Goal: Task Accomplishment & Management: Complete application form

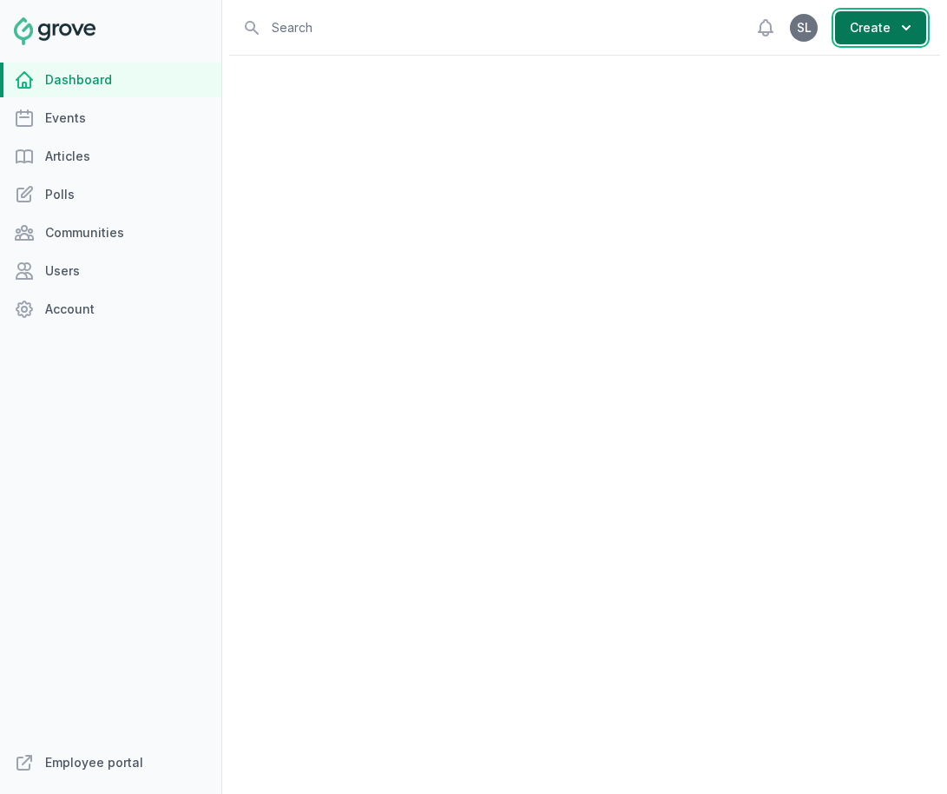
click at [855, 43] on button "Create" at bounding box center [880, 27] width 91 height 33
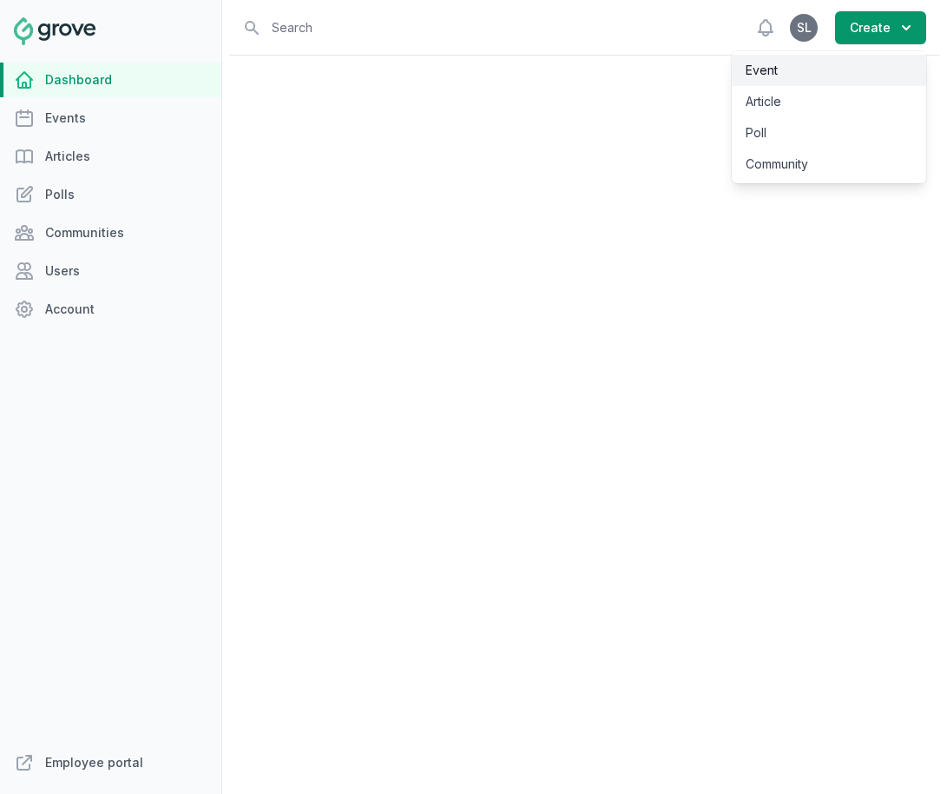
click at [853, 73] on link "Event" at bounding box center [829, 70] width 194 height 31
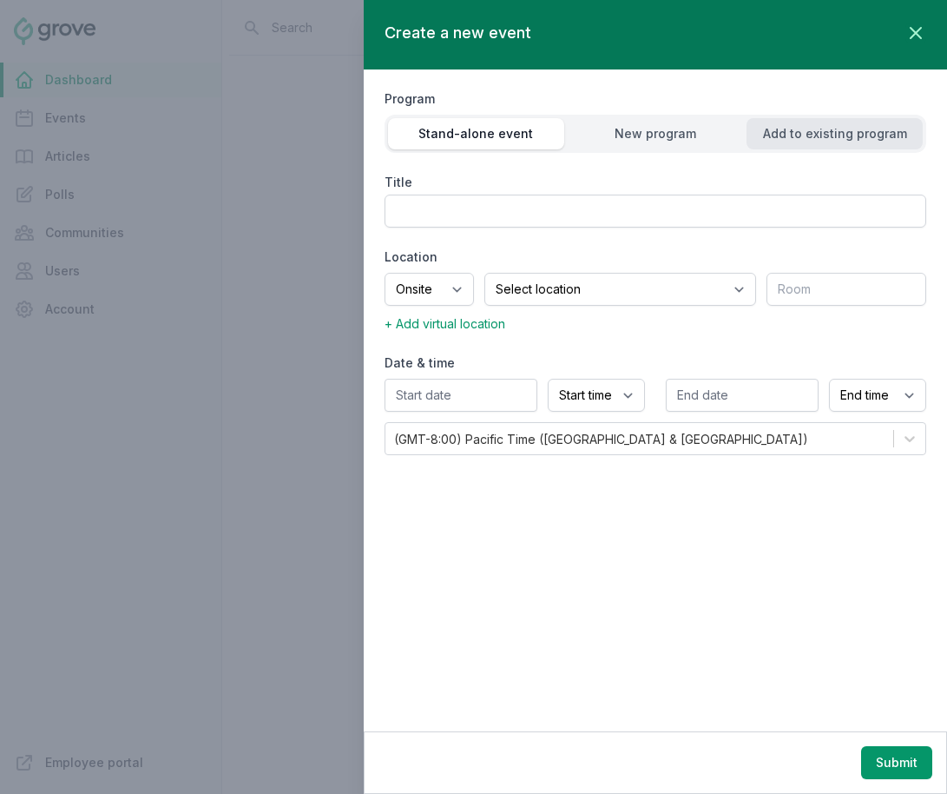
click at [786, 135] on div "Add to existing program" at bounding box center [835, 133] width 176 height 17
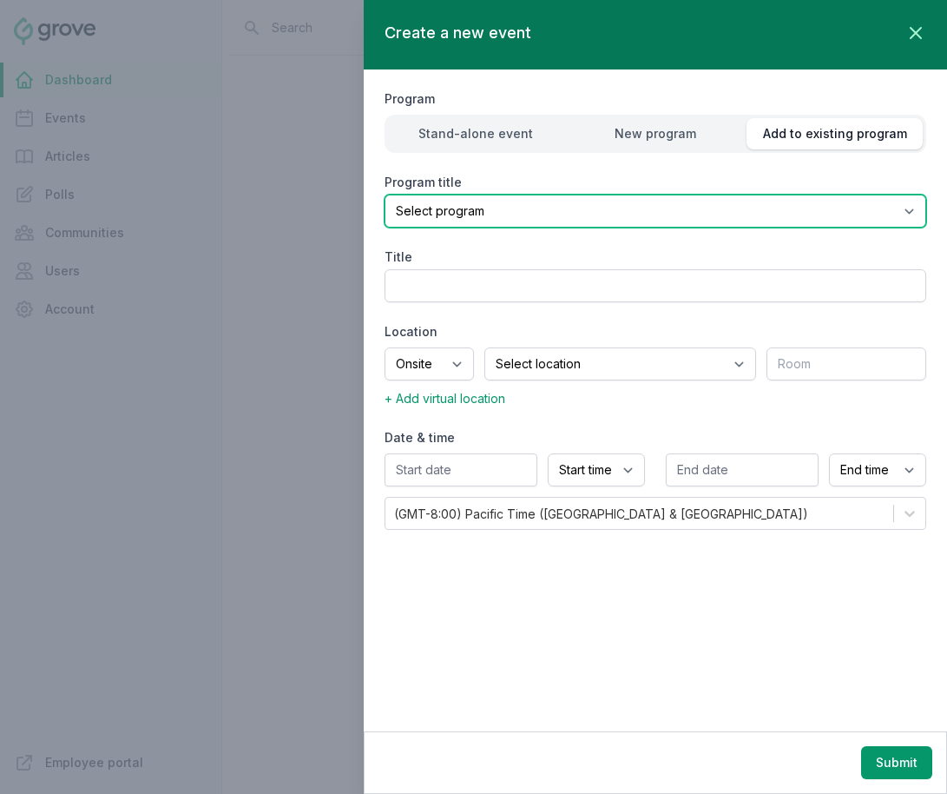
click at [695, 208] on select "Select program (SF Office) Coffee Movement Pop-up Mental Health Awareness Works…" at bounding box center [656, 210] width 542 height 33
select select "85"
click at [385, 194] on select "Select program (SF Office) Coffee Movement Pop-up Mental Health Awareness Works…" at bounding box center [656, 210] width 542 height 33
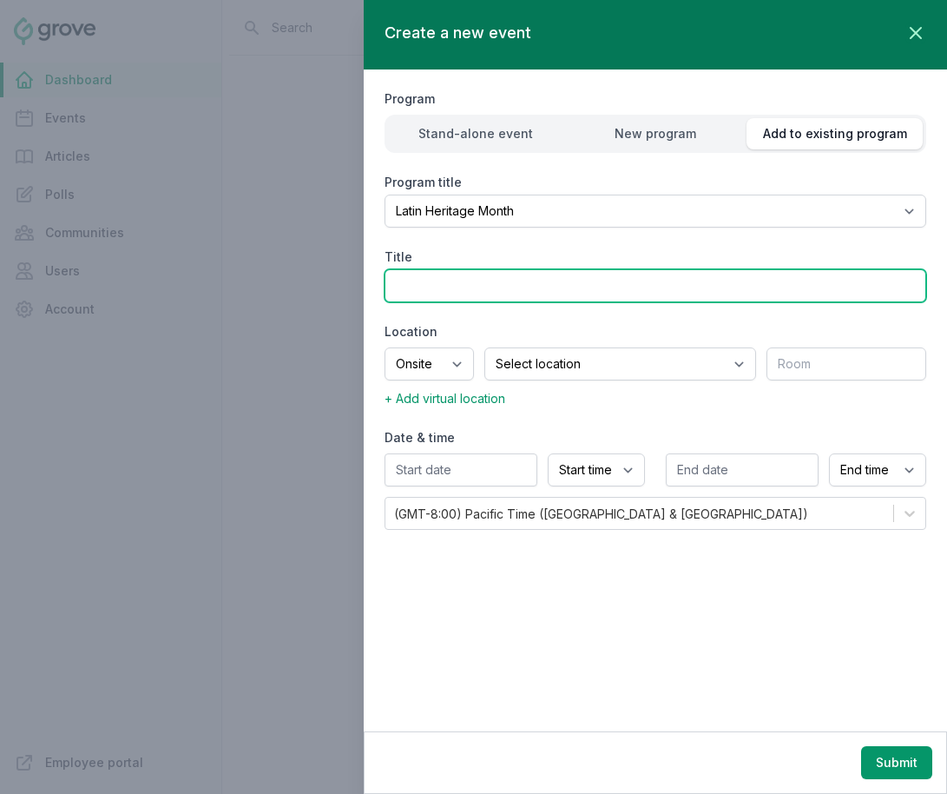
click at [573, 288] on input "Title" at bounding box center [656, 285] width 542 height 33
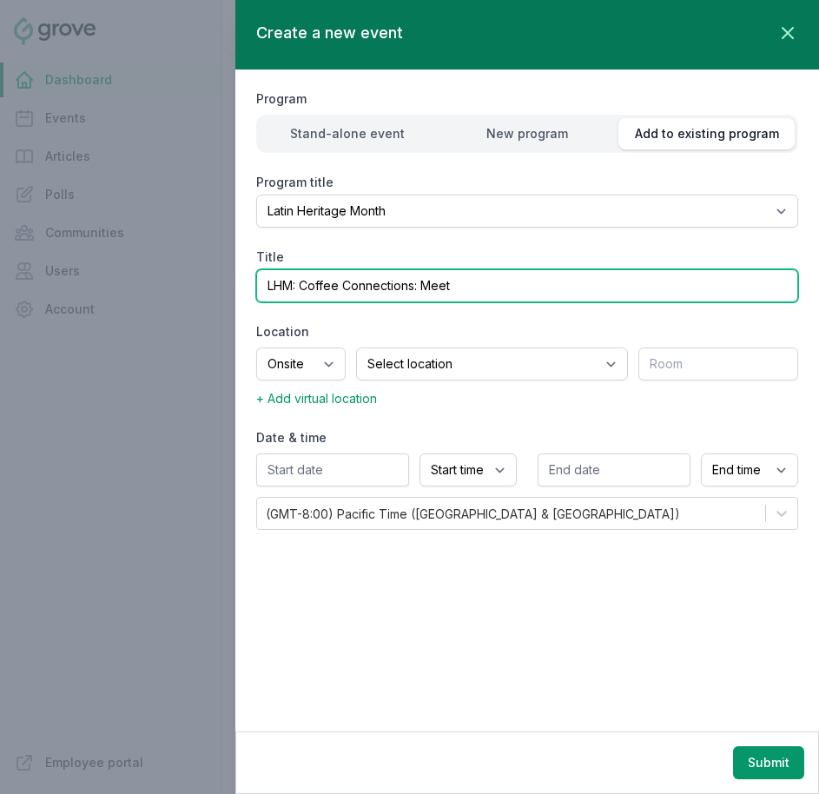
drag, startPoint x: 293, startPoint y: 285, endPoint x: 245, endPoint y: 284, distance: 48.6
click at [243, 283] on div "Program Stand-alone event New program Add to existing program Program title Sel…" at bounding box center [526, 308] width 583 height 478
drag, startPoint x: 303, startPoint y: 280, endPoint x: 225, endPoint y: 280, distance: 78.1
click at [225, 280] on div "Create a new event Close panel Program Stand-alone event New program Add to exi…" at bounding box center [499, 397] width 639 height 794
click at [484, 286] on input "Coffee Connections: Meet" at bounding box center [527, 285] width 542 height 33
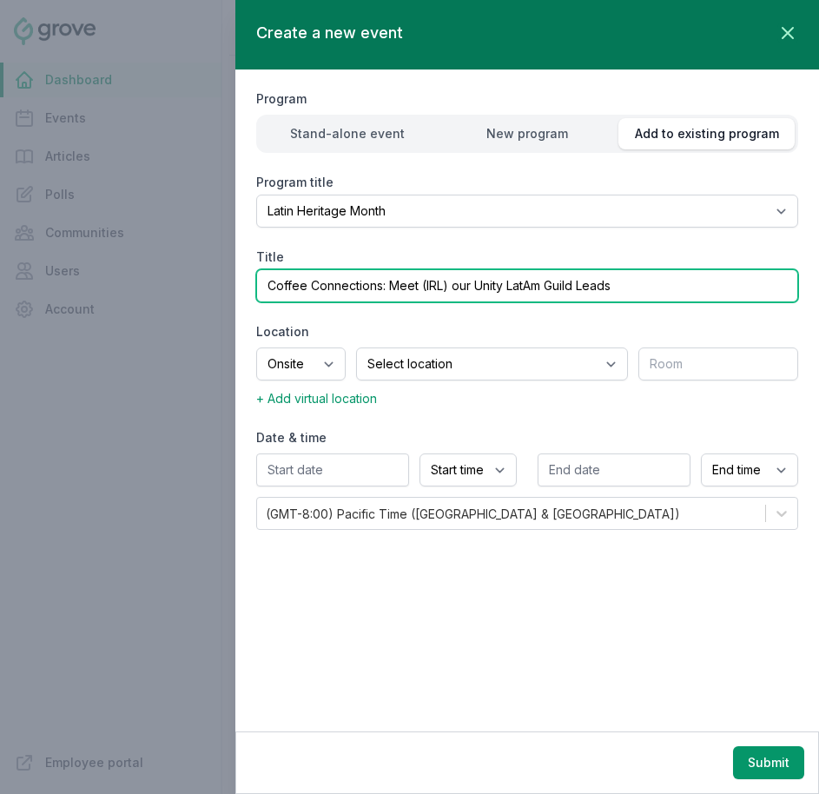
type input "Coffee Connections: Meet (IRL) our Unity LatAm Guild Leads"
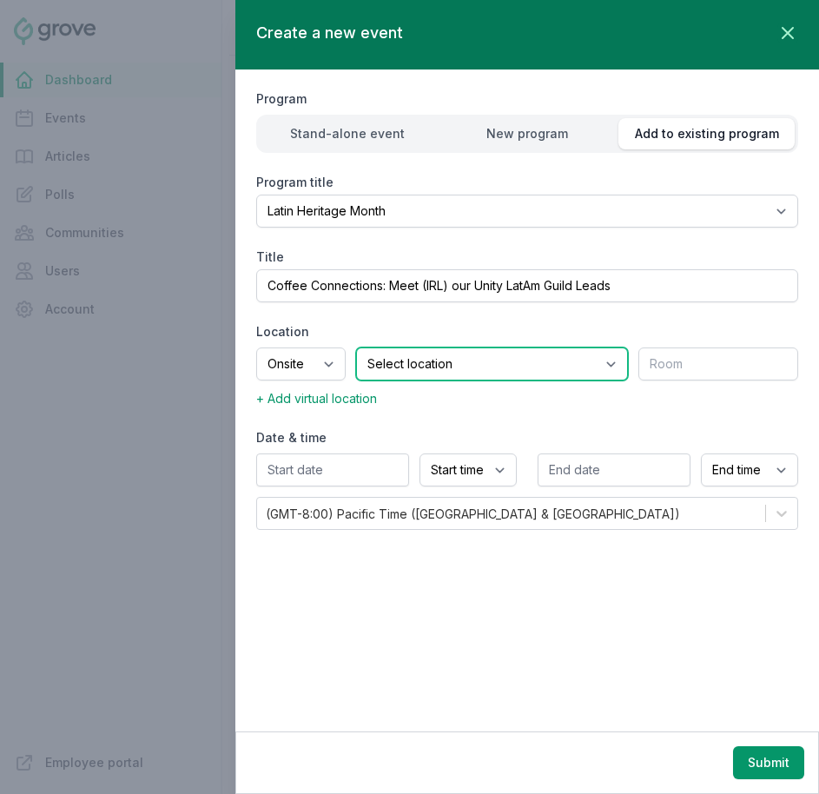
click at [423, 360] on select "Select location SEA81 Oscar (Seattle, WA) LHR32 (London, UK) SNA17 (Irvine, CA)…" at bounding box center [492, 363] width 272 height 33
select select "43"
click at [378, 347] on select "Select location SEA81 Oscar (Seattle, WA) LHR32 (London, UK) SNA17 (Irvine, CA)…" at bounding box center [492, 363] width 272 height 33
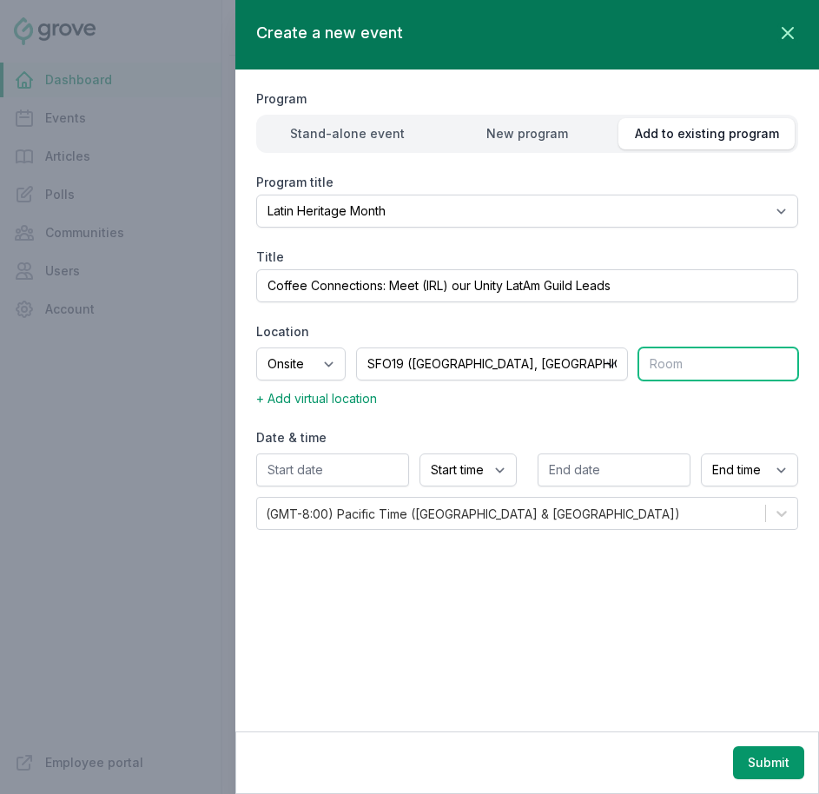
click at [677, 358] on input "text" at bounding box center [718, 363] width 160 height 33
type input "Coffee Bar"
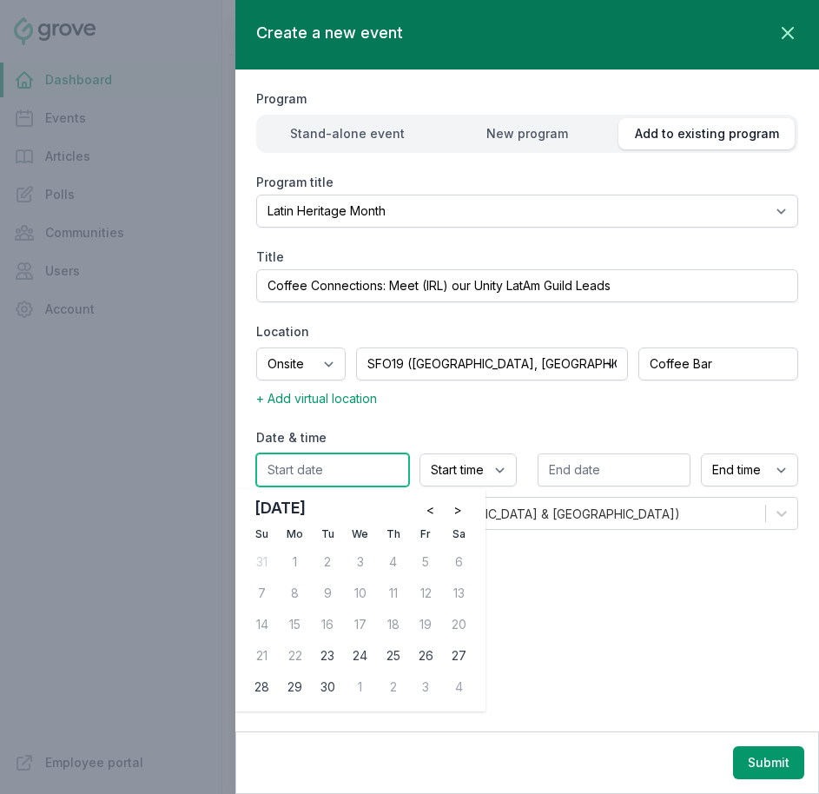
click at [343, 480] on input "text" at bounding box center [332, 469] width 153 height 33
click at [394, 658] on div "25" at bounding box center [393, 656] width 28 height 28
type input "[DATE]"
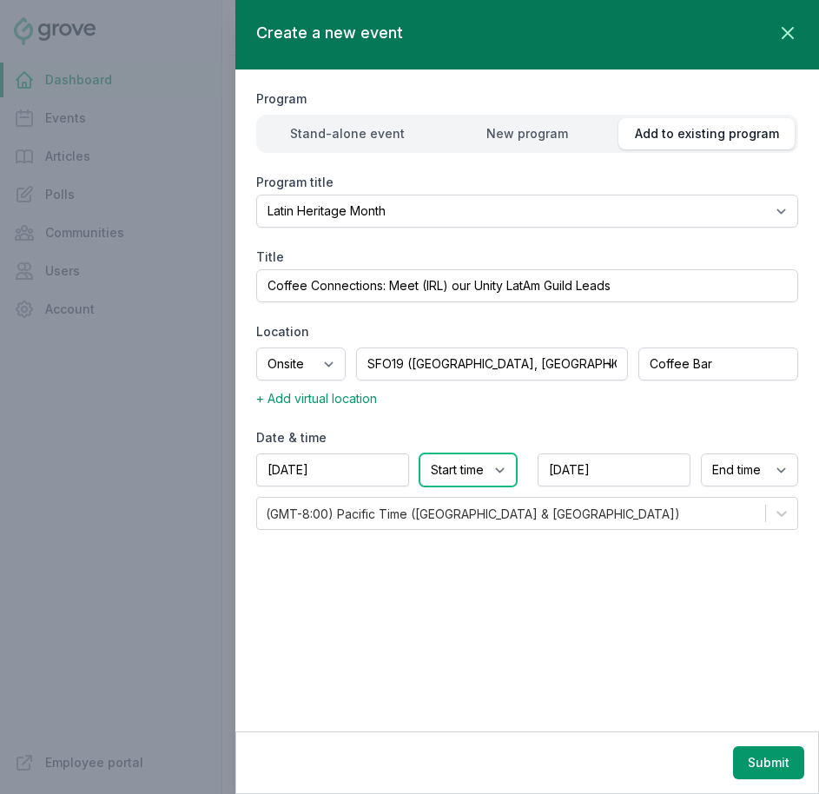
click at [465, 476] on select "Start time 12:00 AM 12:15 AM 12:30 AM 12:45 AM 1:00 AM 1:15 AM 1:30 AM 1:45 AM …" at bounding box center [467, 469] width 97 height 33
select select "10:00 AM"
click at [419, 453] on select "Start time 12:00 AM 12:15 AM 12:30 AM 12:45 AM 1:00 AM 1:15 AM 1:30 AM 1:45 AM …" at bounding box center [467, 469] width 97 height 33
select select "11:00 AM"
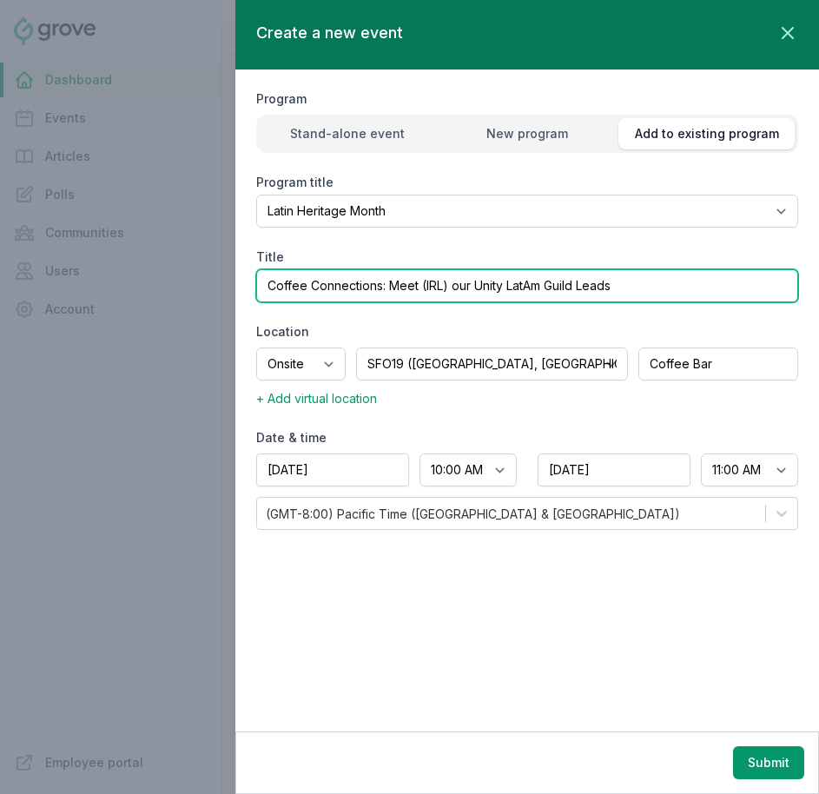
click at [269, 285] on input "Coffee Connections: Meet (IRL) our Unity LatAm Guild Leads" at bounding box center [527, 285] width 542 height 33
type input "(SF) Coffee Connections: Meet (IRL) our Unity LatAm Guild Leads"
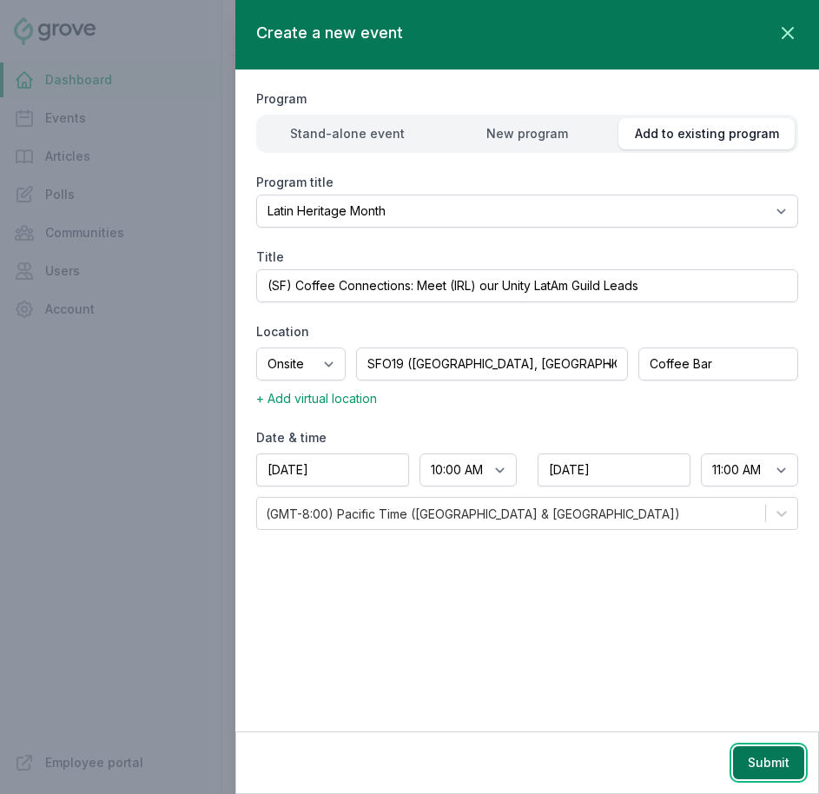
click at [766, 766] on button "Submit" at bounding box center [768, 762] width 71 height 33
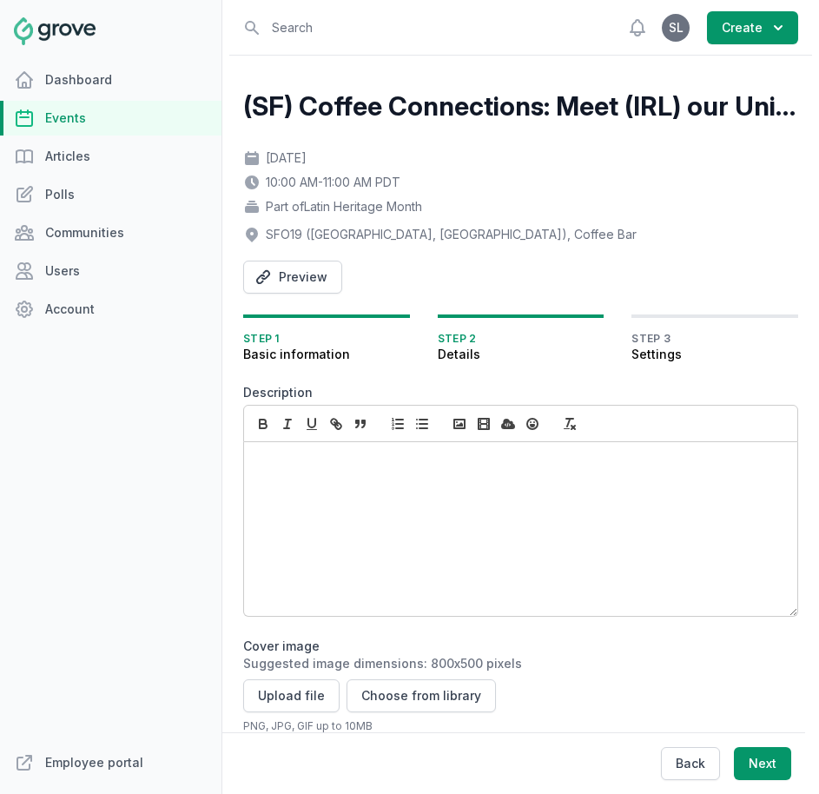
click at [354, 468] on p at bounding box center [515, 461] width 517 height 18
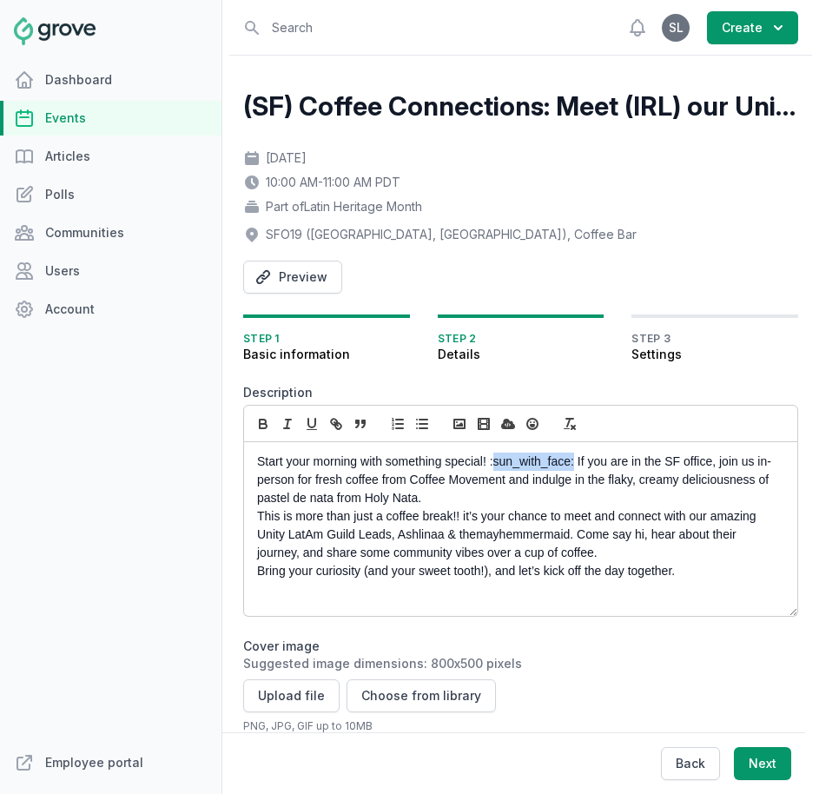
drag, startPoint x: 575, startPoint y: 467, endPoint x: 492, endPoint y: 458, distance: 83.0
click at [492, 458] on p "Start your morning with something special! :sun_with_face: If you are in the SF…" at bounding box center [515, 479] width 517 height 55
click at [396, 497] on p "Start your morning with something special! If you are in the SF office, join us…" at bounding box center [515, 479] width 517 height 55
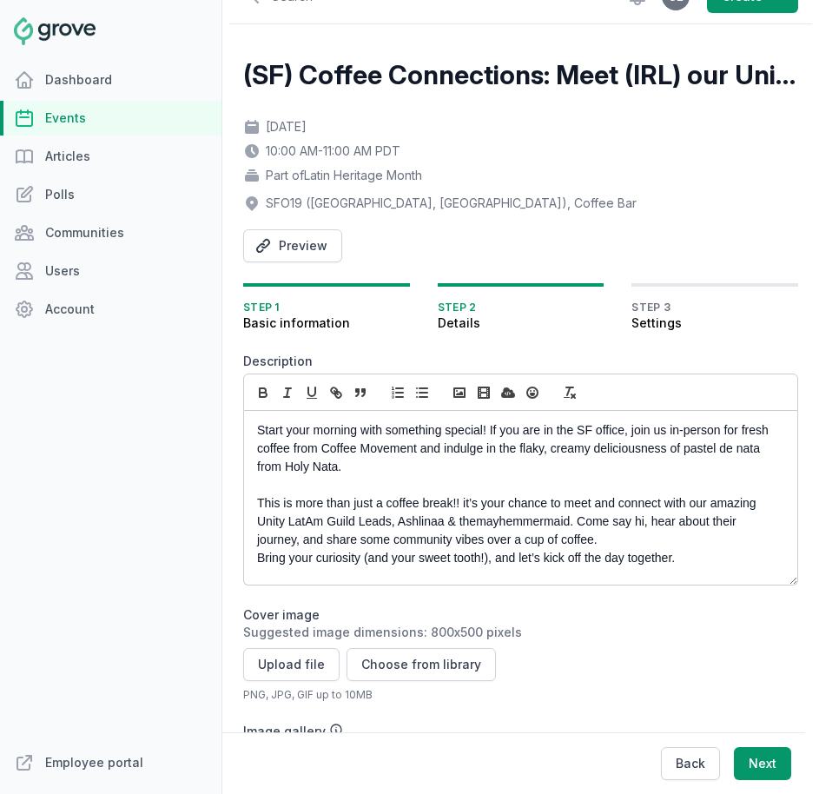
scroll to position [30, 0]
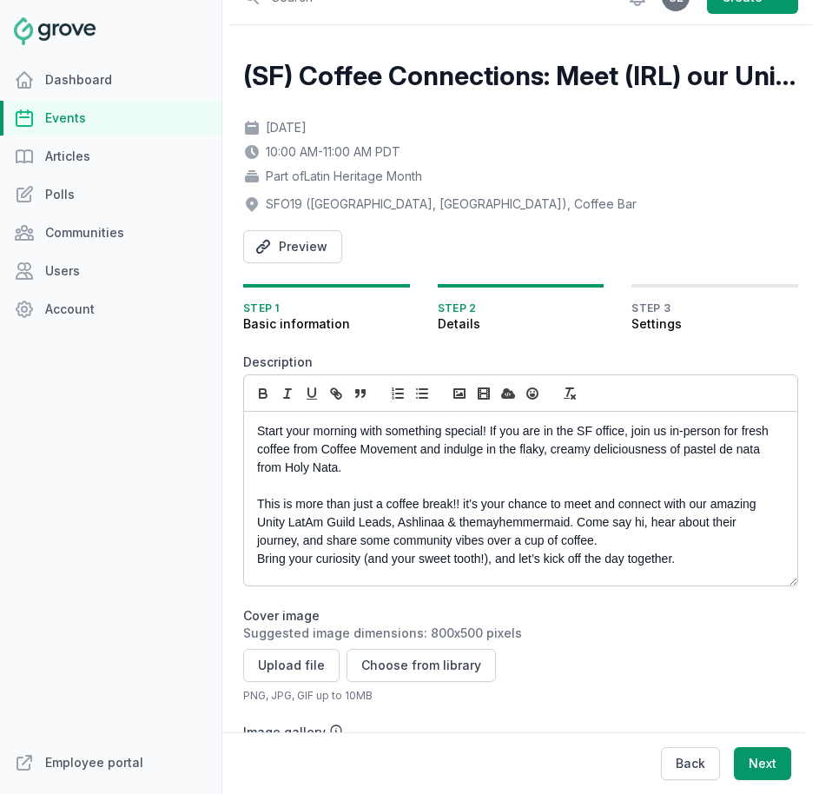
click at [403, 523] on p "This is more than just a coffee break!! it’s your chance to meet and connect wi…" at bounding box center [515, 522] width 517 height 55
click at [260, 386] on icon "button" at bounding box center [263, 393] width 16 height 16
click at [516, 523] on p "This is more than just a coffee break!! it’s your chance to meet and connect wi…" at bounding box center [515, 522] width 517 height 55
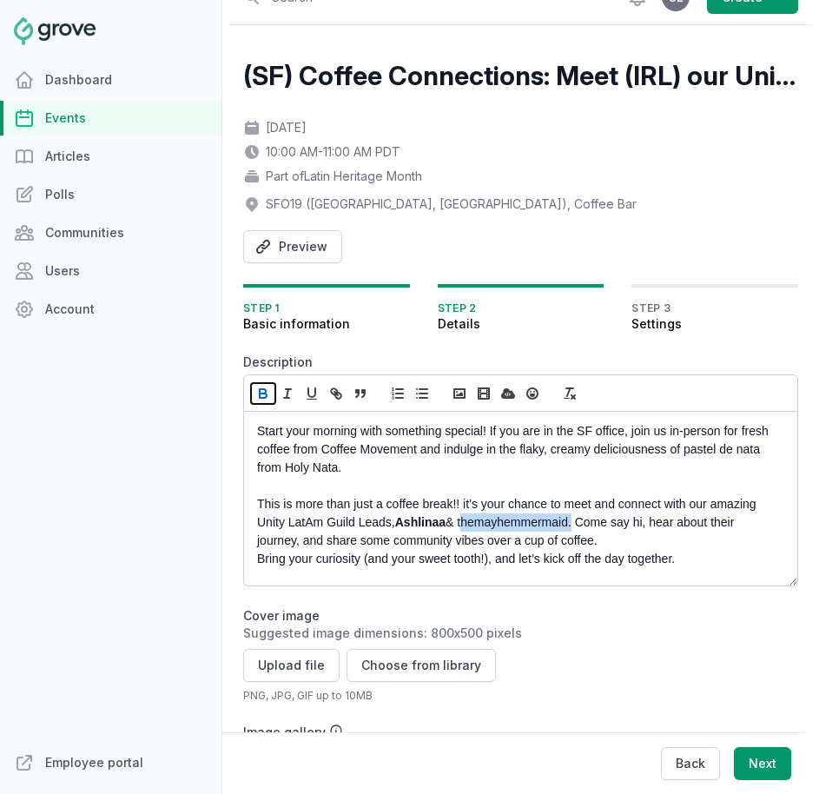
click at [255, 389] on icon "button" at bounding box center [263, 393] width 16 height 16
click at [607, 542] on p "This is more than just a coffee break!! it’s your chance to meet and connect wi…" at bounding box center [515, 522] width 517 height 55
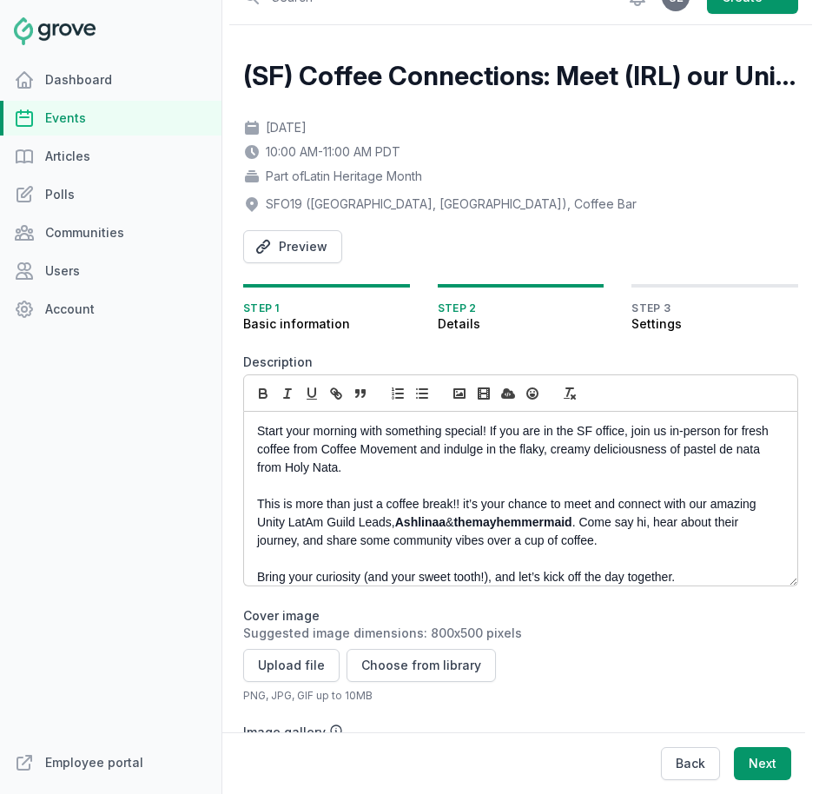
scroll to position [11, 0]
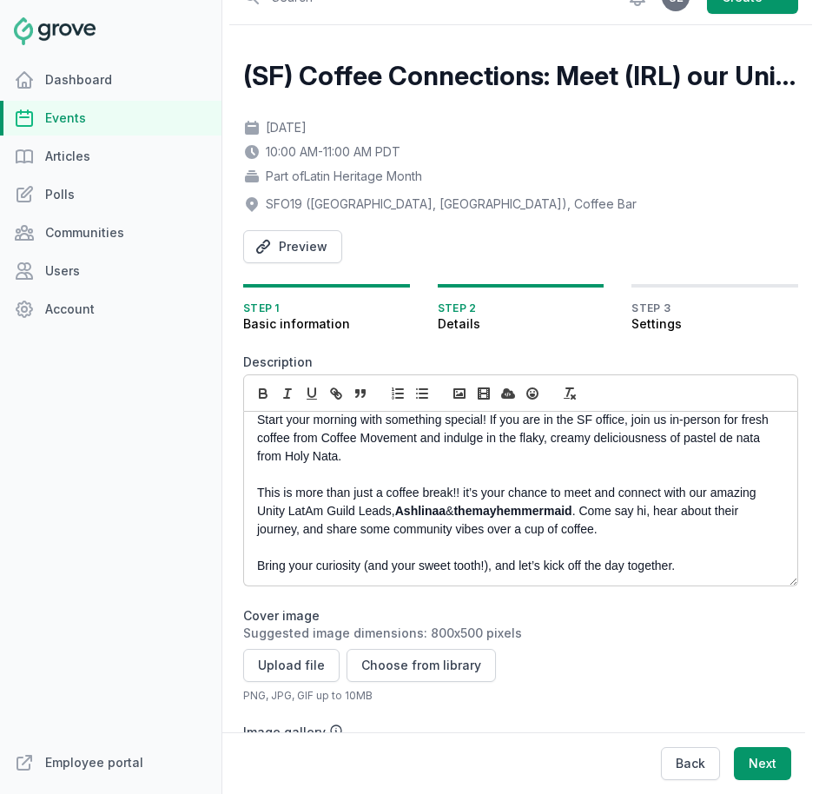
click at [479, 521] on p "This is more than just a coffee break!! it’s your chance to meet and connect wi…" at bounding box center [515, 511] width 517 height 55
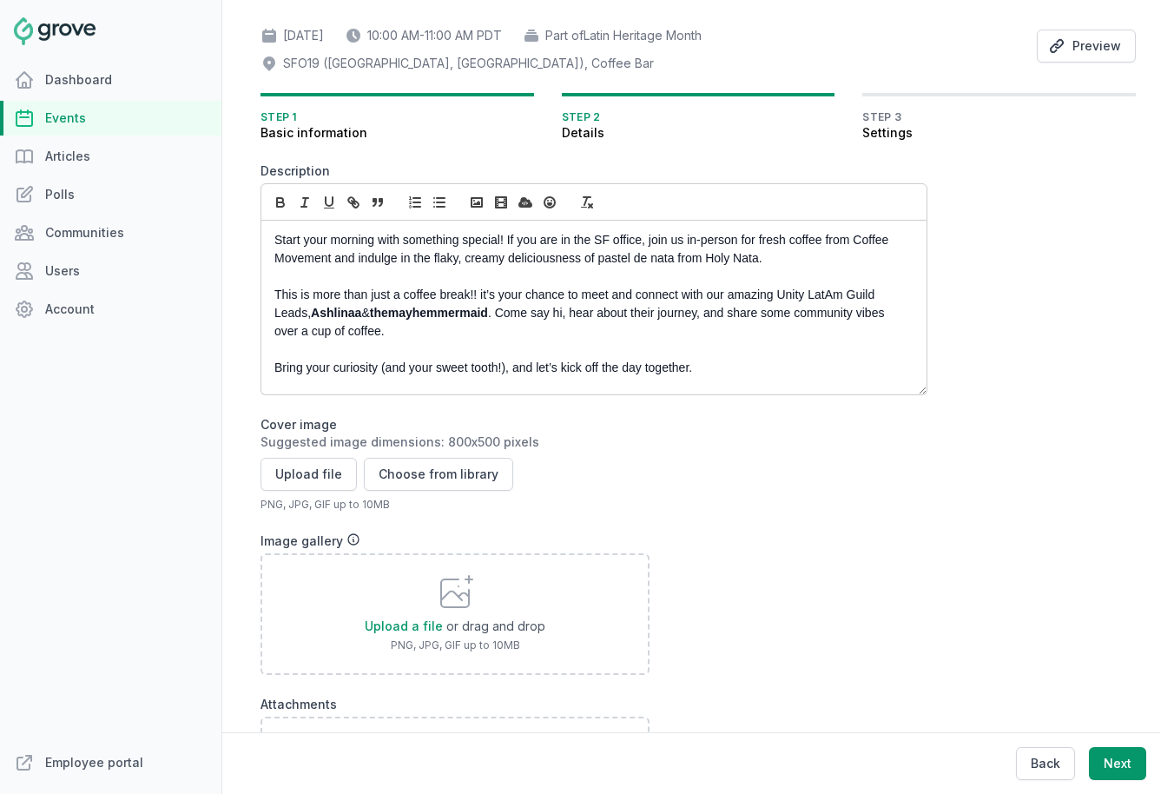
scroll to position [0, 0]
click at [438, 469] on button "Choose from library" at bounding box center [438, 474] width 149 height 33
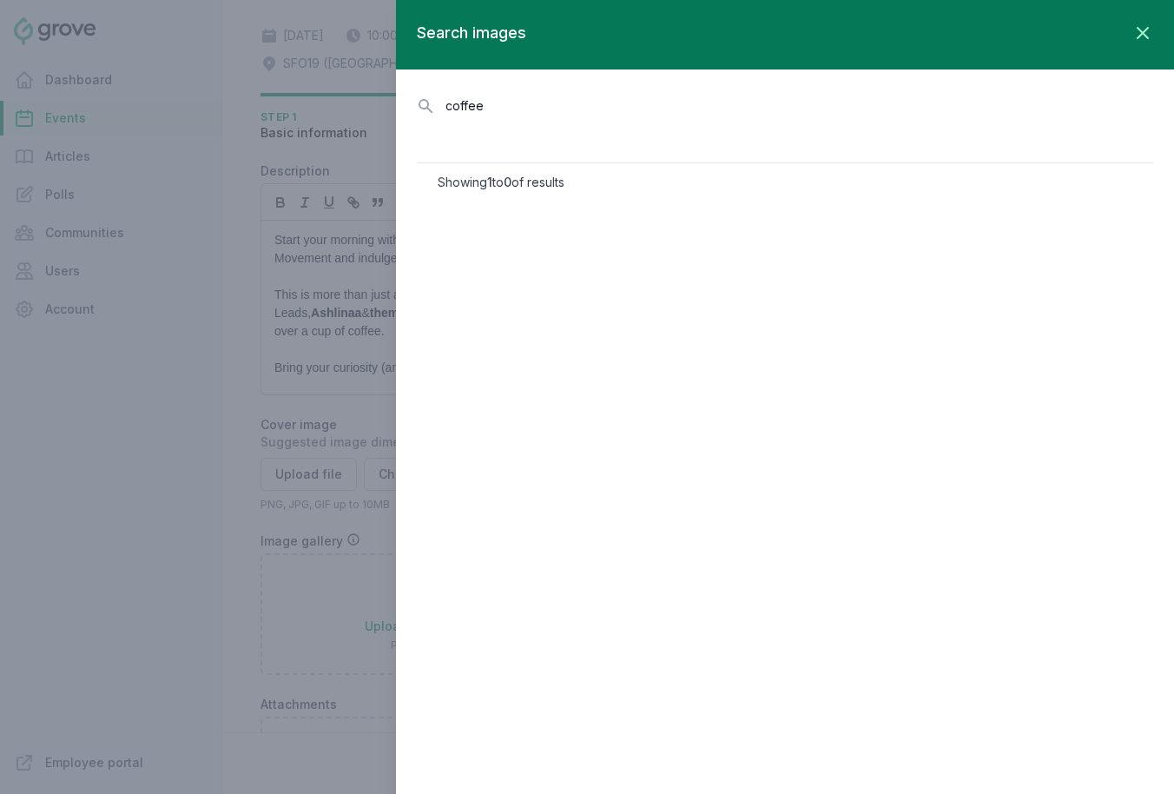
type input "coffee"
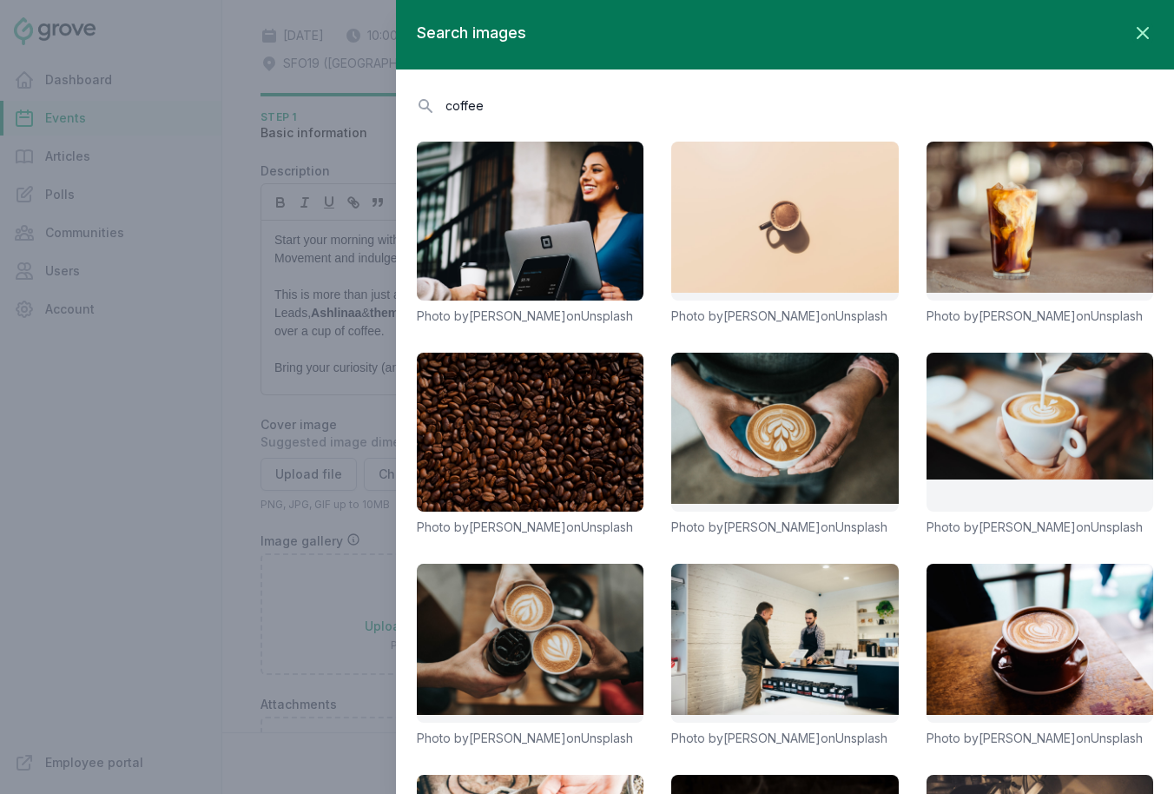
click at [97, 550] on div at bounding box center [587, 397] width 1174 height 794
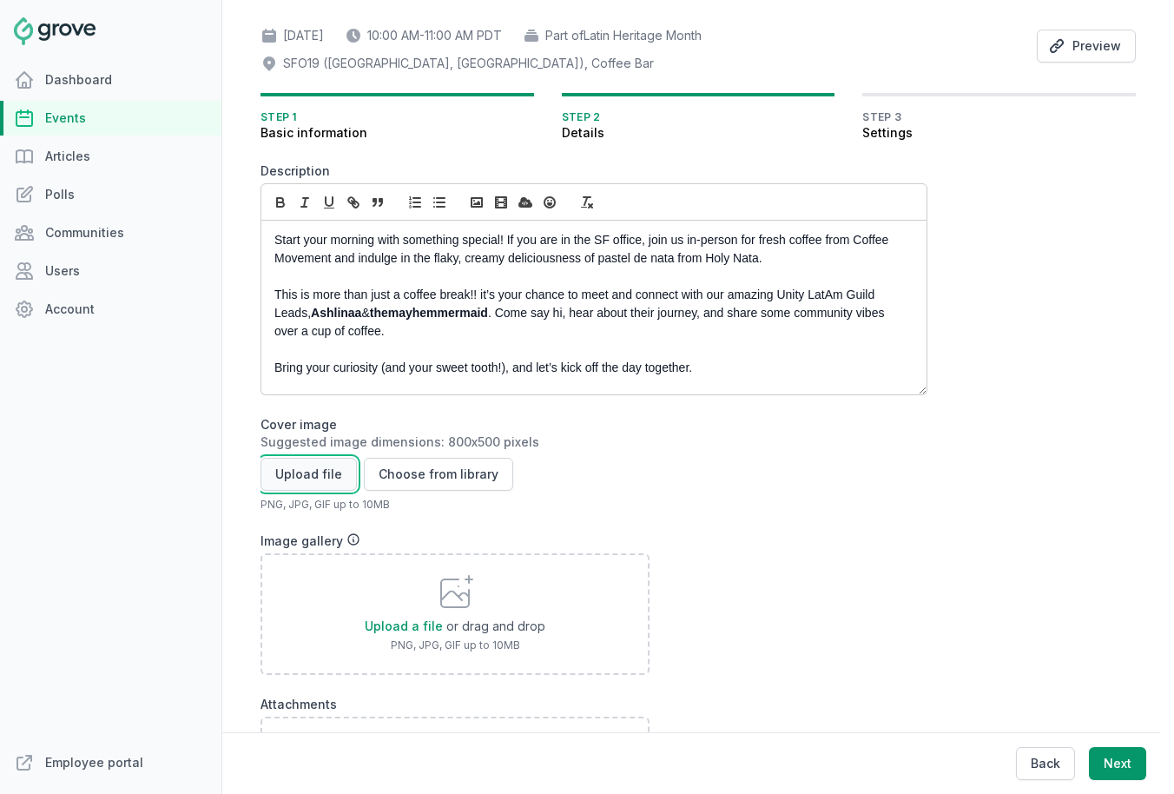
click at [320, 468] on button "Upload file" at bounding box center [308, 474] width 96 height 33
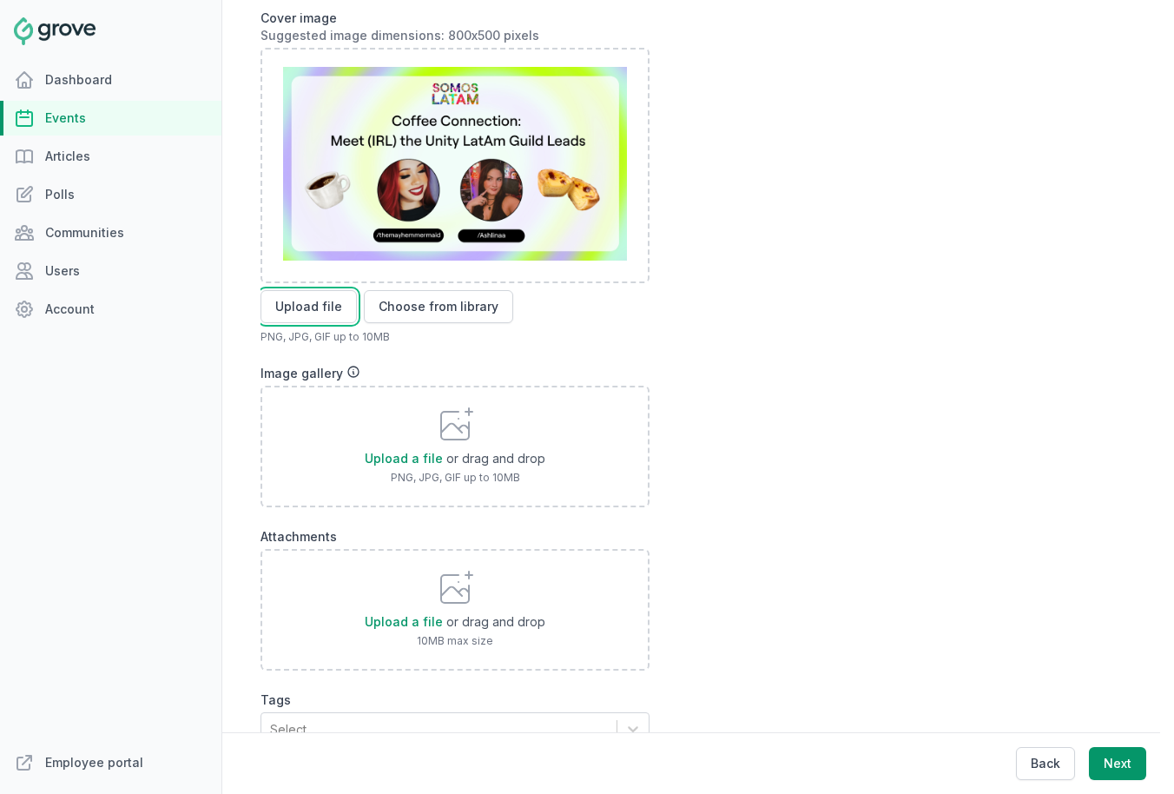
scroll to position [598, 0]
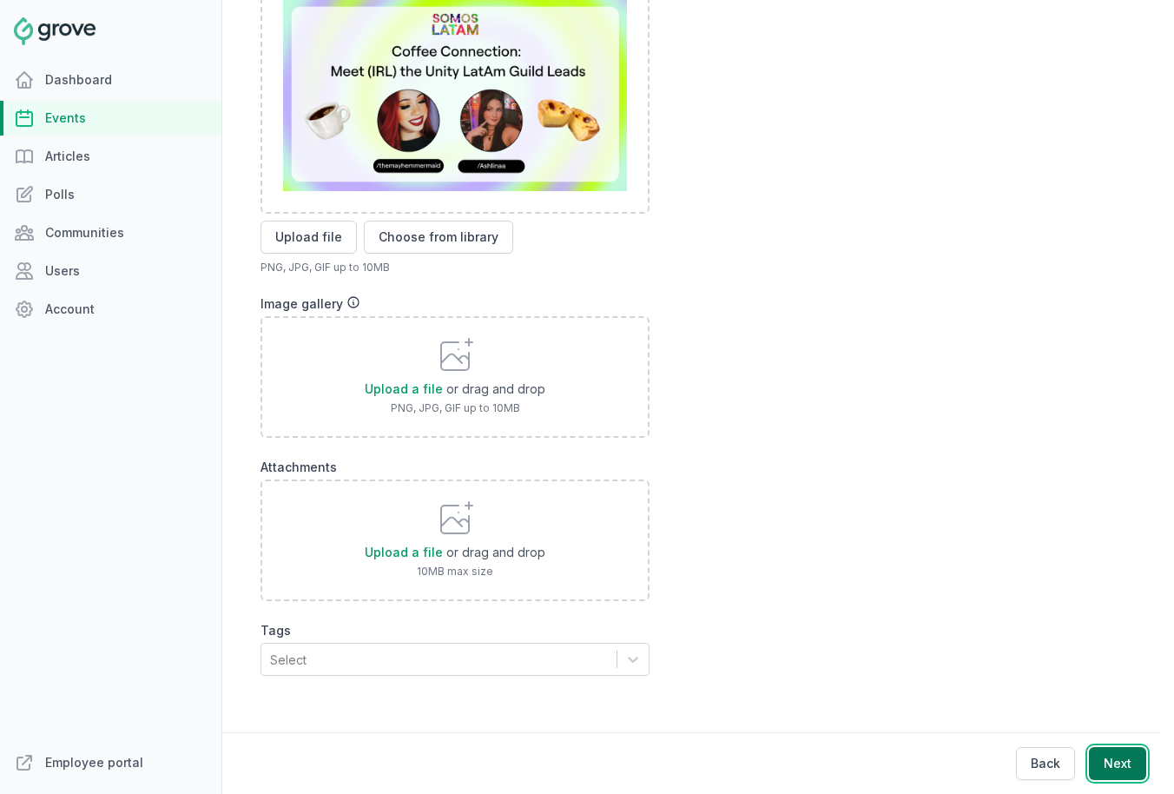
click at [946, 762] on button "Next" at bounding box center [1117, 763] width 57 height 33
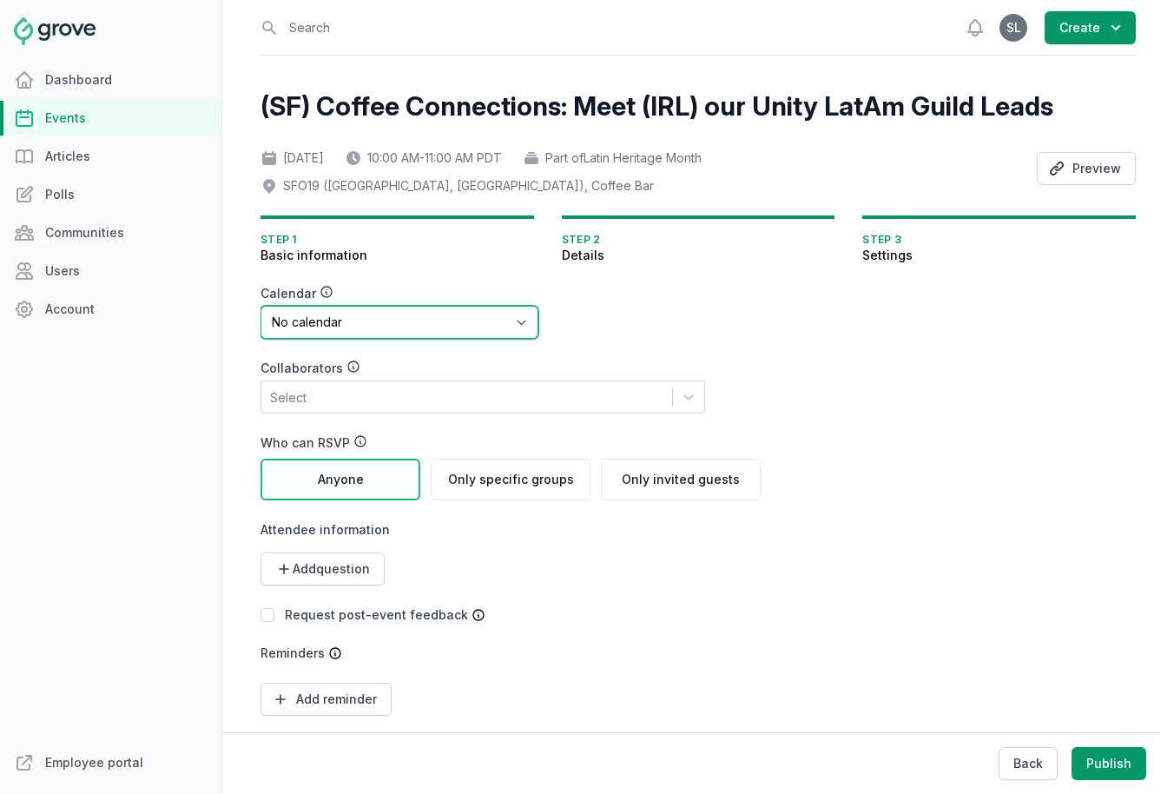
click at [373, 326] on select "No calendar Virtual Events Calendar" at bounding box center [399, 322] width 278 height 33
select select "89"
click at [260, 306] on select "No calendar Virtual Events Calendar" at bounding box center [399, 322] width 278 height 33
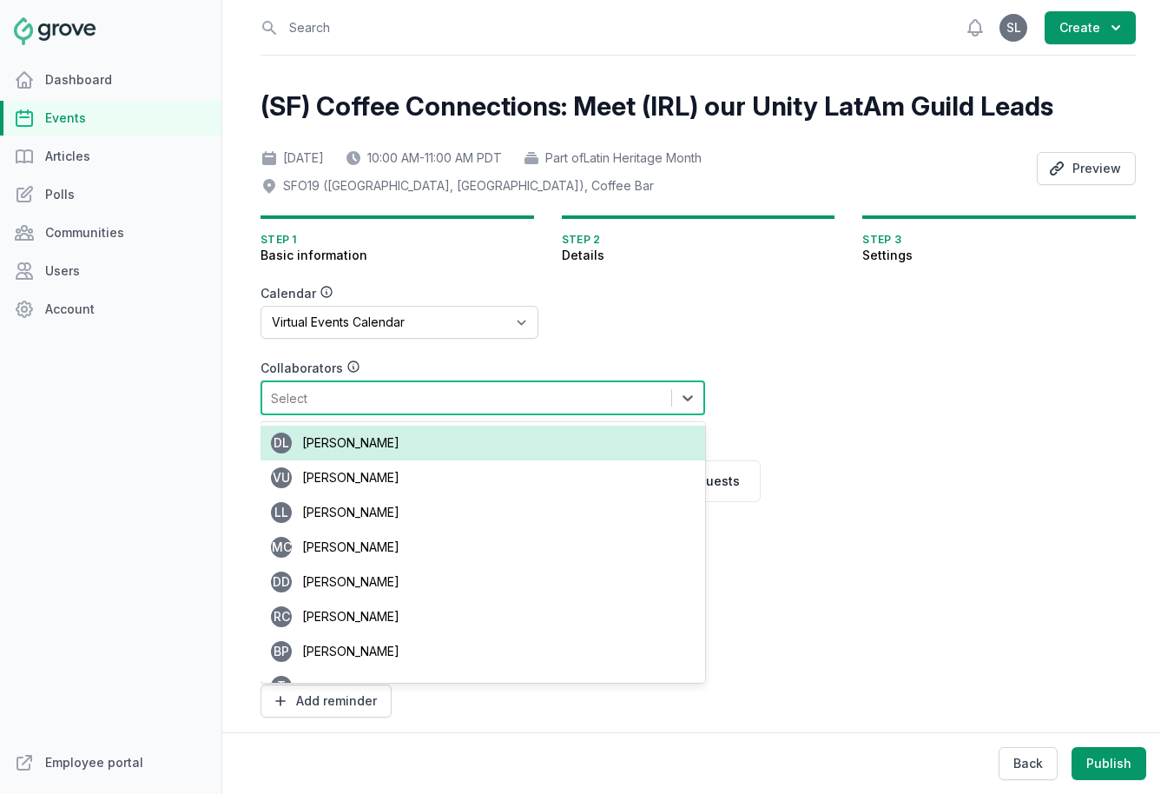
click at [356, 399] on div "Select" at bounding box center [466, 397] width 409 height 31
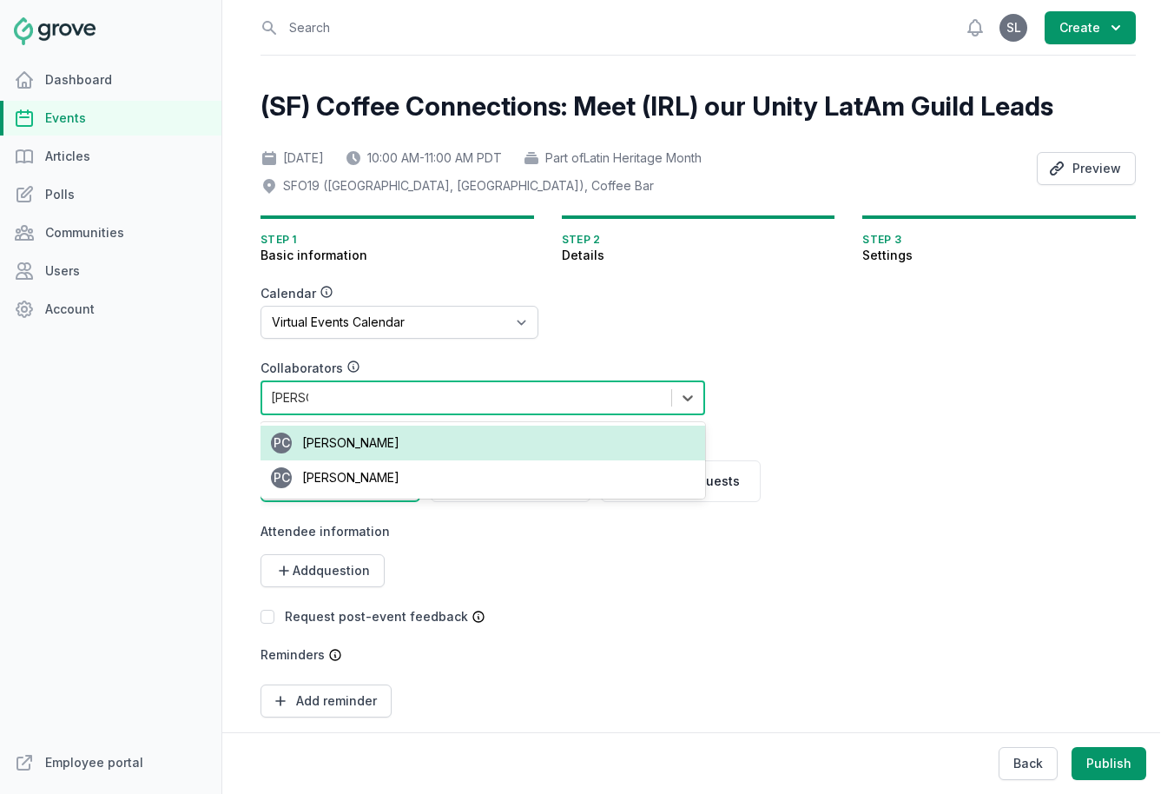
type input "patricia"
click at [390, 442] on span "Patricia Cordeiro" at bounding box center [350, 442] width 97 height 15
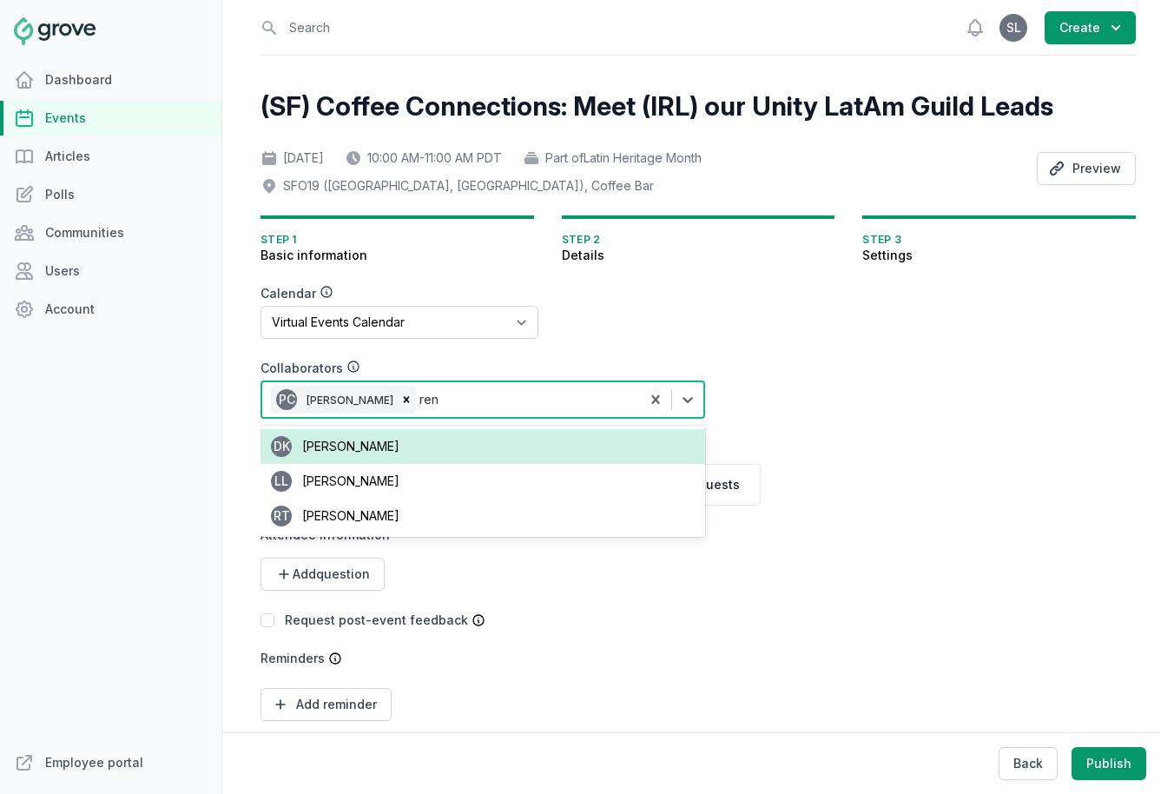
type input "rene"
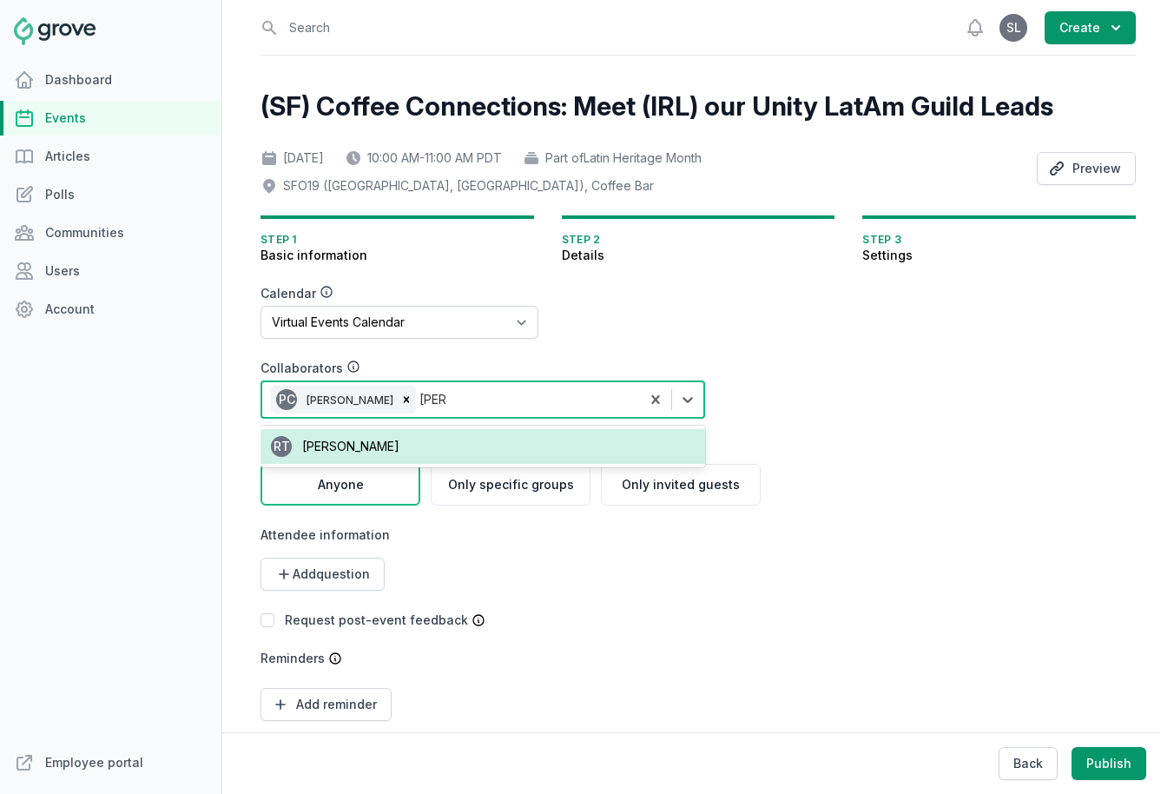
click at [451, 442] on div "RT Rene Trevino" at bounding box center [482, 446] width 445 height 35
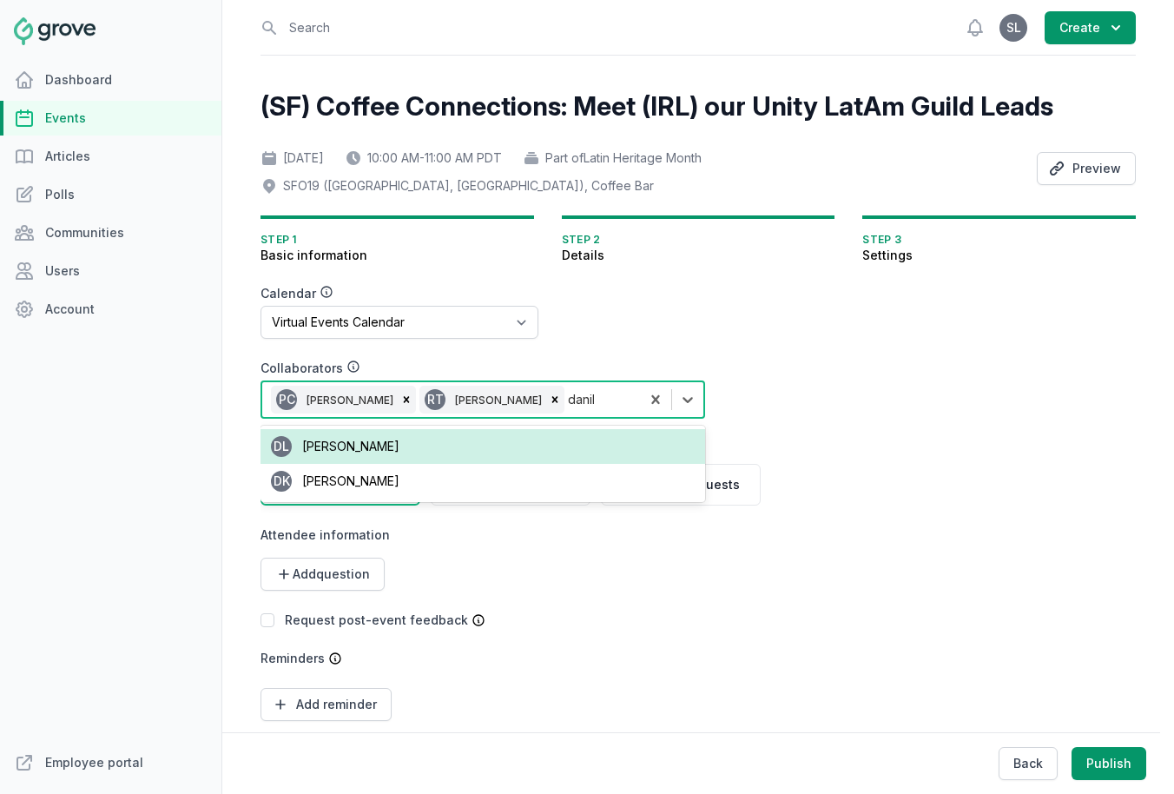
type input "danilo"
click at [419, 450] on div "DL Danilo De Leon" at bounding box center [482, 446] width 445 height 35
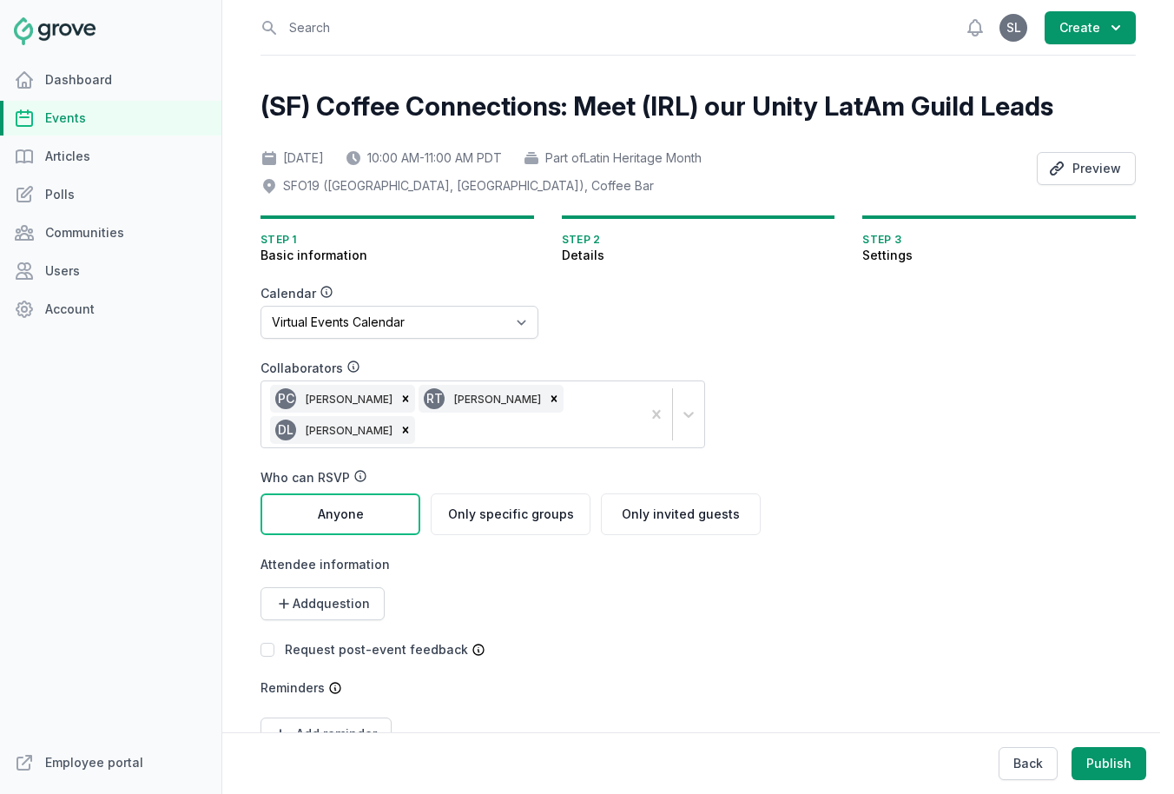
click at [844, 565] on form "Calendar No calendar Virtual Events Calendar Collaborators PC Patricia Cordeiro…" at bounding box center [593, 538] width 667 height 507
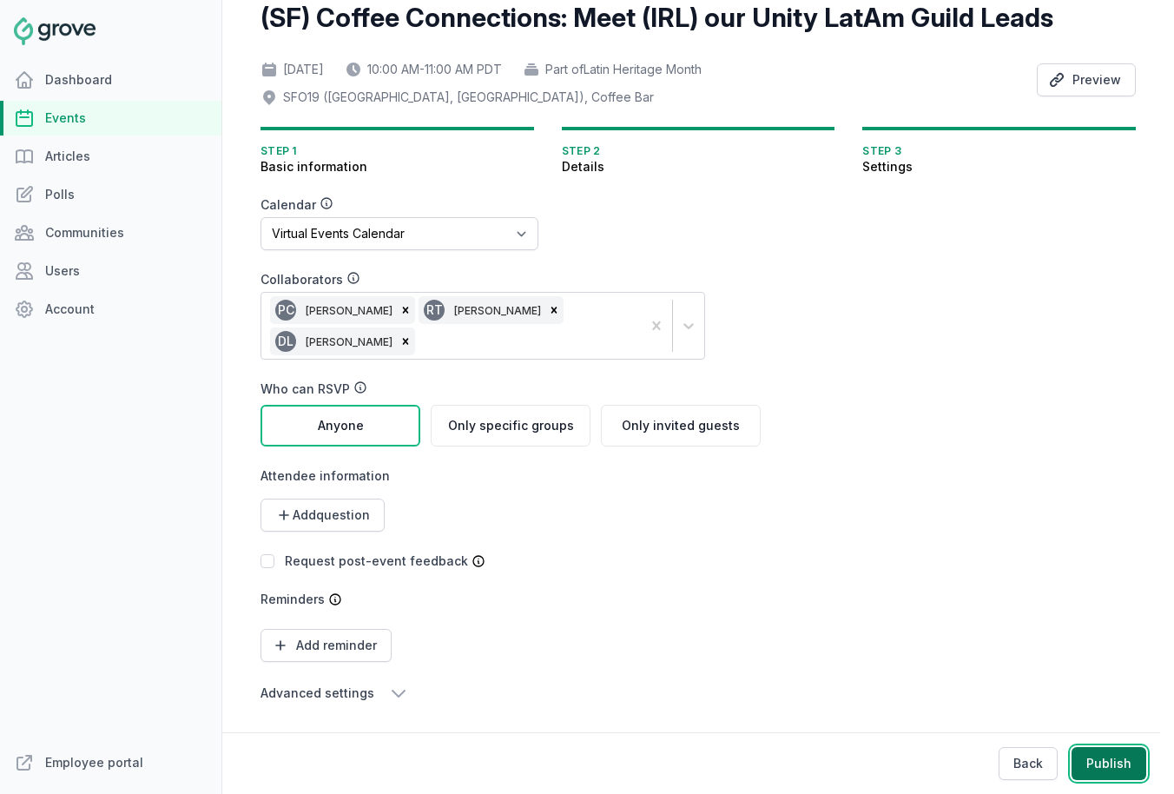
click at [946, 763] on button "Publish" at bounding box center [1108, 763] width 75 height 33
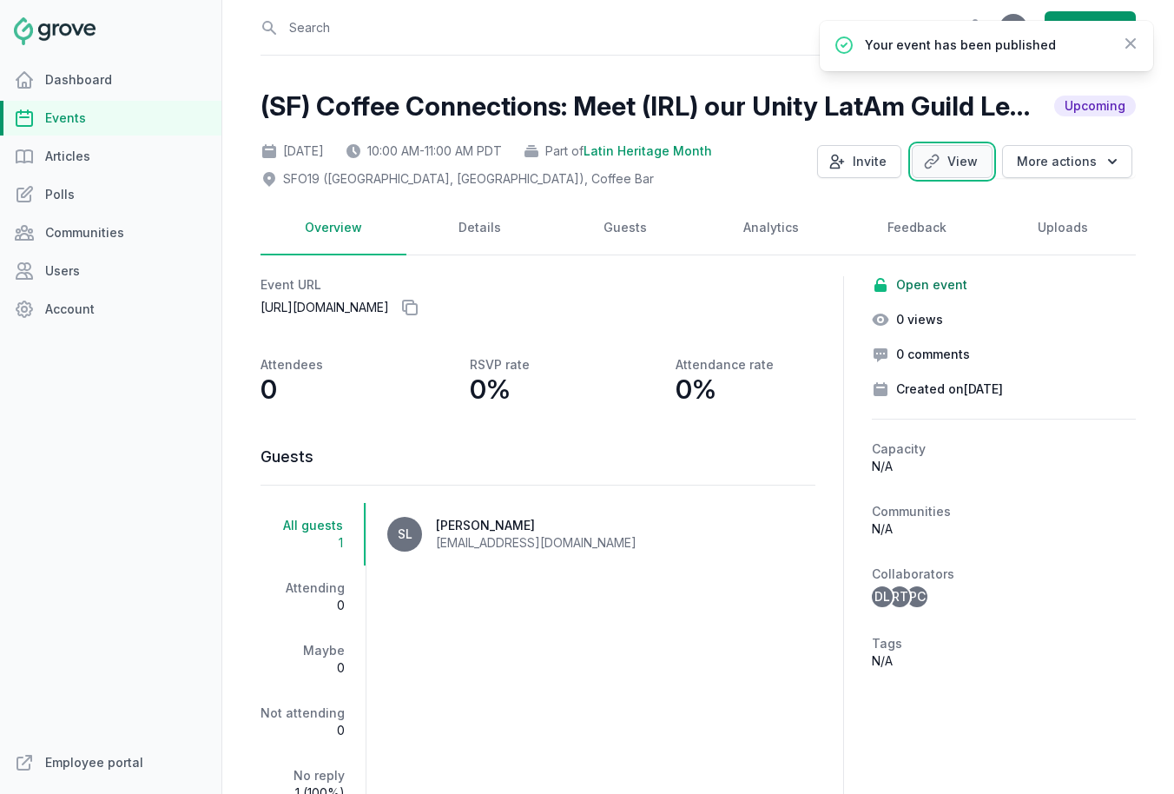
click at [946, 160] on link "View" at bounding box center [952, 161] width 81 height 33
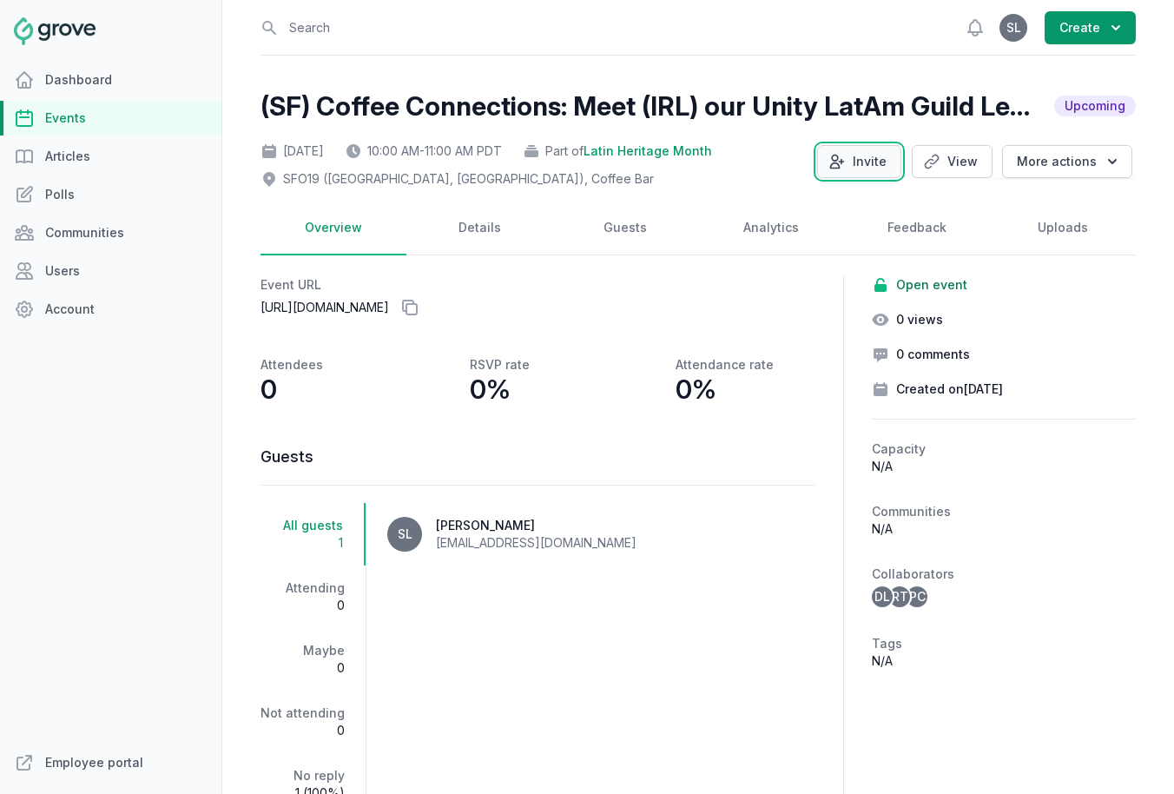
click at [860, 150] on button "Invite" at bounding box center [859, 161] width 84 height 33
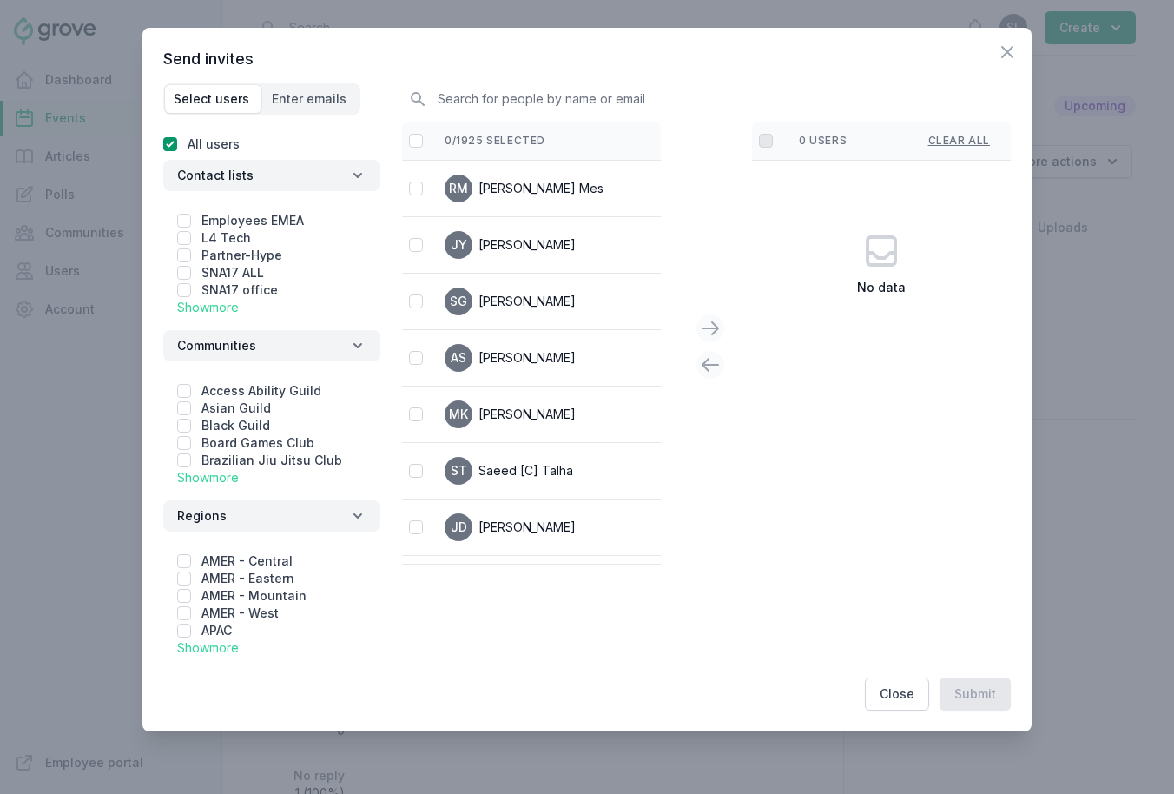
click at [213, 479] on link "Show more" at bounding box center [208, 477] width 62 height 15
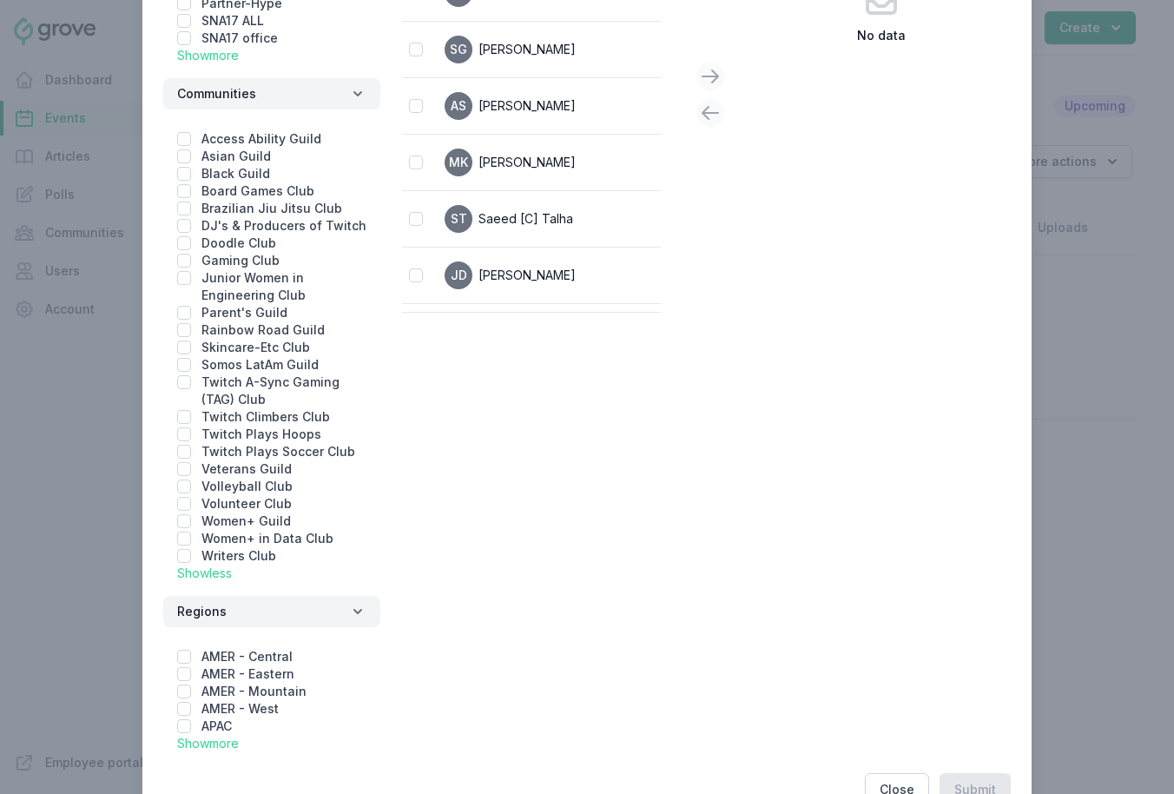
scroll to position [271, 0]
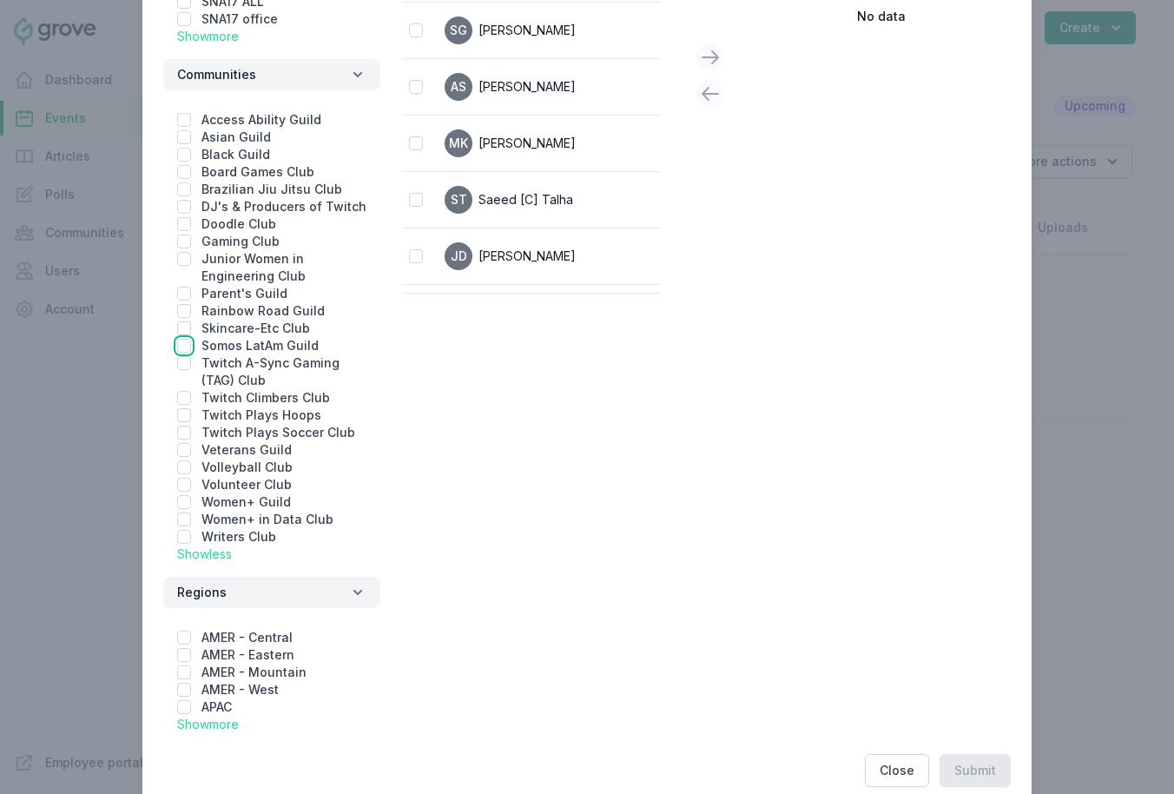
click at [181, 343] on input "checkbox" at bounding box center [184, 346] width 14 height 14
checkbox input "true"
checkbox input "false"
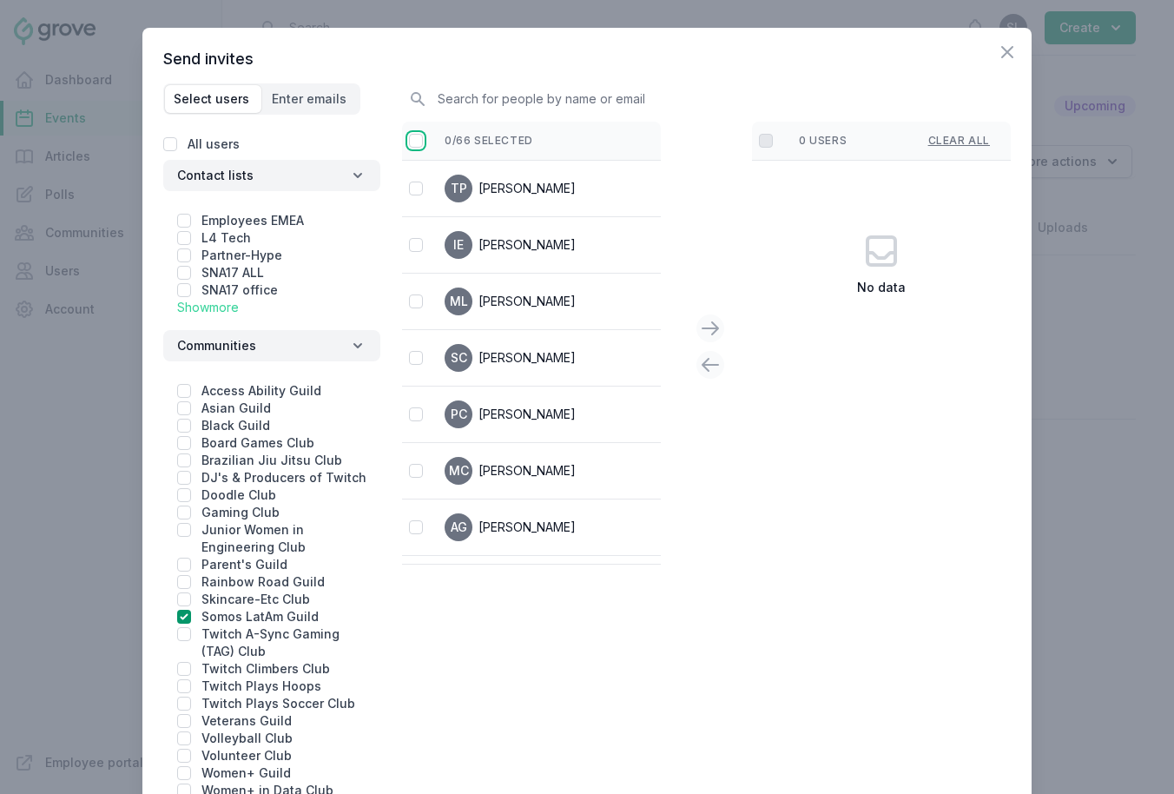
click at [418, 138] on input "checkbox" at bounding box center [416, 141] width 14 height 14
checkbox input "false"
checkbox input "true"
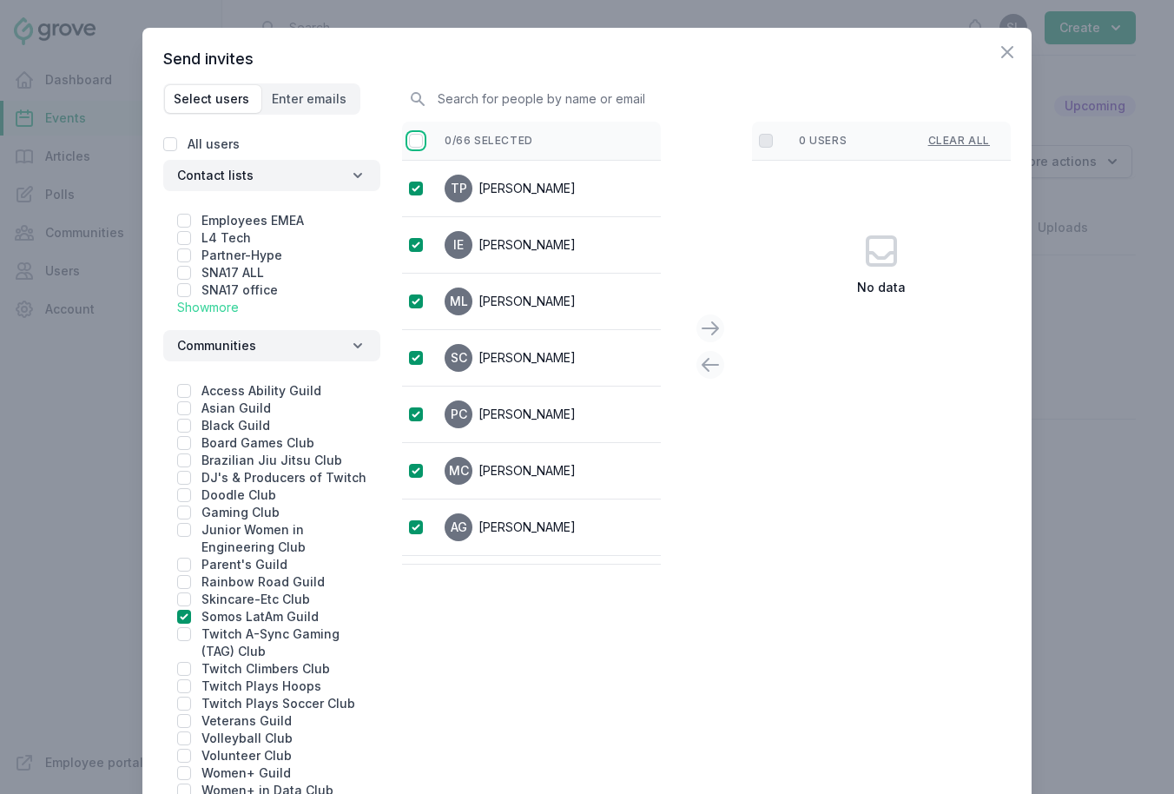
checkbox input "true"
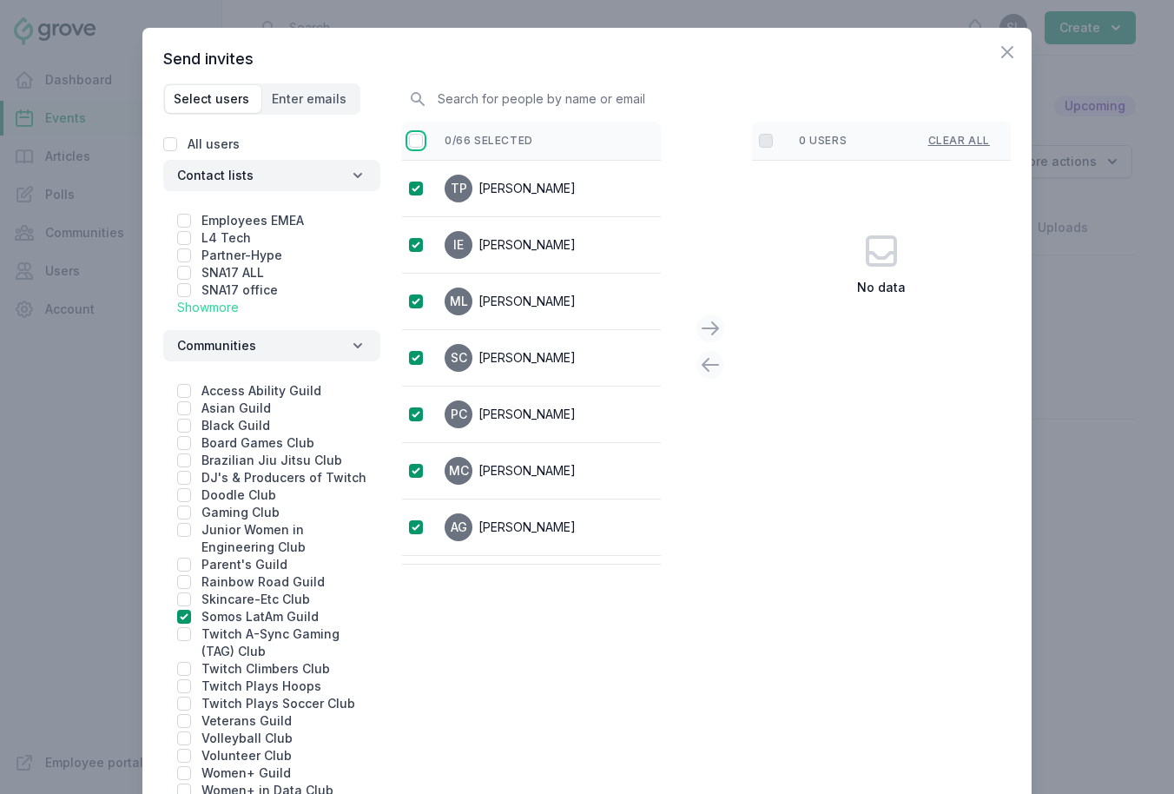
checkbox input "true"
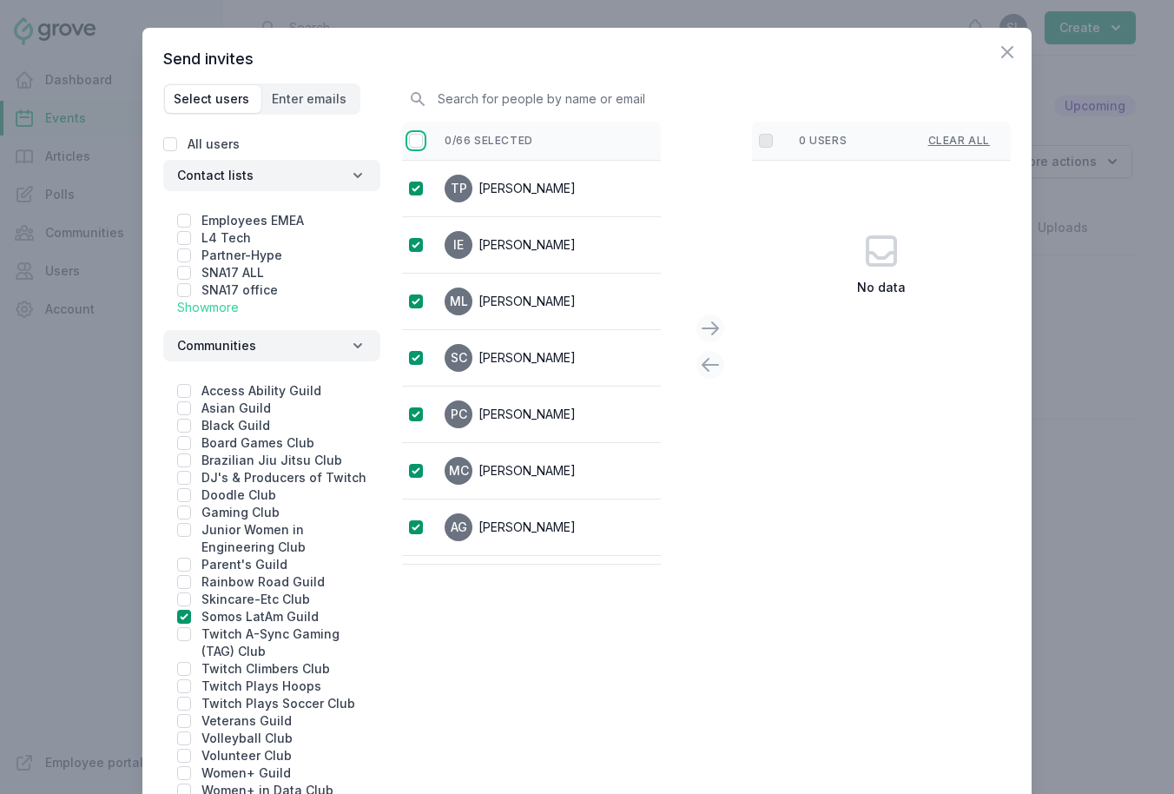
checkbox input "true"
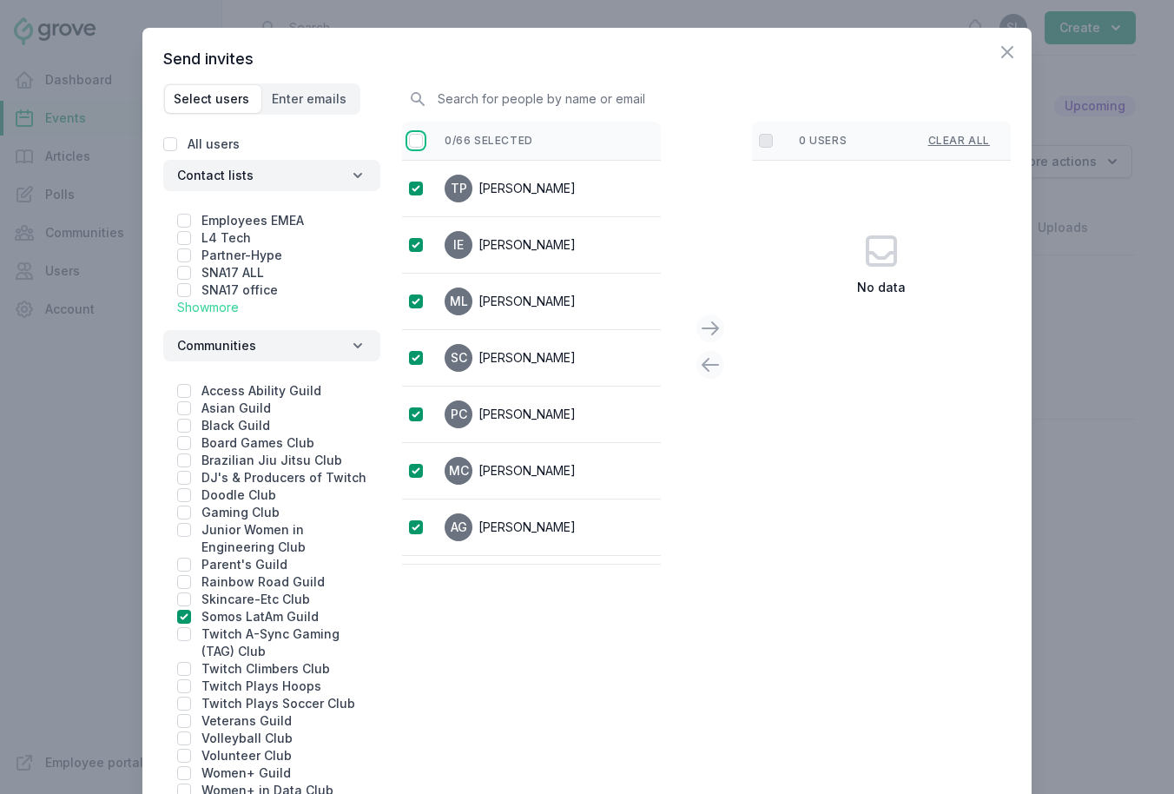
checkbox input "true"
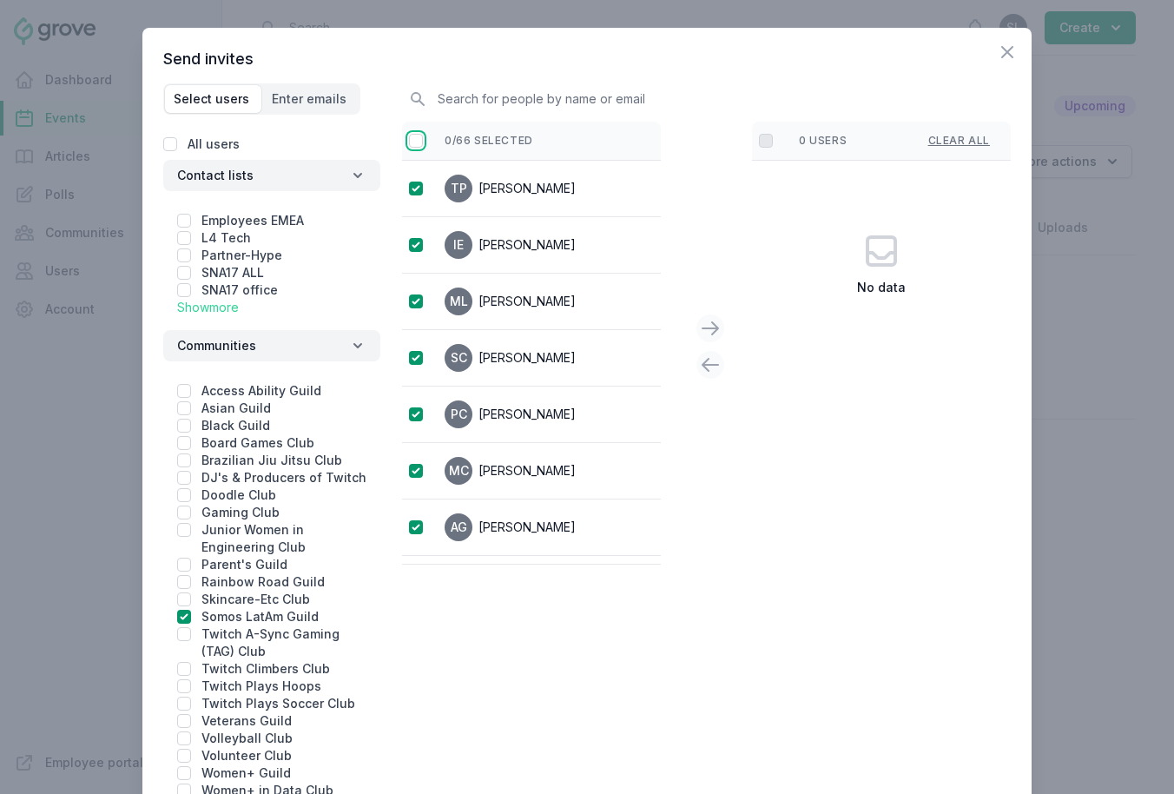
checkbox input "true"
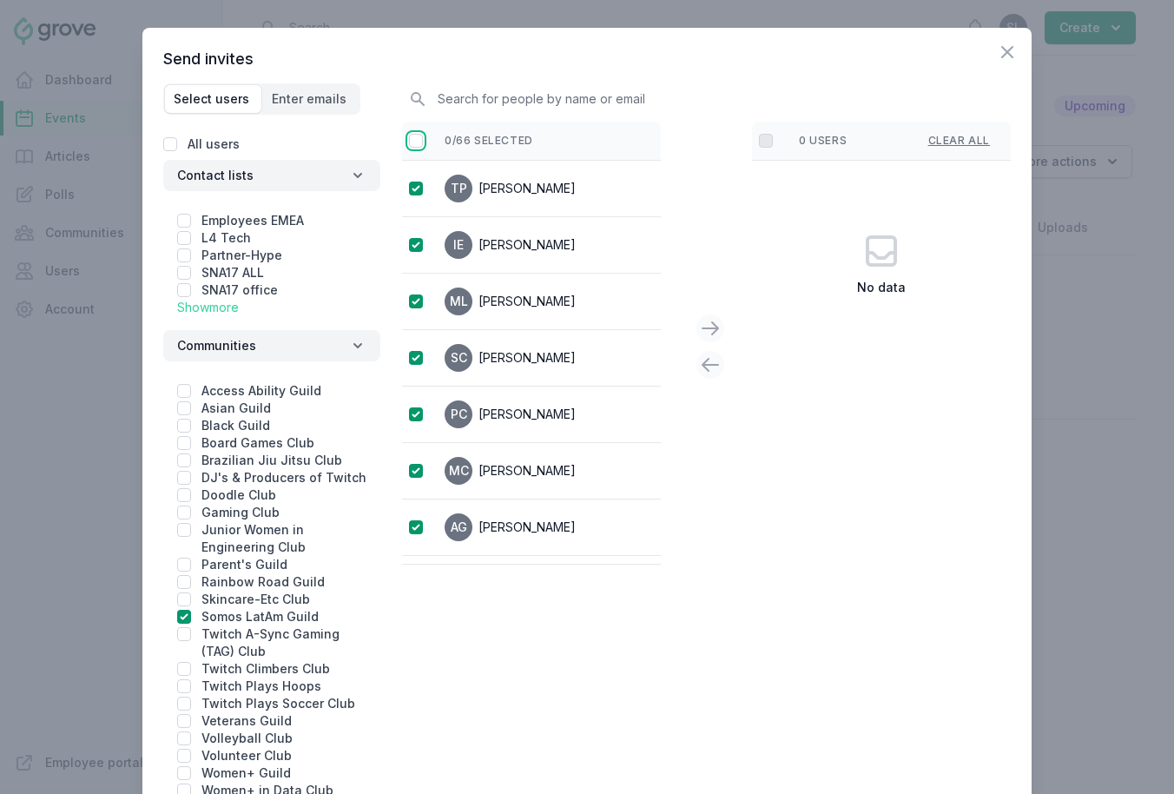
checkbox input "true"
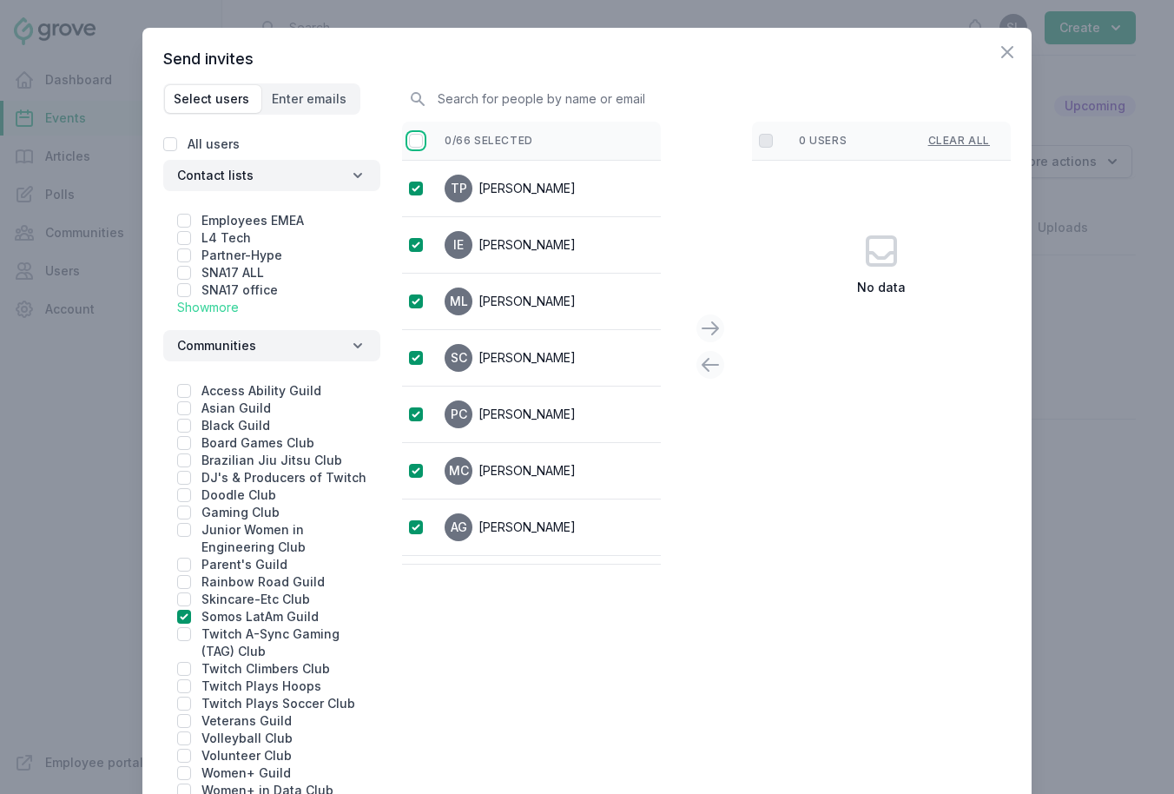
checkbox input "true"
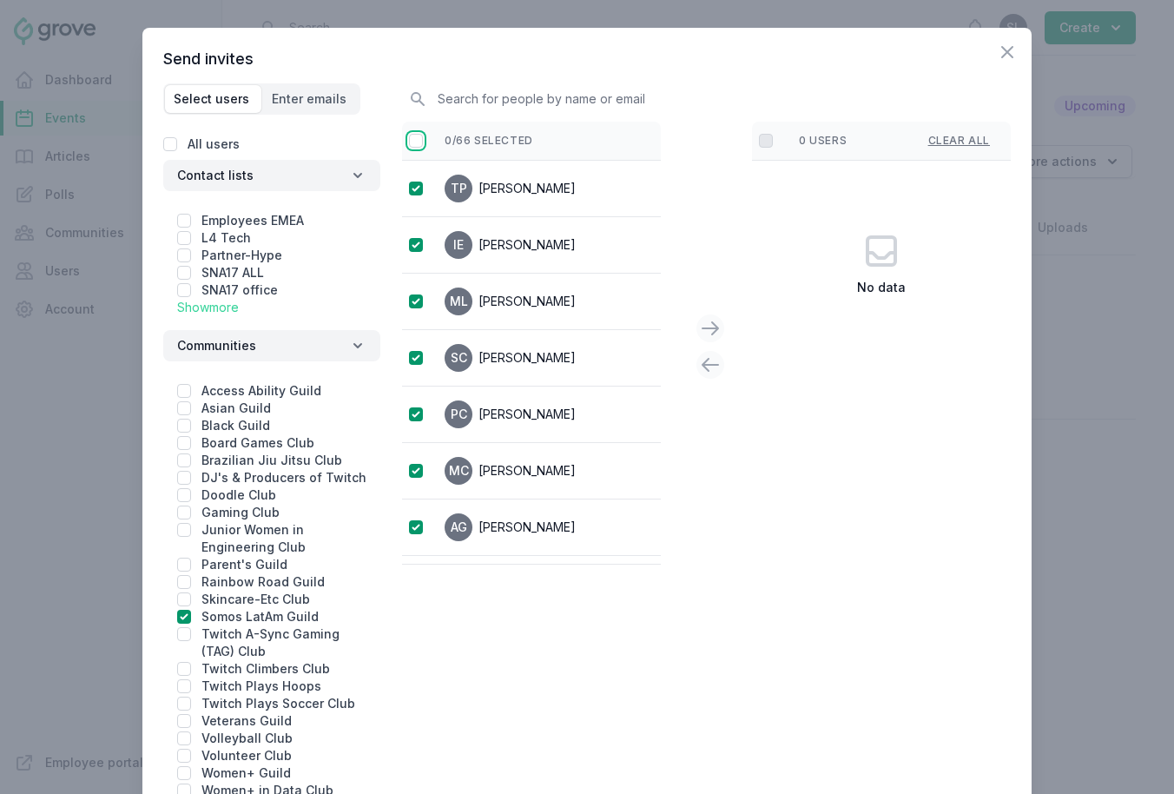
checkbox input "true"
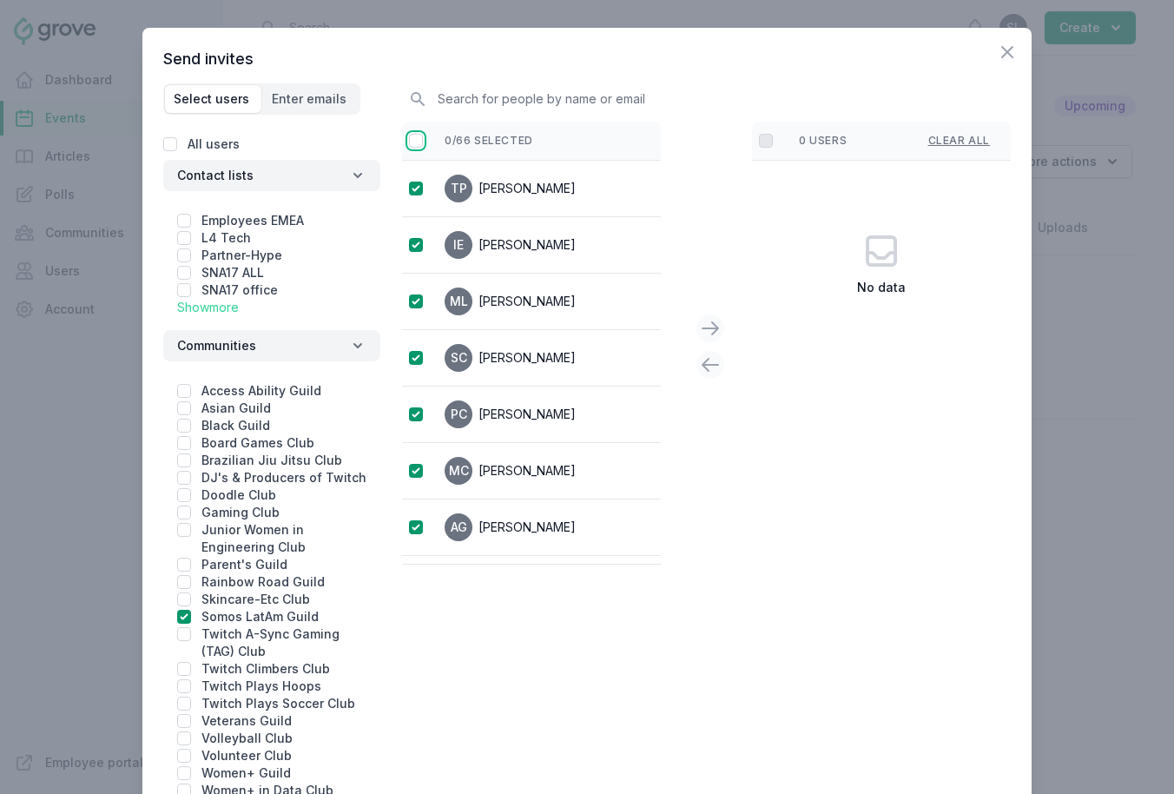
checkbox input "true"
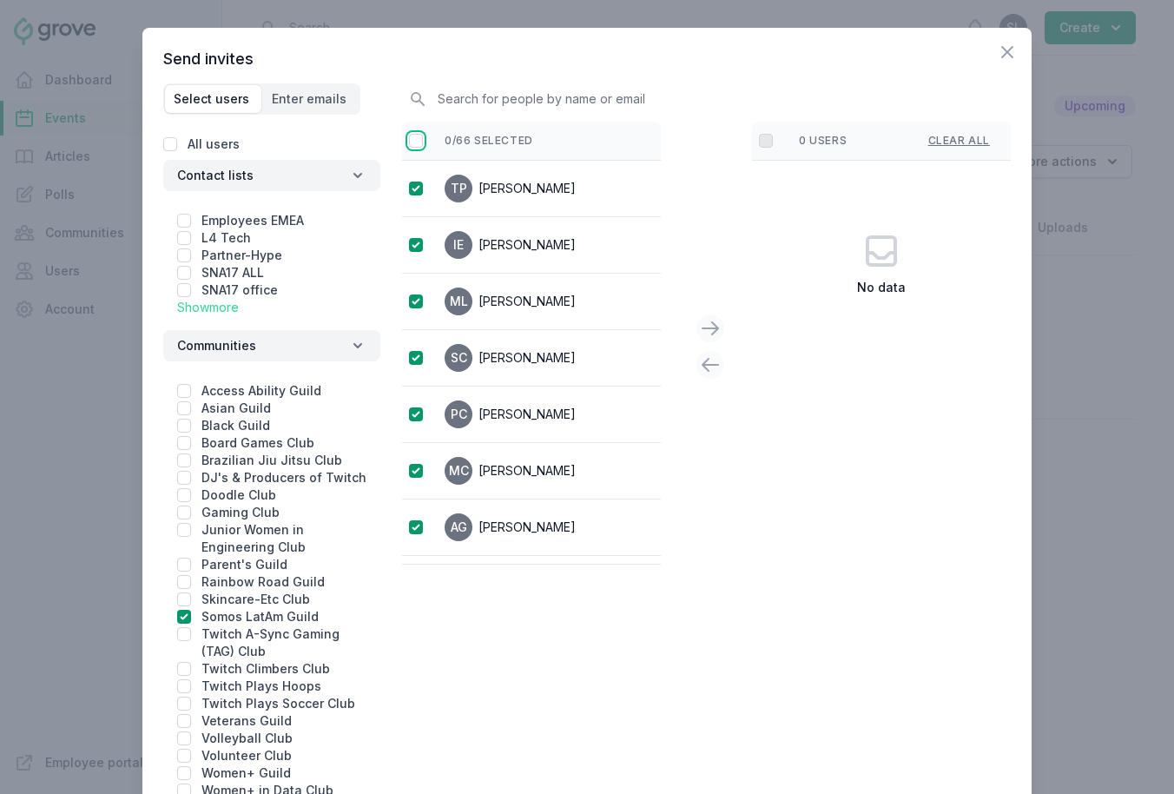
checkbox input "true"
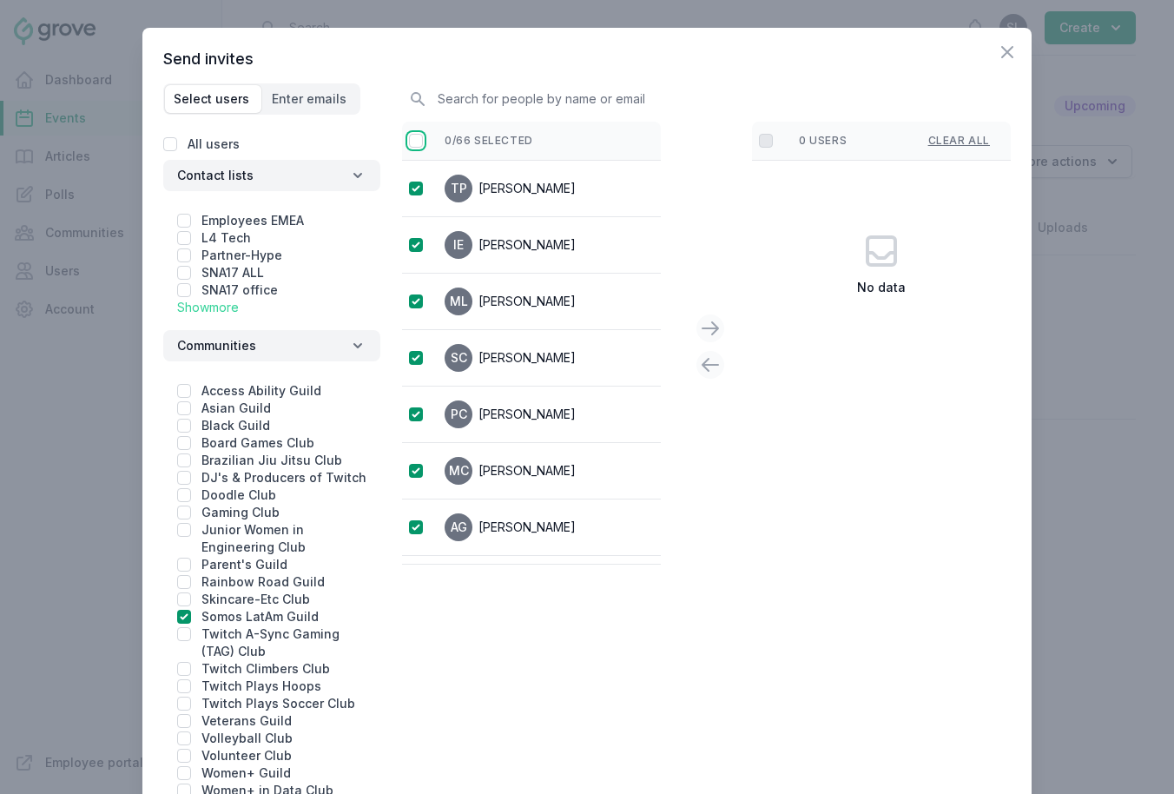
checkbox input "true"
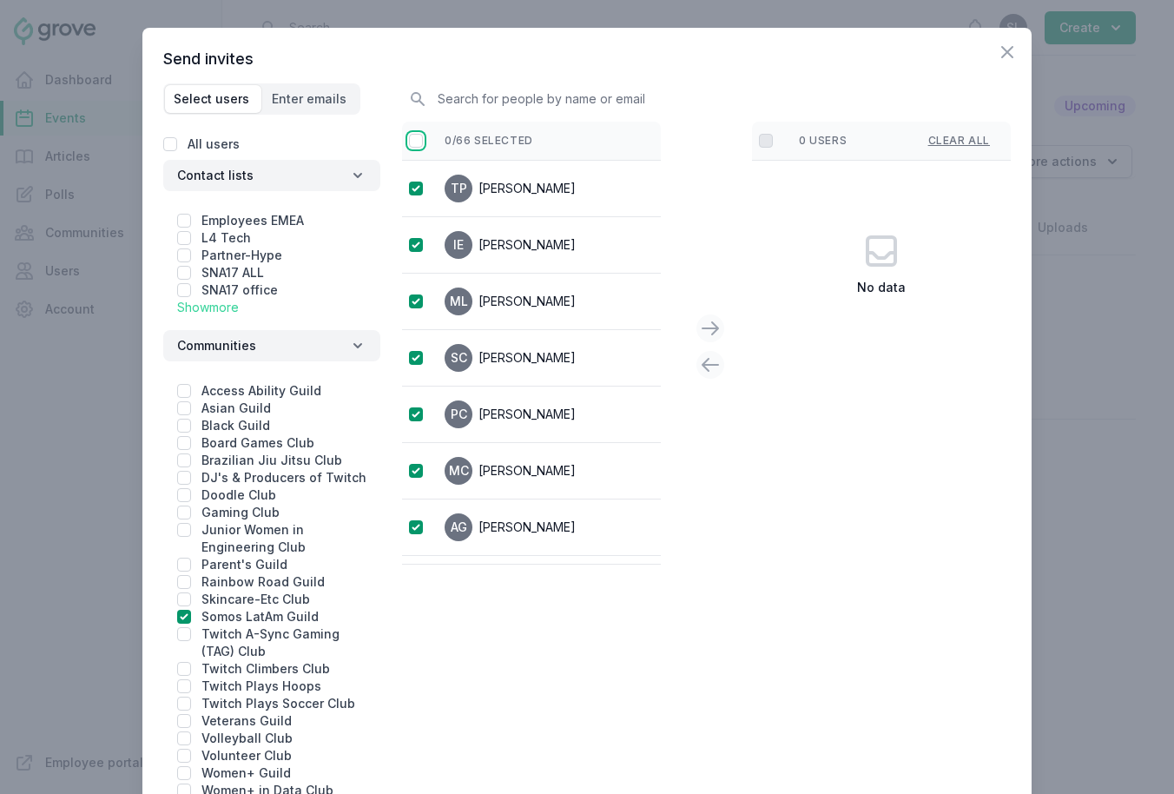
checkbox input "true"
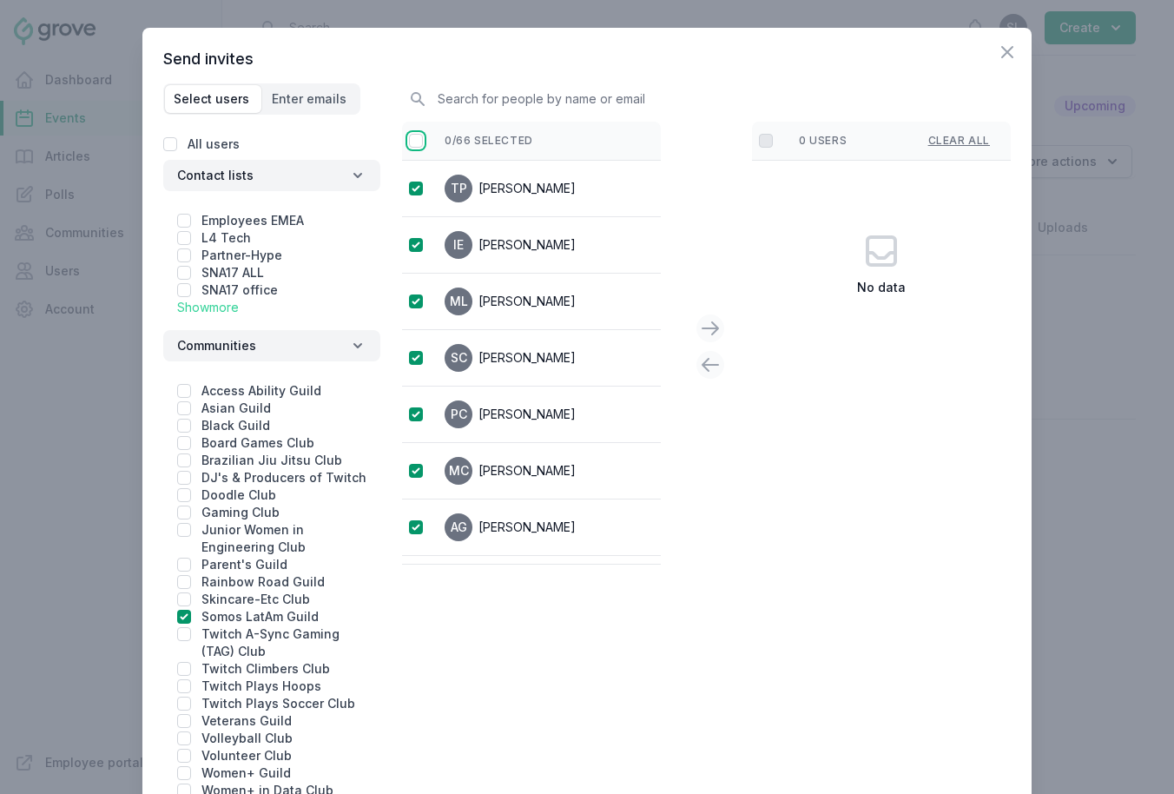
checkbox input "true"
click at [711, 331] on icon at bounding box center [710, 328] width 21 height 21
checkbox input "false"
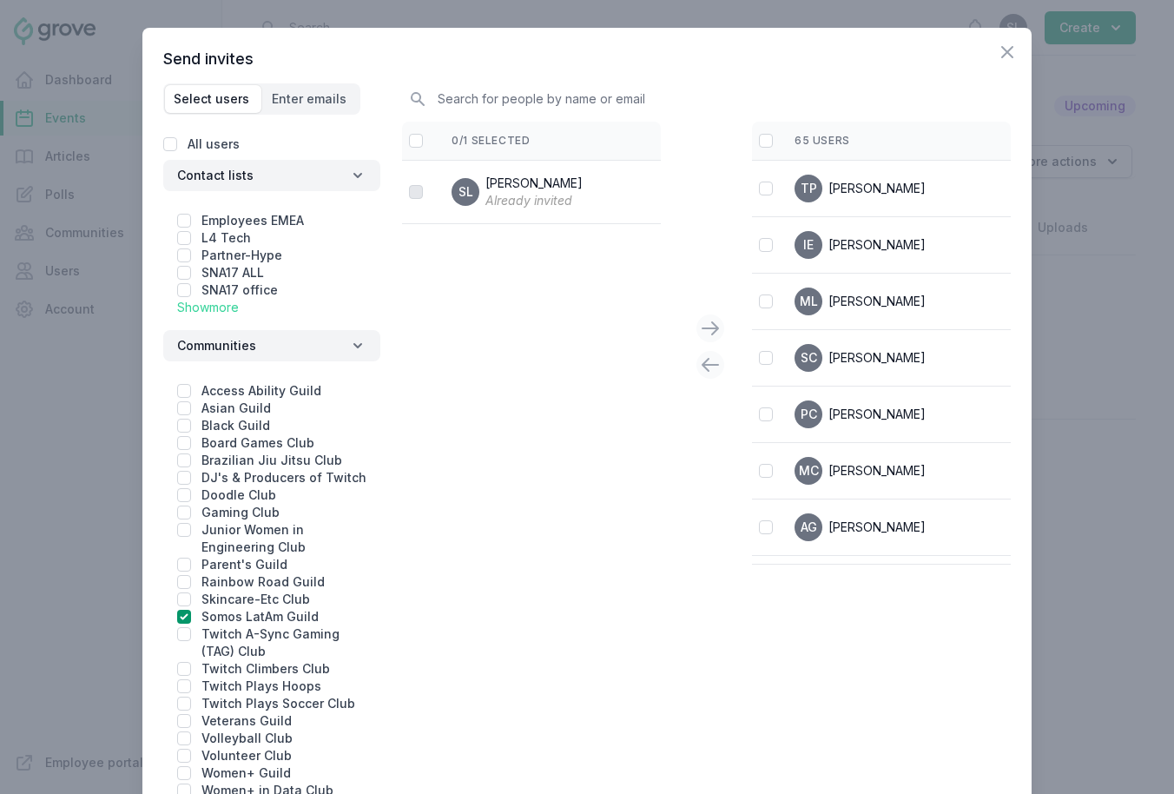
click at [774, 136] on th "65 users Clear all" at bounding box center [952, 141] width 357 height 39
click at [769, 135] on input "checkbox" at bounding box center [766, 141] width 14 height 14
checkbox input "true"
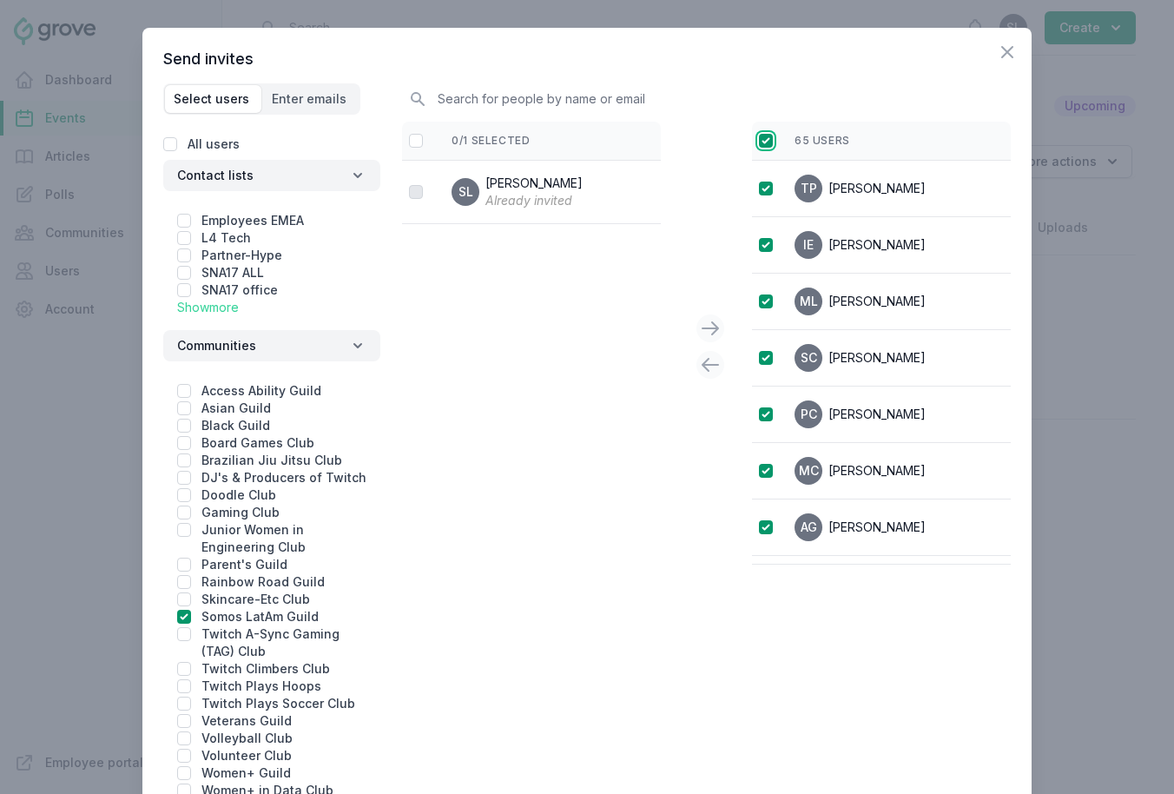
checkbox input "true"
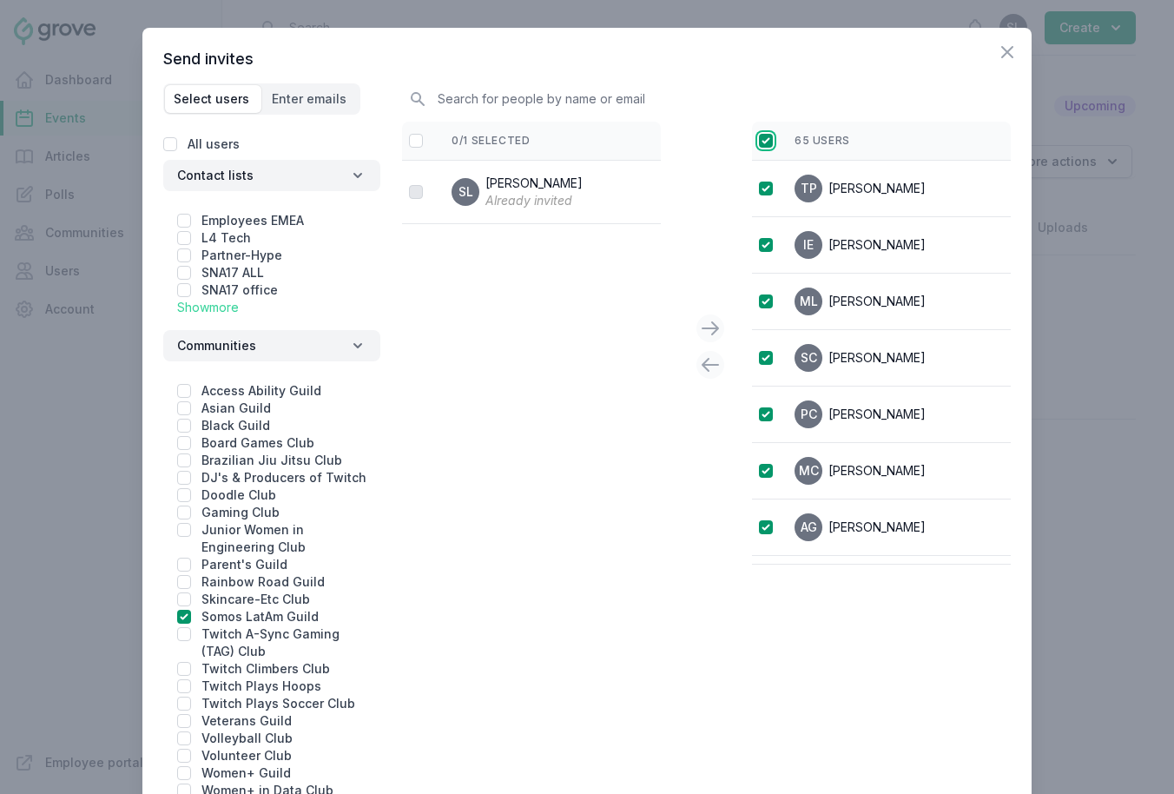
checkbox input "true"
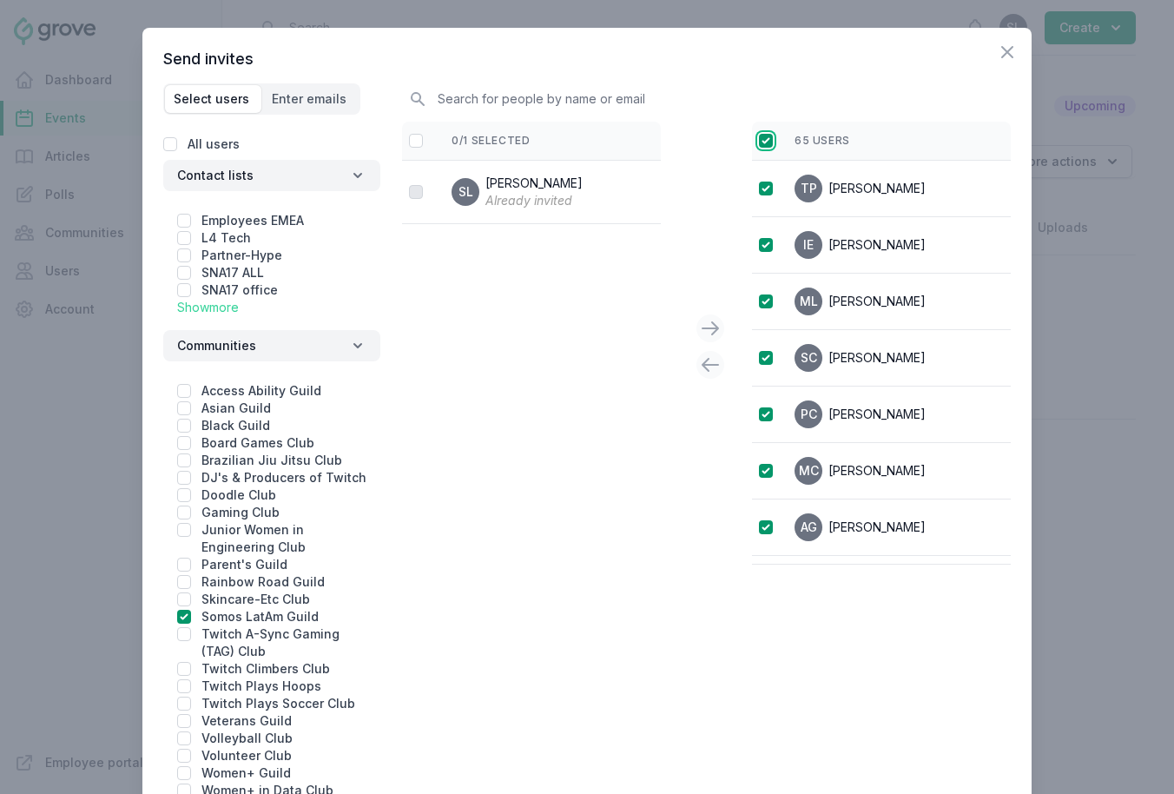
checkbox input "true"
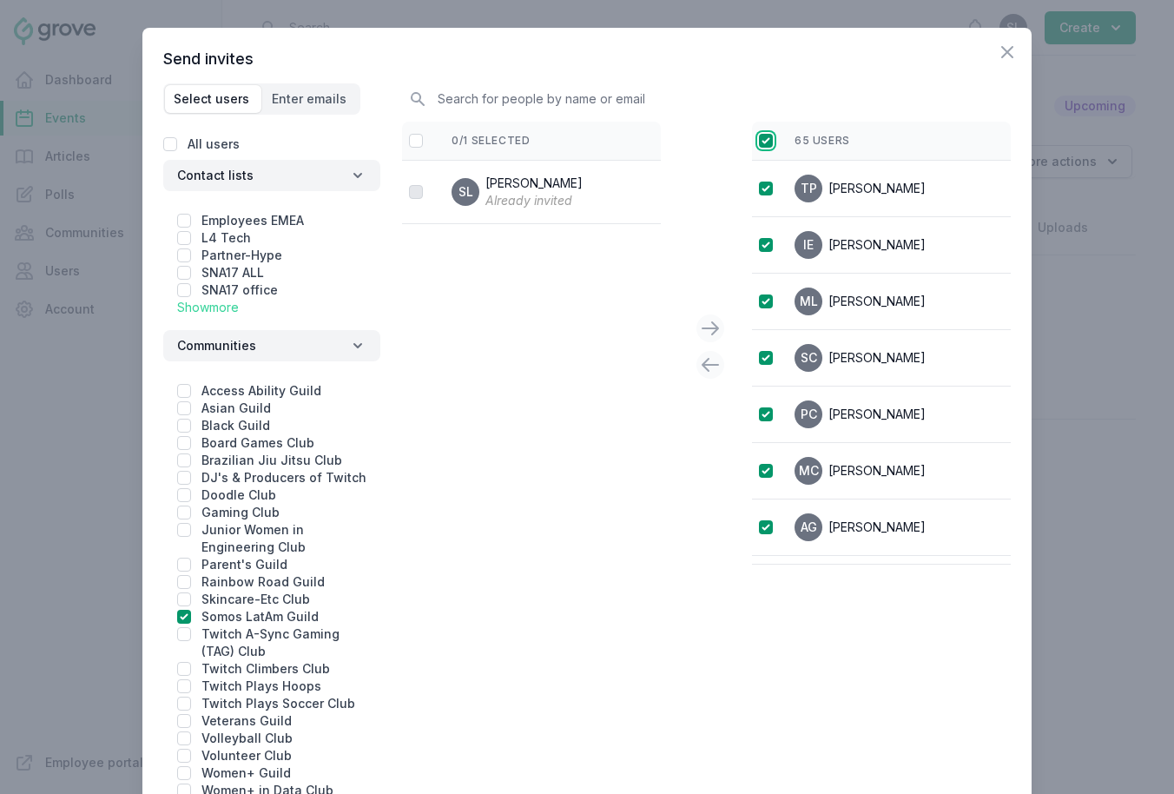
checkbox input "true"
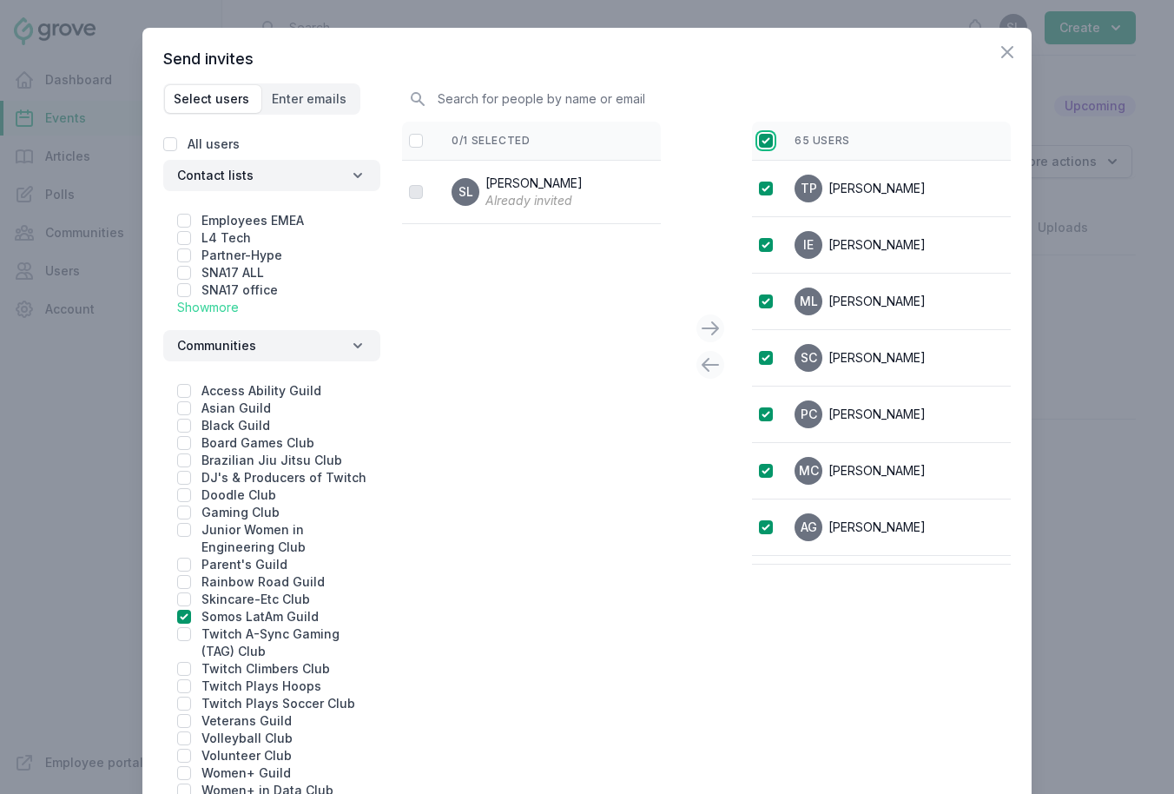
checkbox input "true"
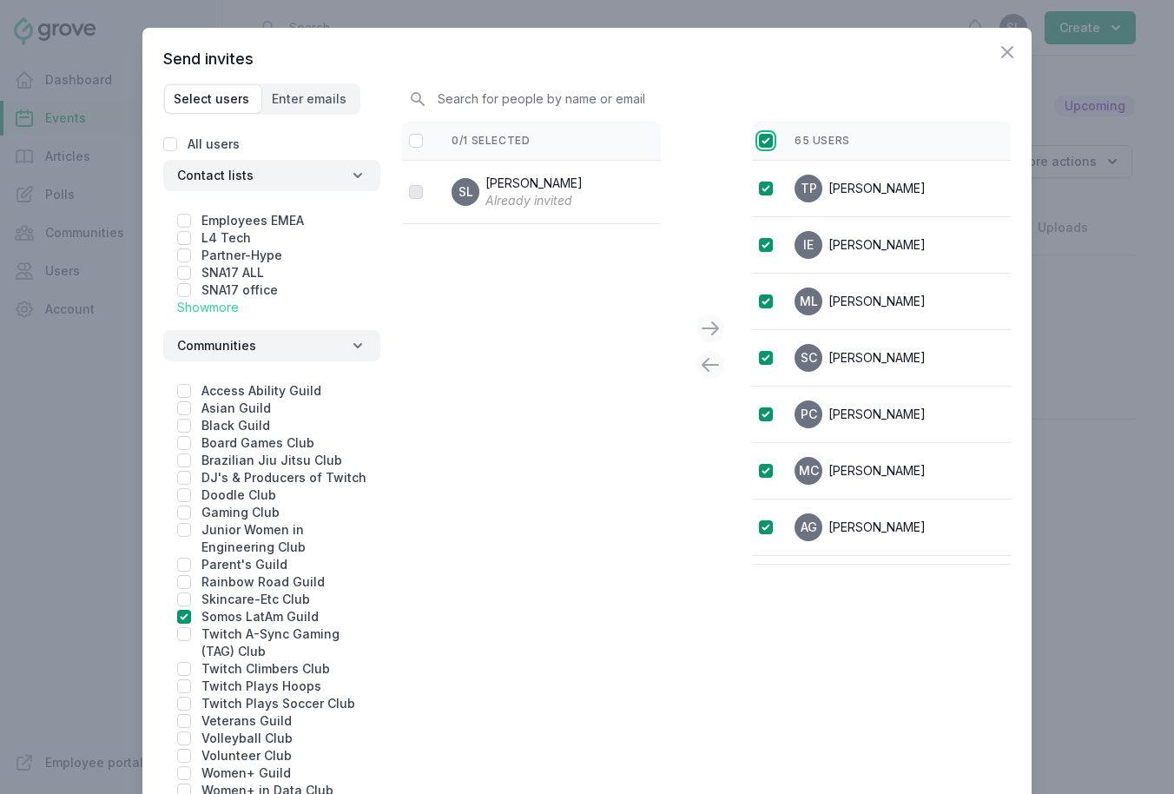
checkbox input "true"
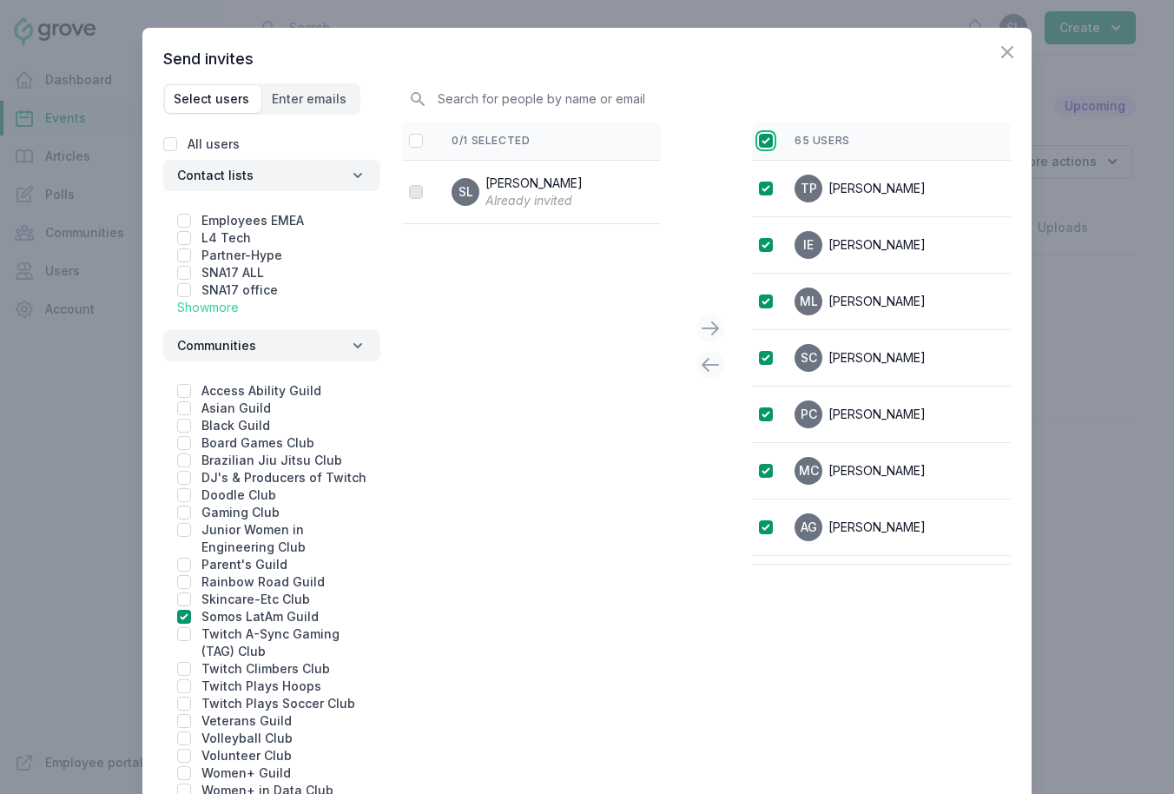
checkbox input "true"
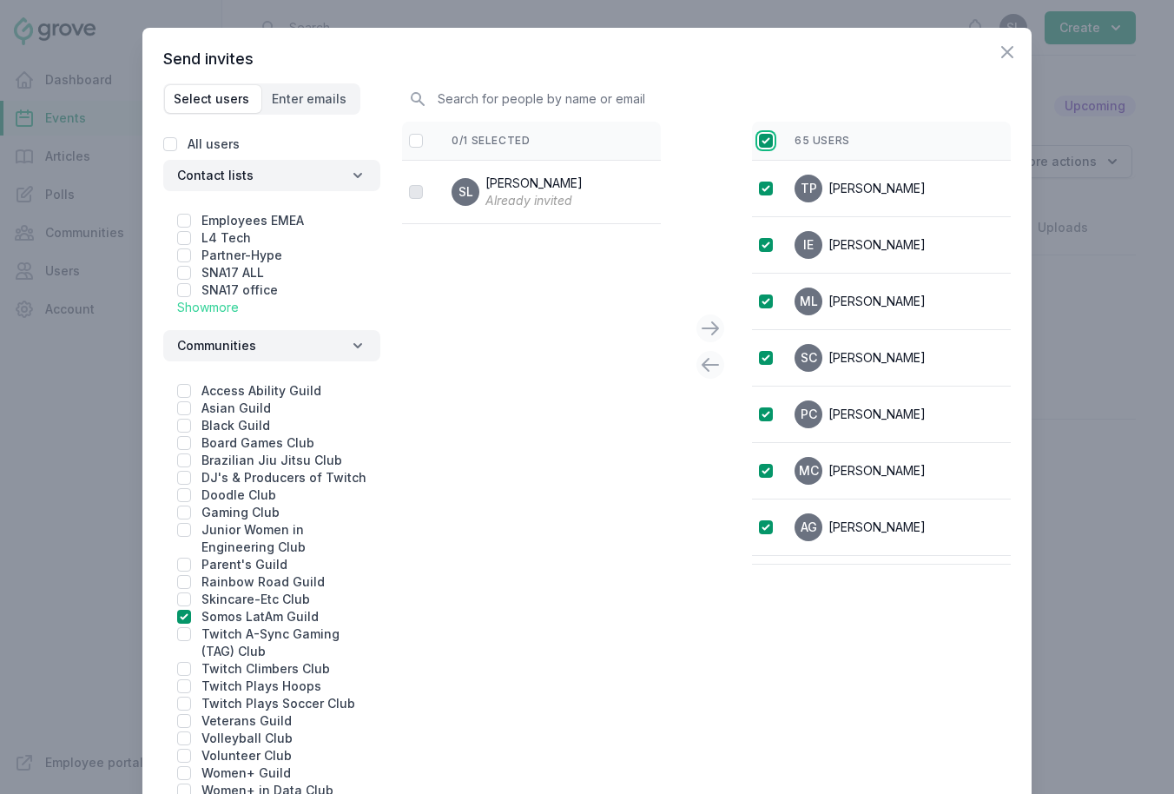
checkbox input "true"
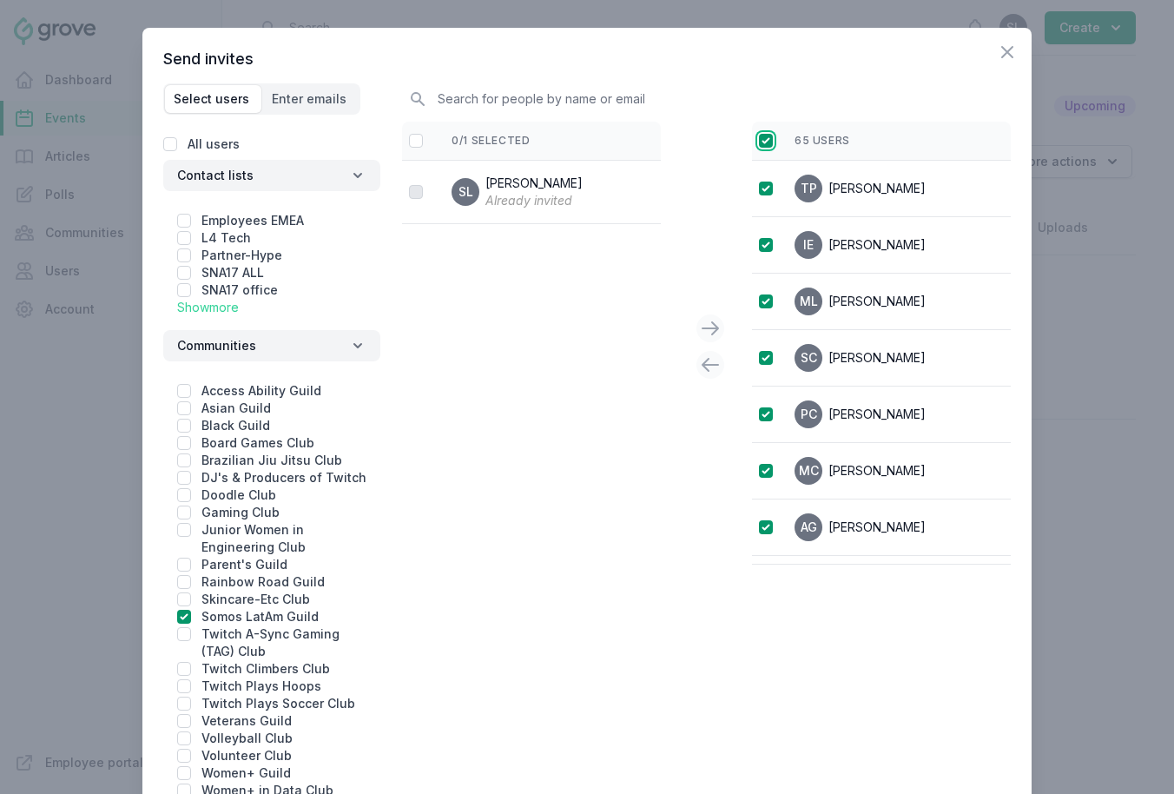
checkbox input "true"
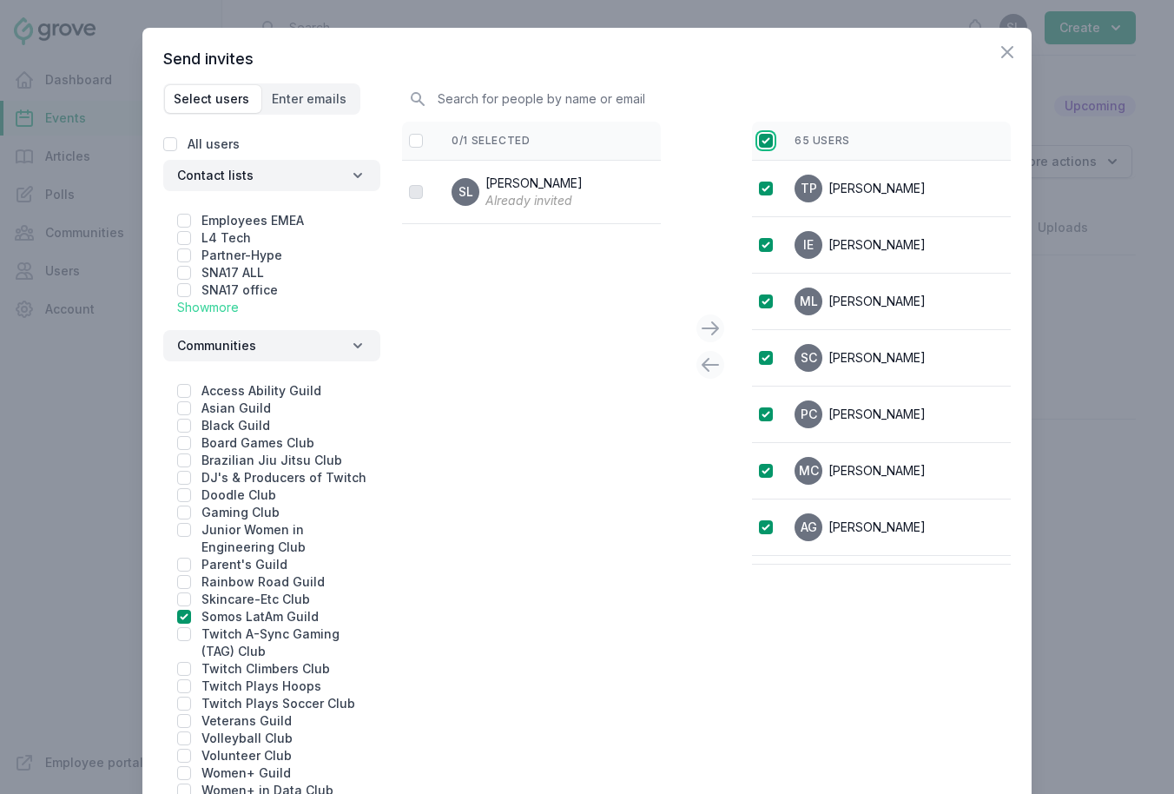
checkbox input "true"
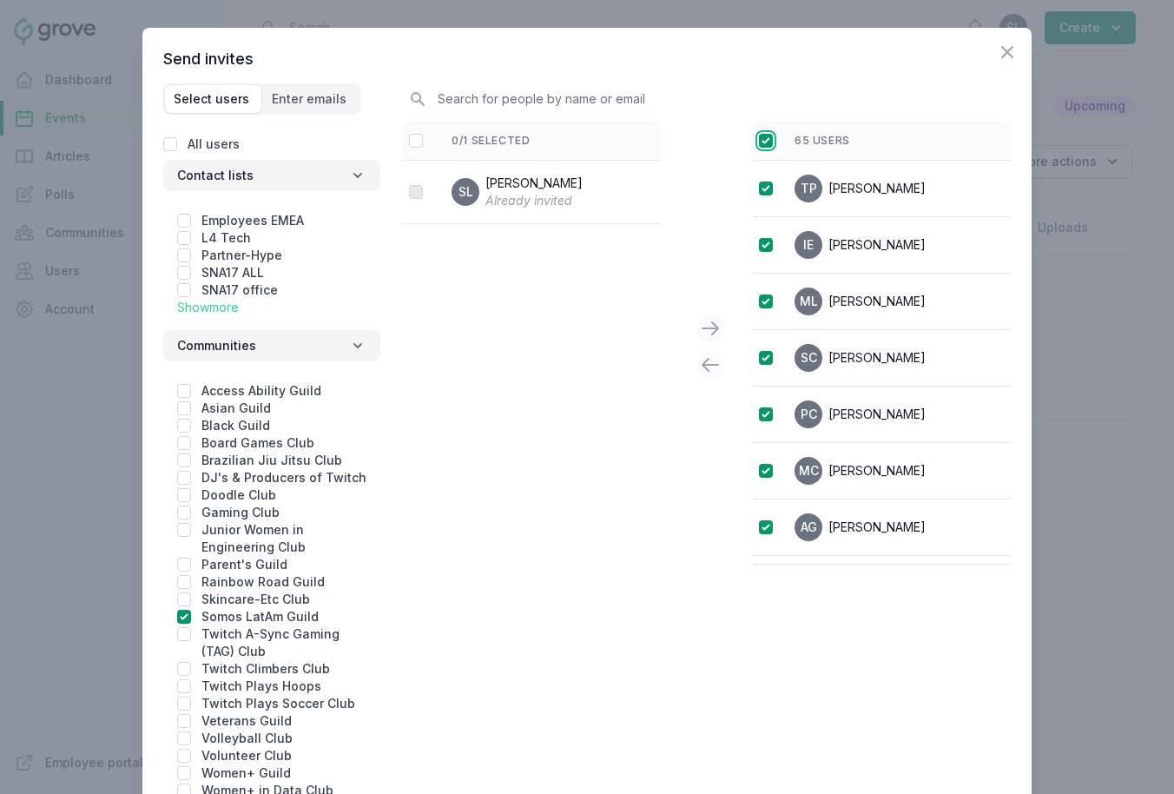
checkbox input "true"
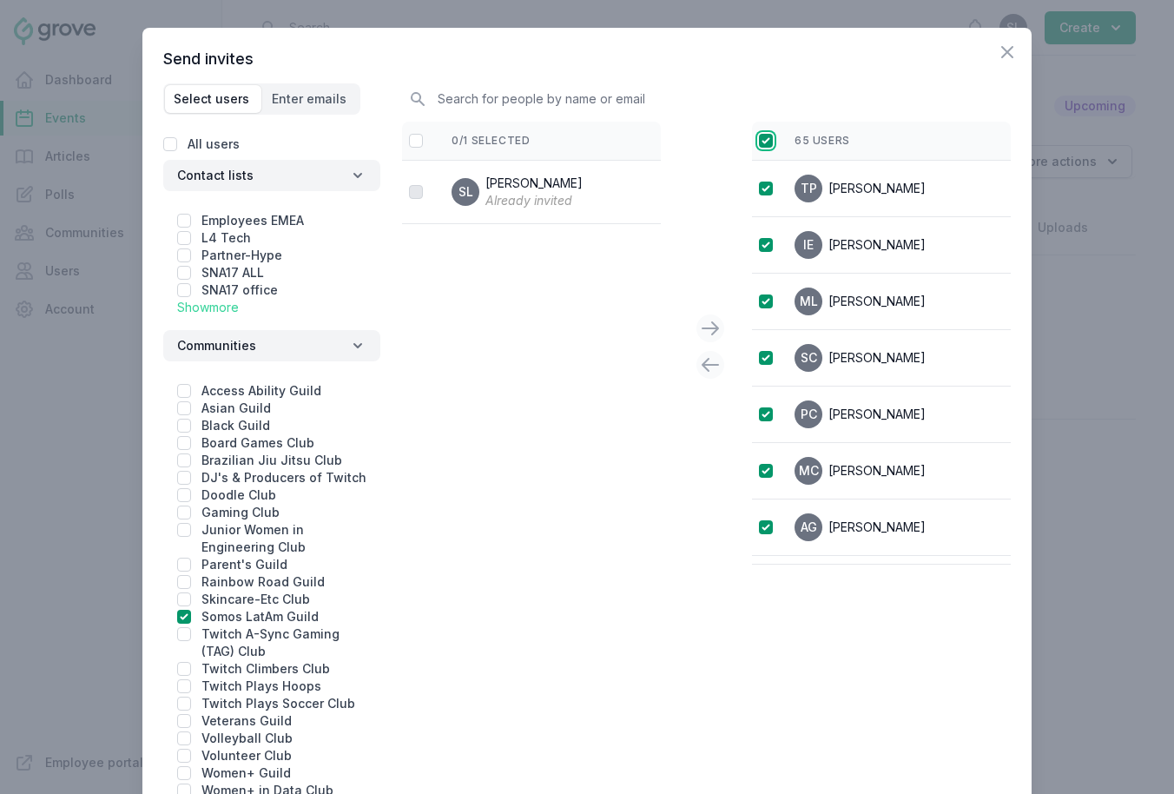
checkbox input "true"
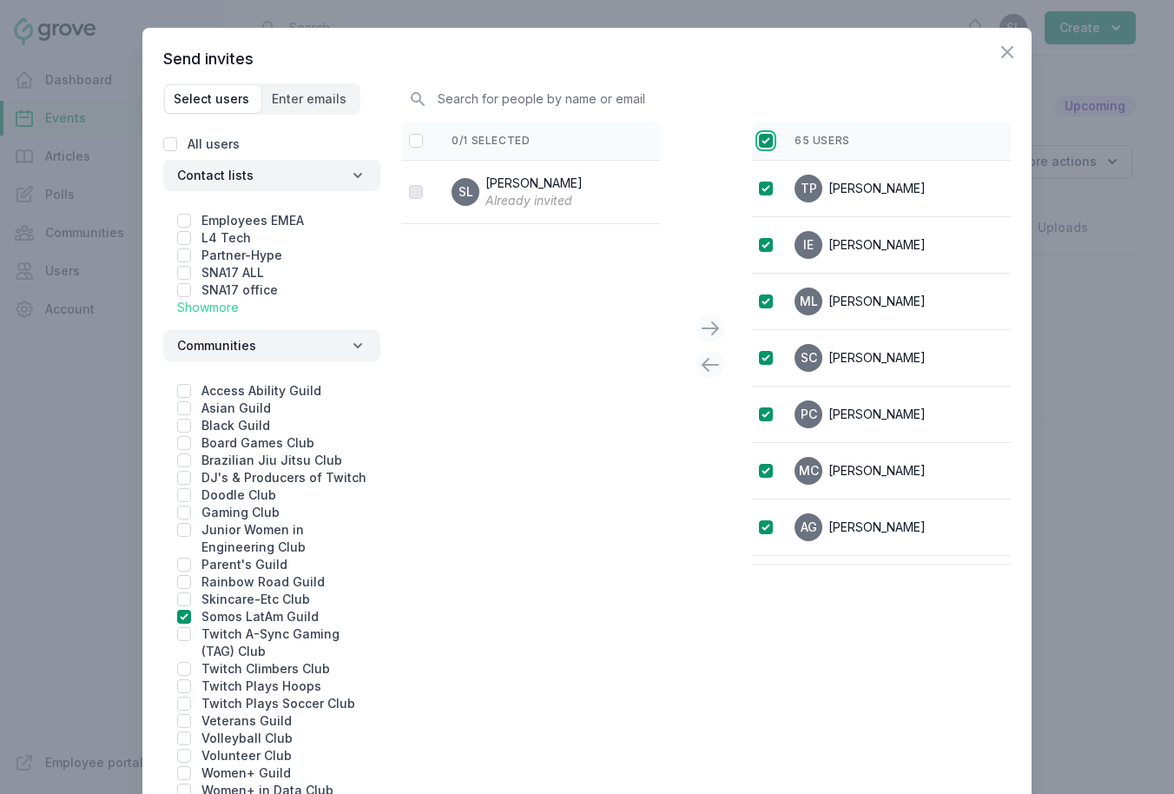
checkbox input "true"
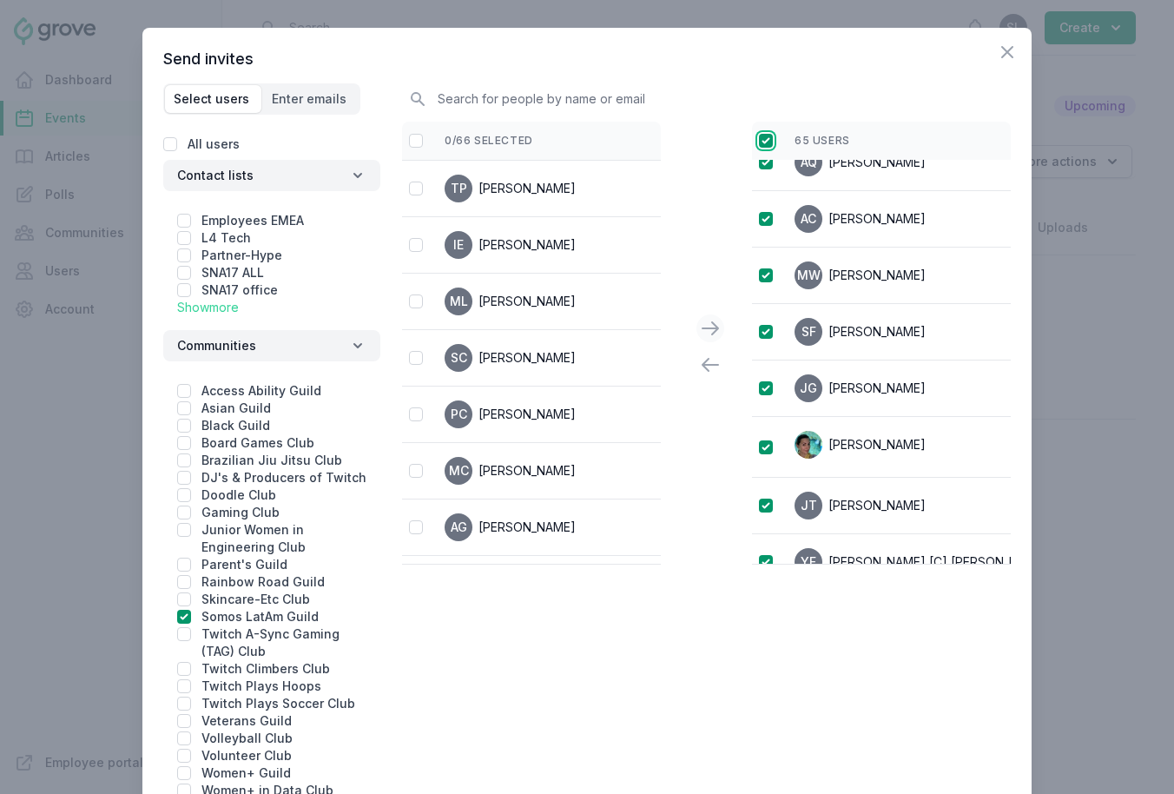
scroll to position [313, 0]
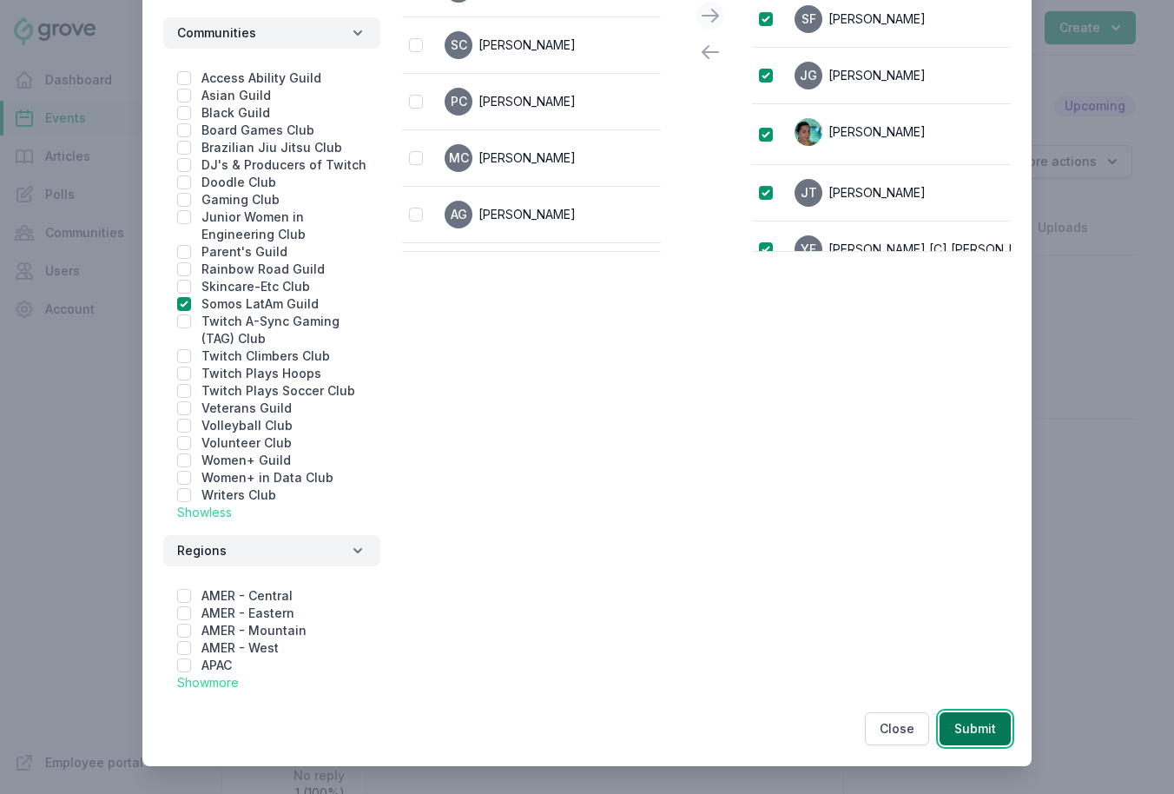
click at [946, 721] on button "Submit" at bounding box center [974, 728] width 71 height 33
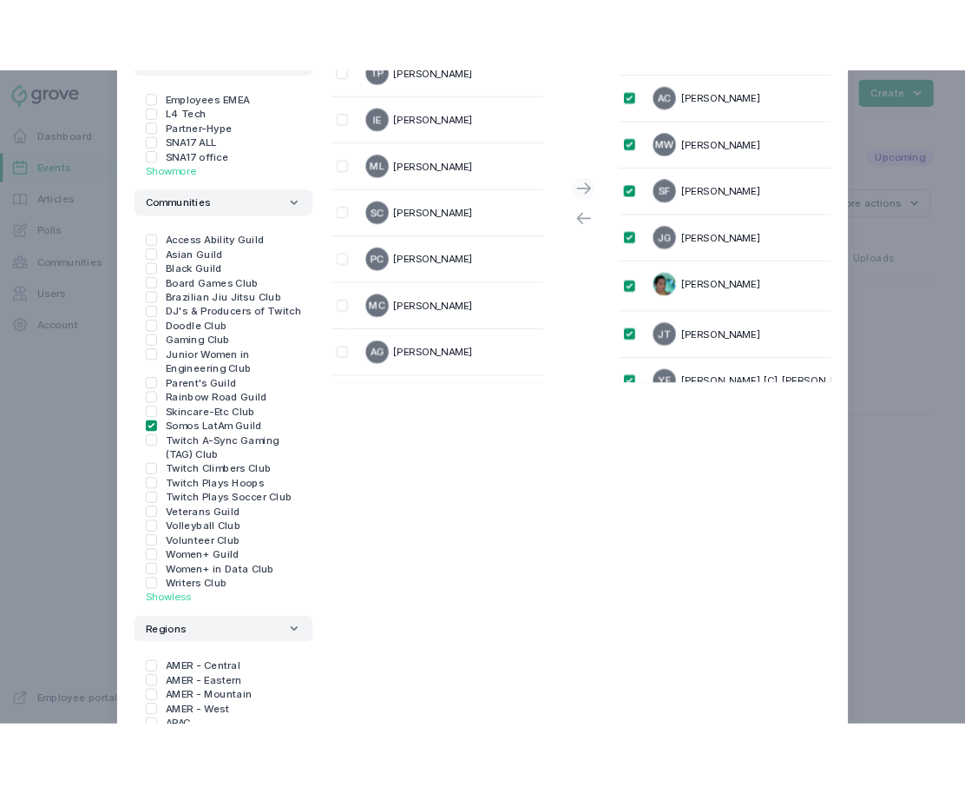
scroll to position [103, 0]
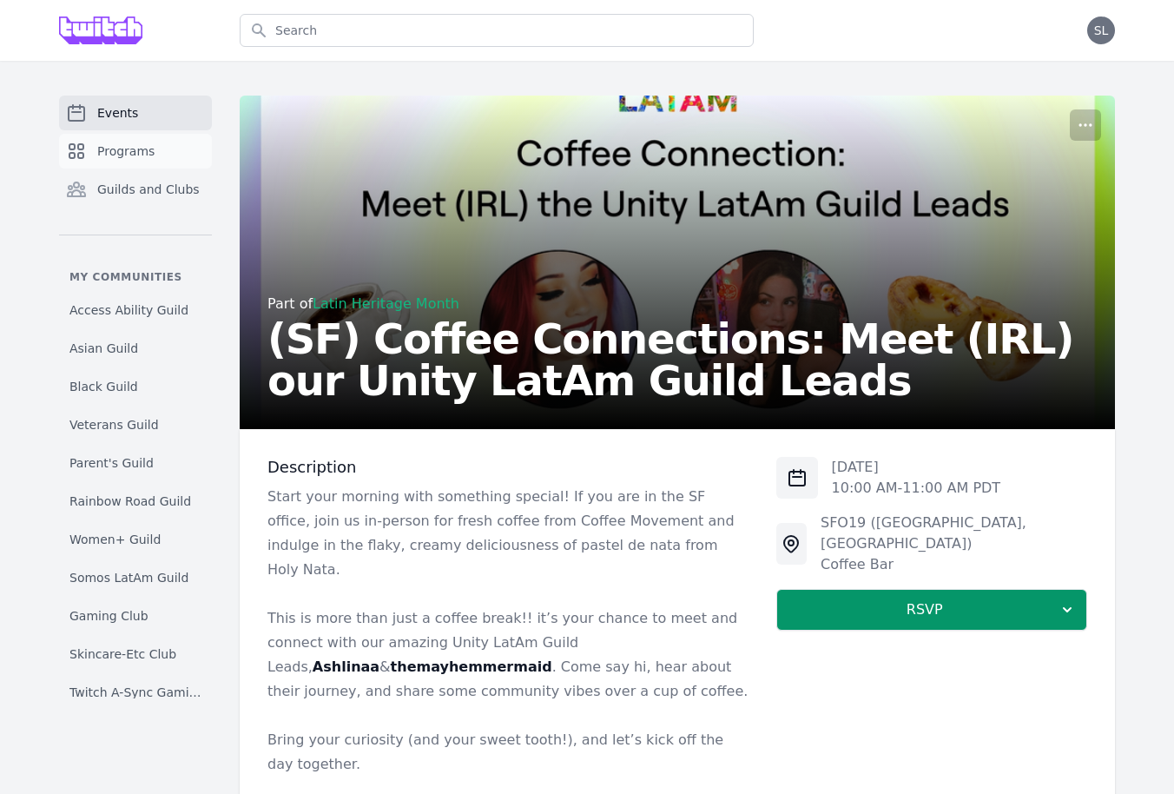
click at [155, 152] on link "Programs" at bounding box center [135, 151] width 153 height 35
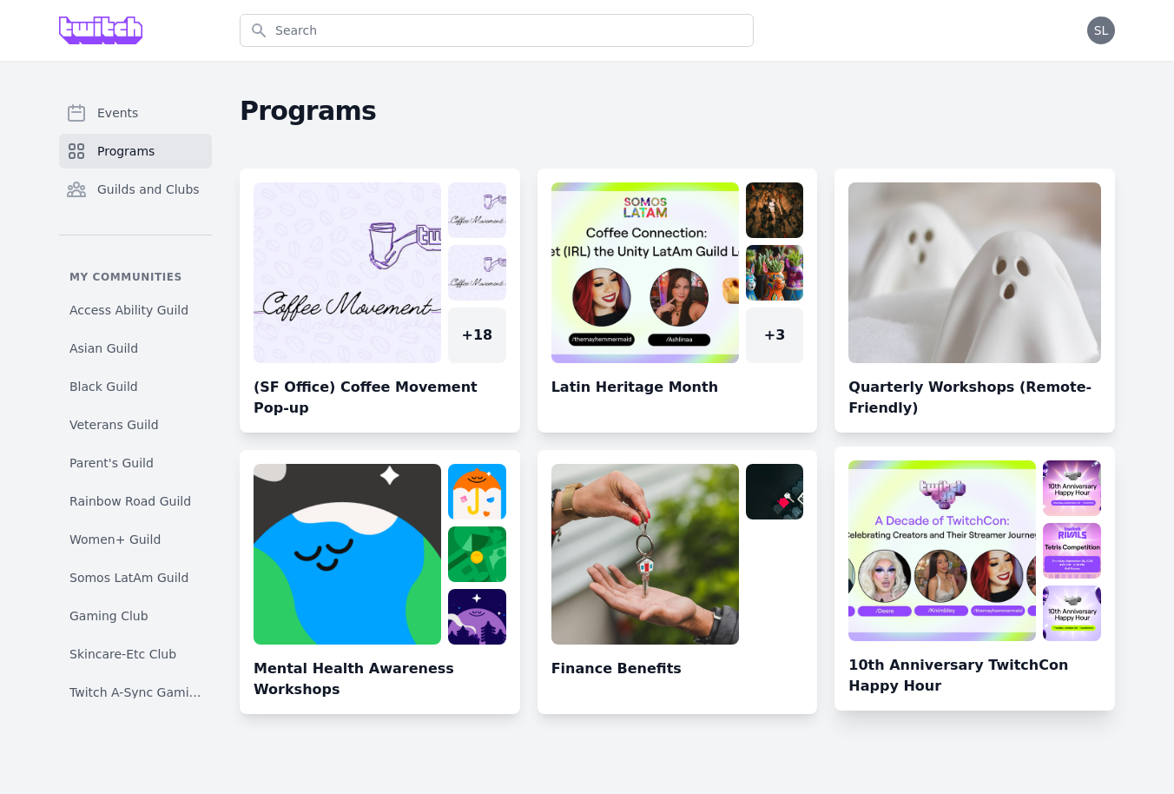
click at [944, 595] on link at bounding box center [974, 585] width 280 height 250
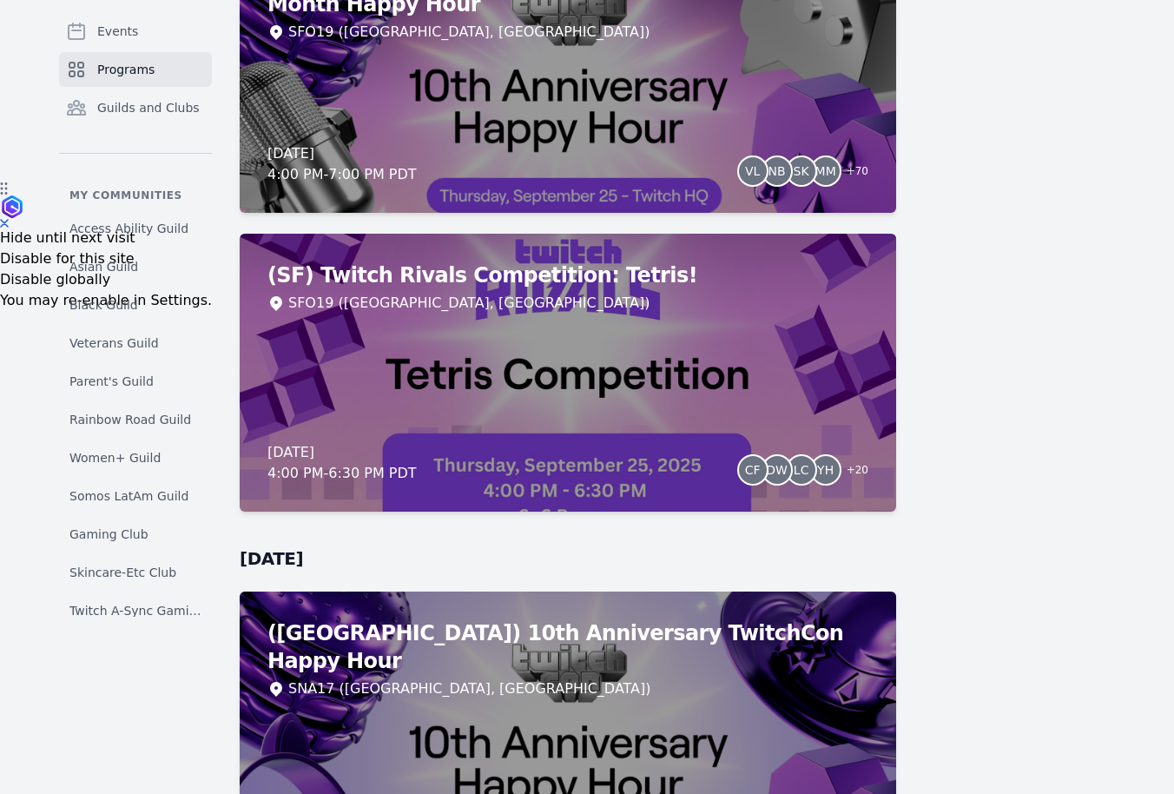
scroll to position [756, 0]
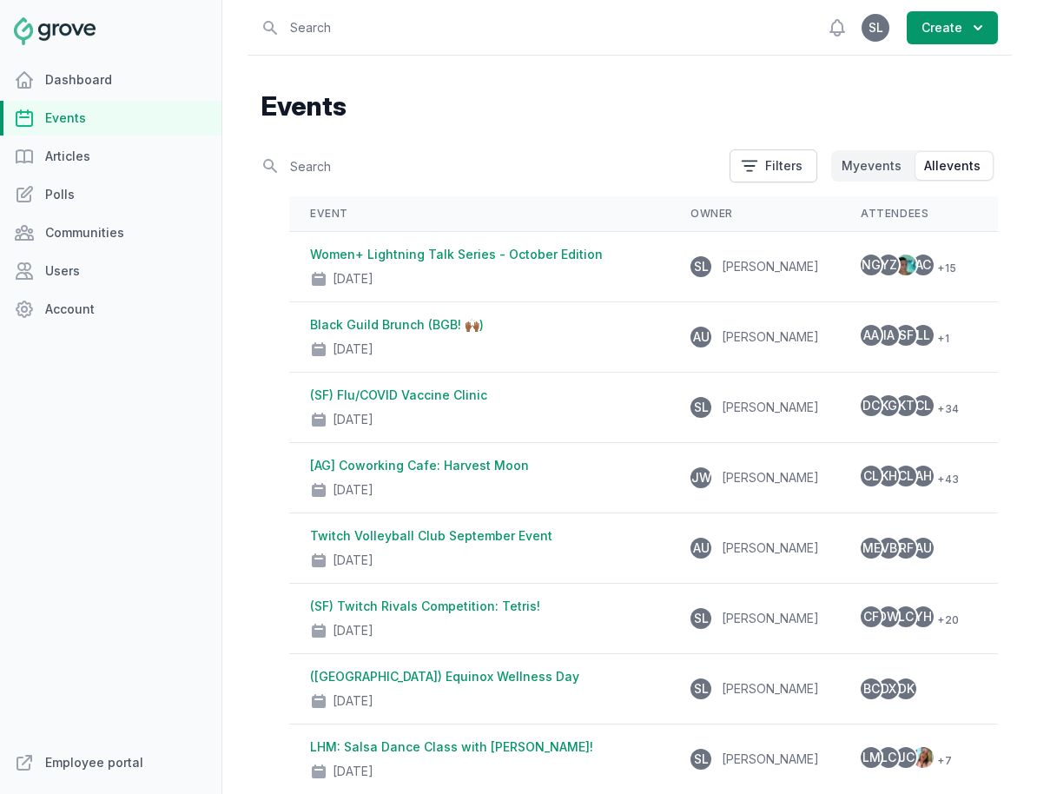
click at [118, 119] on link "Events" at bounding box center [110, 118] width 221 height 35
click at [336, 173] on input "text" at bounding box center [490, 166] width 458 height 30
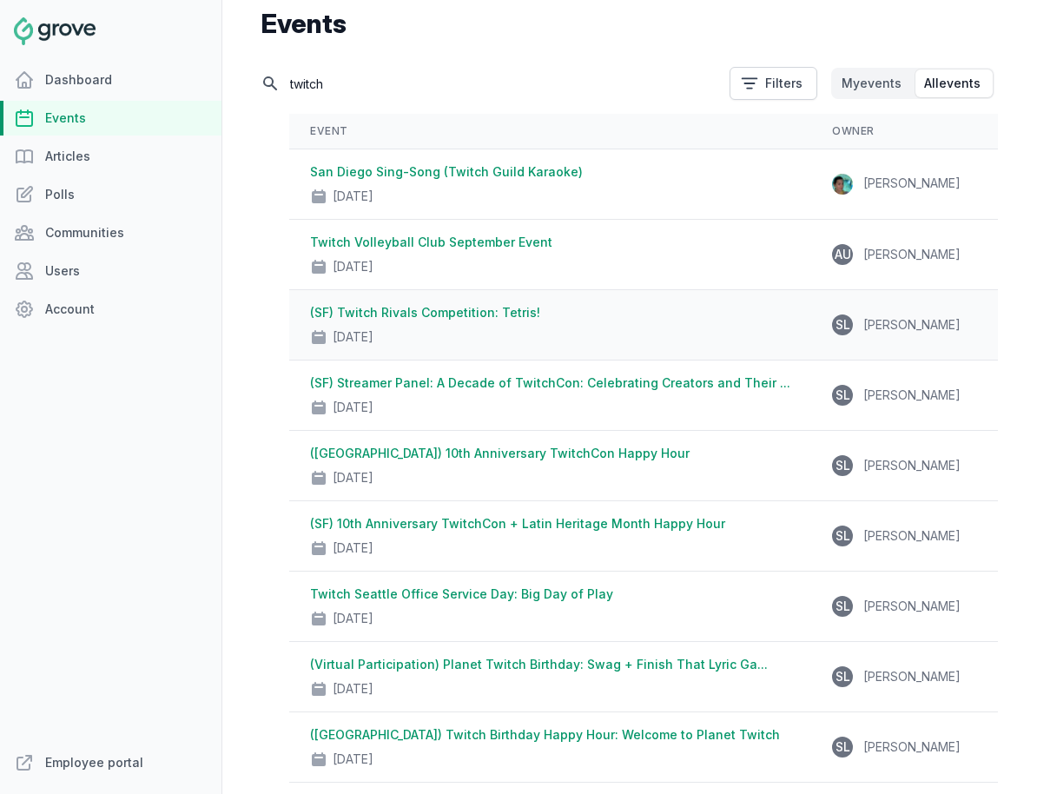
scroll to position [83, 0]
type input "twitch"
click at [427, 523] on link "(SF) 10th Anniversary TwitchCon + Latin Heritage Month Happy Hour" at bounding box center [517, 522] width 415 height 15
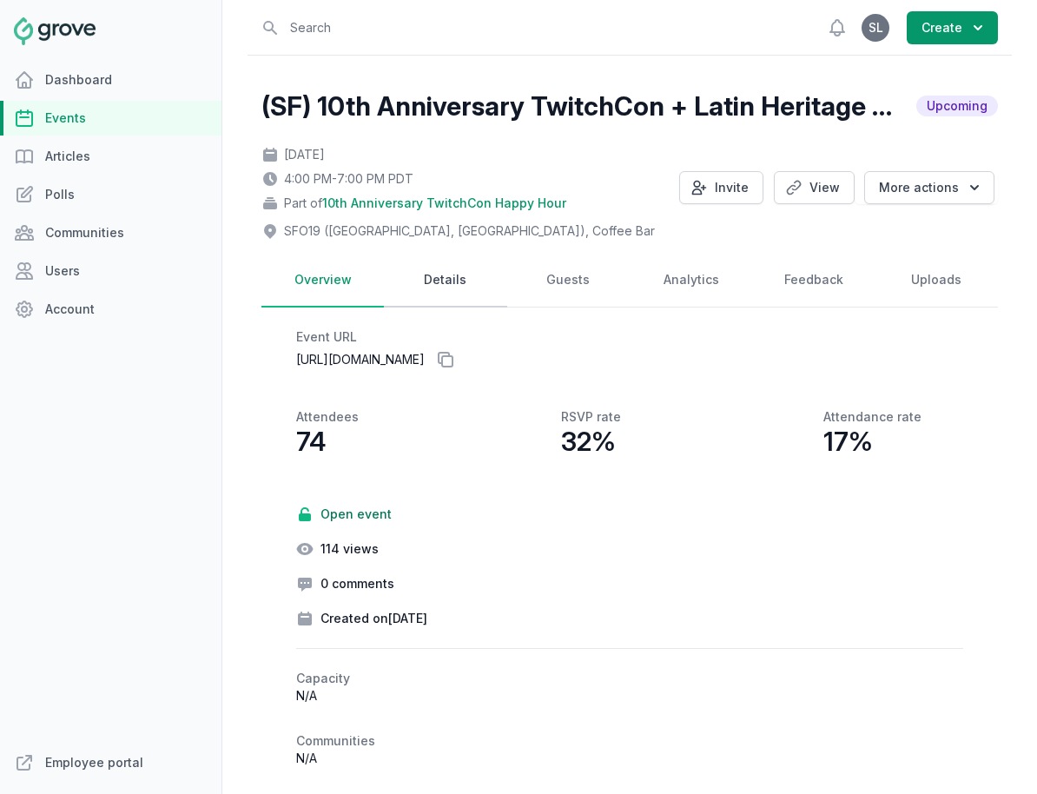
click at [448, 288] on link "Details" at bounding box center [445, 281] width 122 height 54
select select "129"
select select "43"
select select "4:00 PM"
select select "7:00 PM"
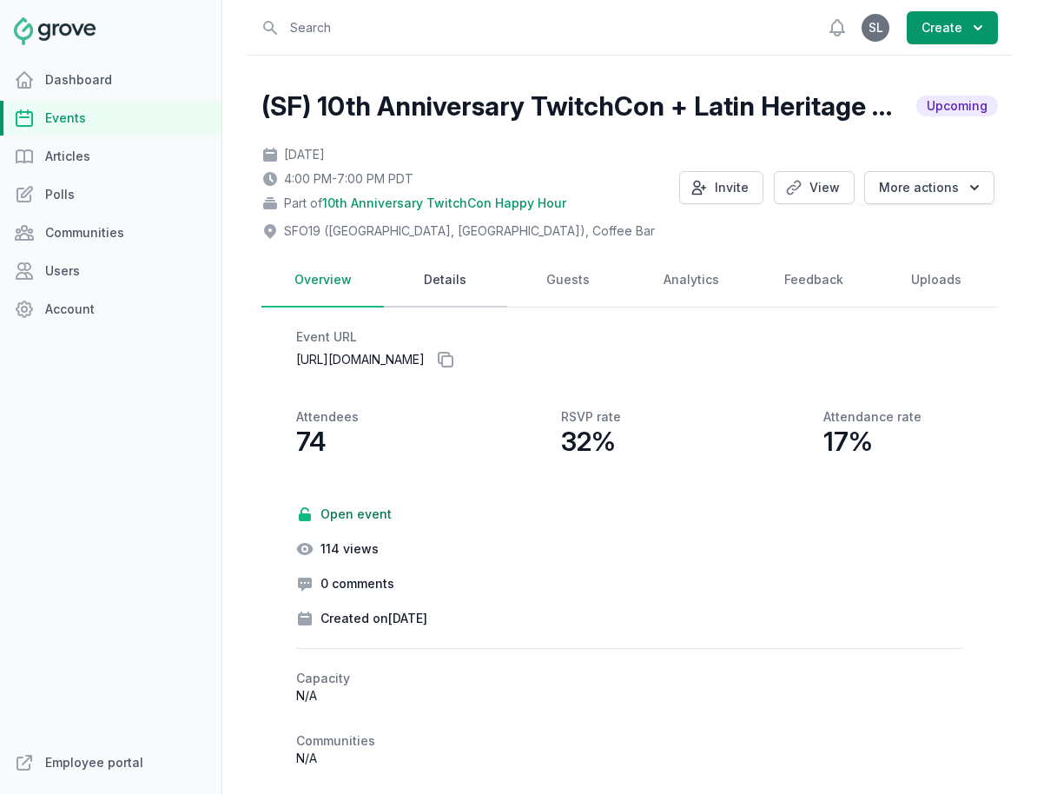
select select "89"
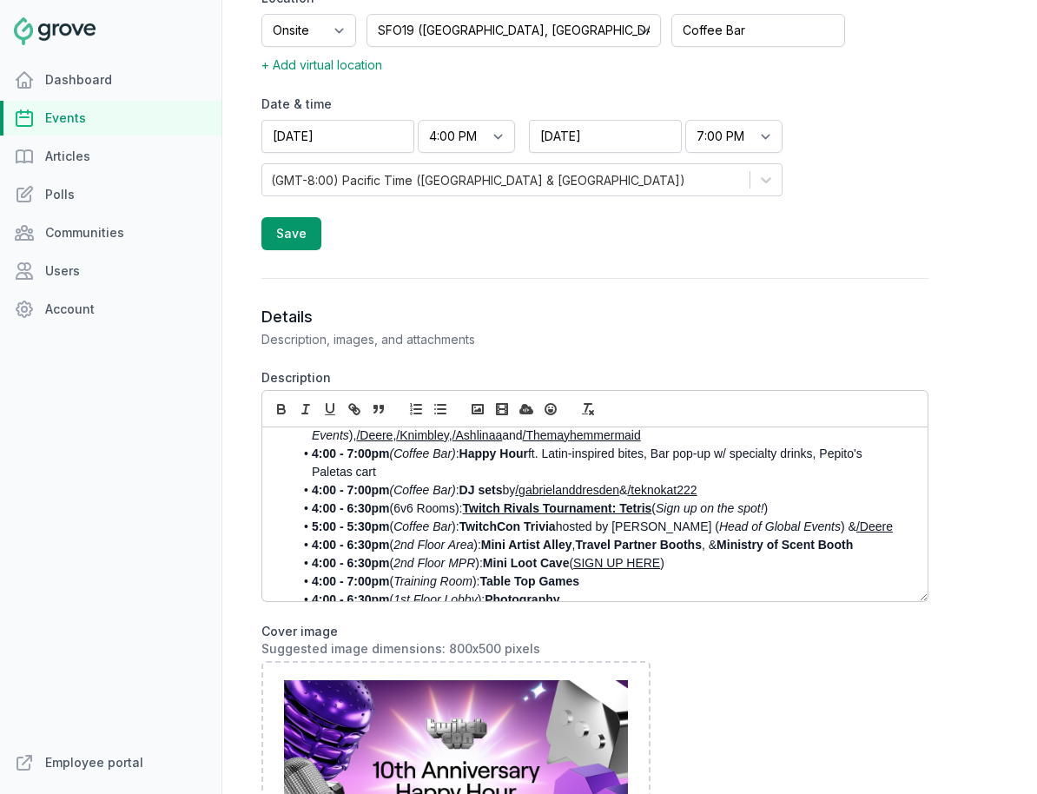
scroll to position [208, 0]
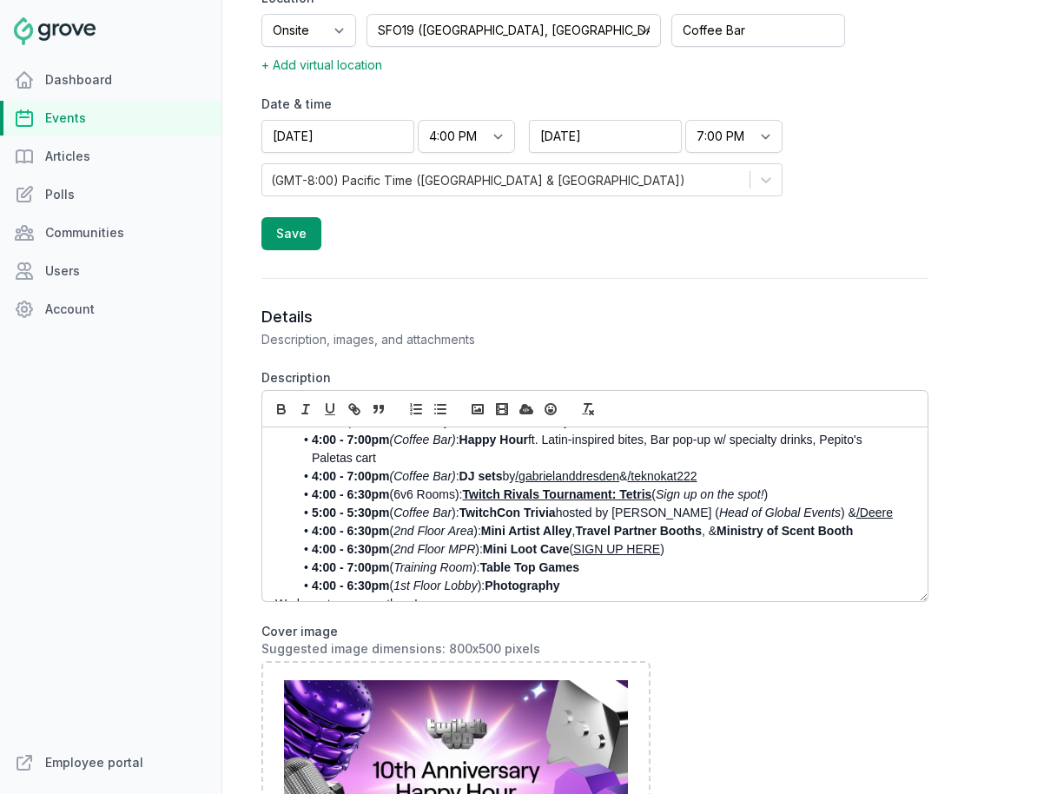
click at [438, 505] on em "Coffee Bar" at bounding box center [422, 512] width 58 height 14
click at [458, 524] on em "2nd Floor Area" at bounding box center [433, 531] width 80 height 14
drag, startPoint x: 476, startPoint y: 512, endPoint x: 400, endPoint y: 512, distance: 75.5
click at [400, 522] on li "4:00 - 6:30pm ( 2nd Floor Area ): Mini Artist Alley , Travel Partner Booths , &…" at bounding box center [598, 531] width 611 height 18
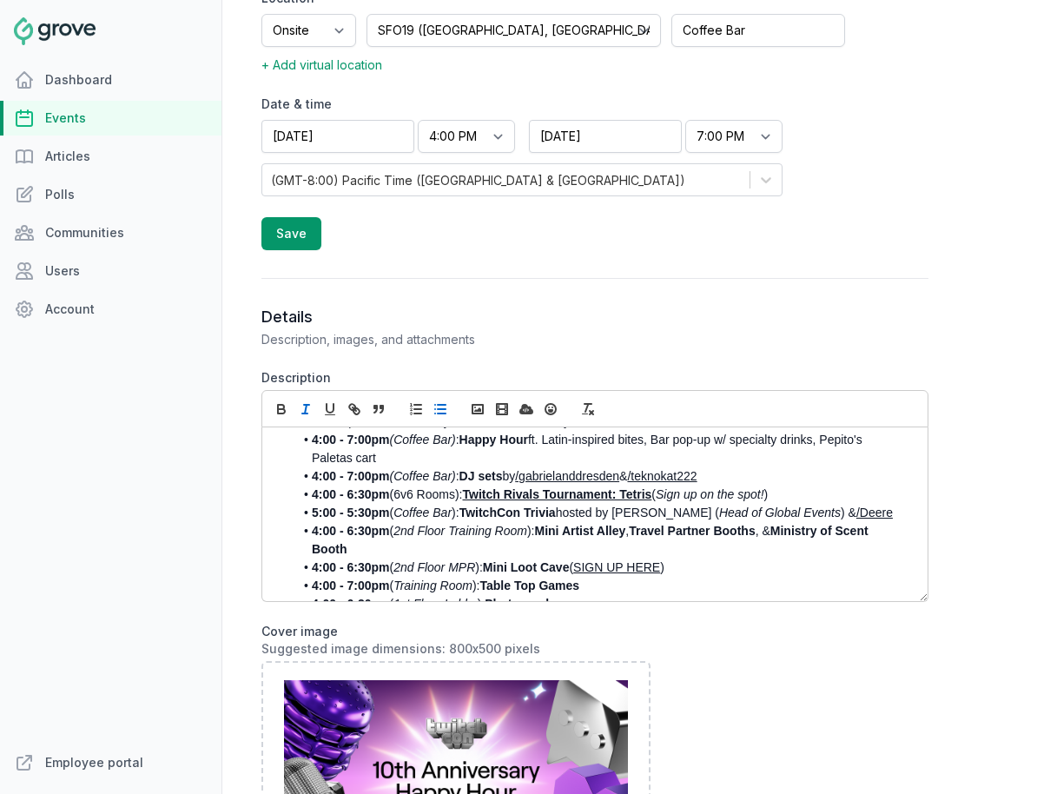
scroll to position [230, 0]
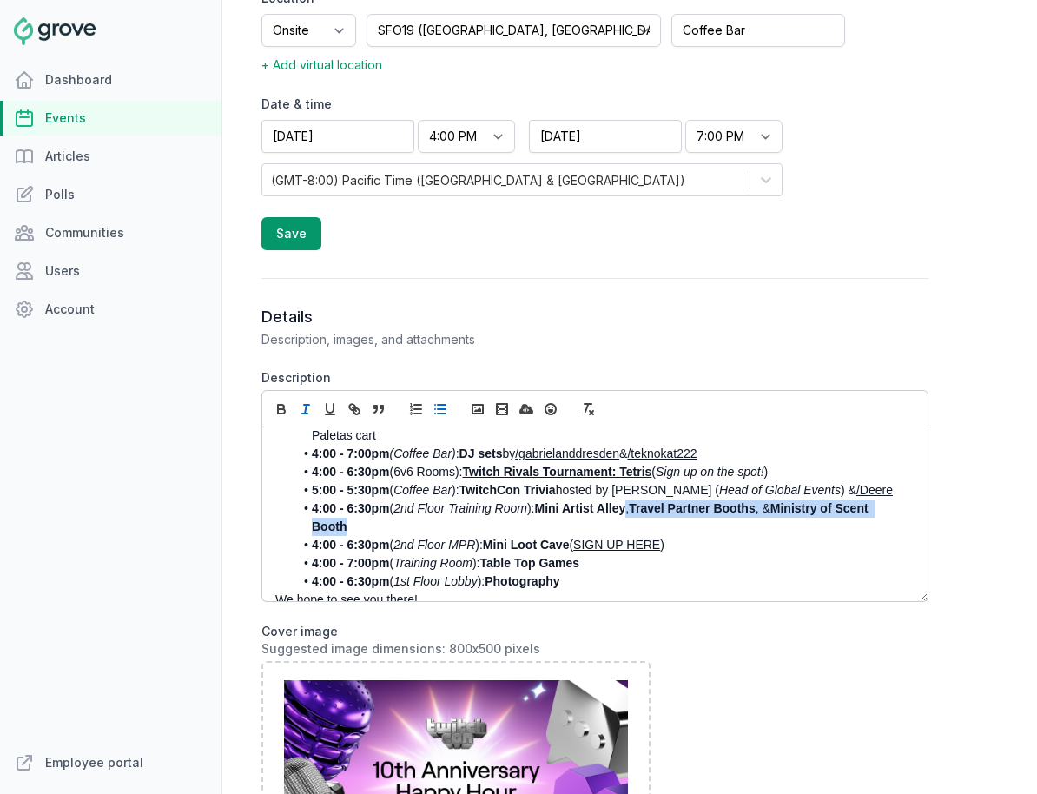
drag, startPoint x: 633, startPoint y: 495, endPoint x: 634, endPoint y: 507, distance: 12.2
click at [634, 507] on li "4:00 - 6:30pm ( 2nd Floor Training Room ): Mini Artist Alley , Travel Partner B…" at bounding box center [598, 517] width 611 height 36
copy li ", Travel Partner Booths , & Ministry of Scent Booth"
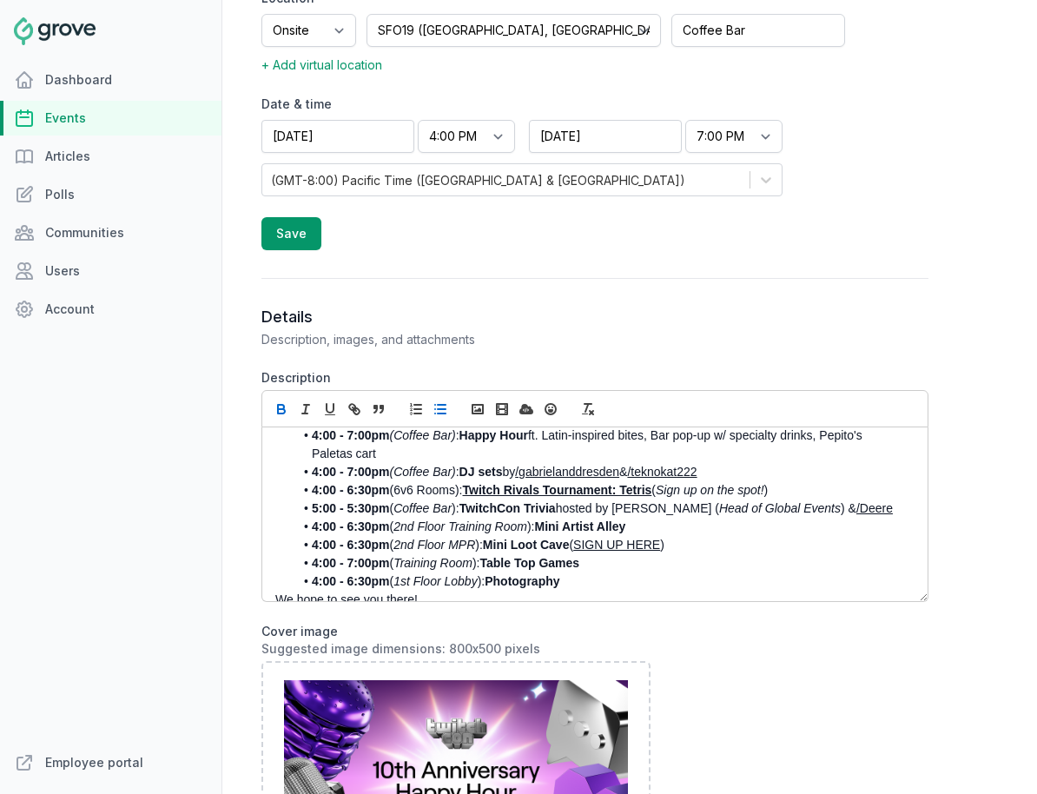
click at [523, 537] on strong "Mini Loot Cave" at bounding box center [526, 544] width 87 height 14
click at [550, 556] on strong "Table Top Games" at bounding box center [529, 563] width 100 height 14
click at [456, 556] on em "Training Room" at bounding box center [432, 563] width 79 height 14
drag, startPoint x: 399, startPoint y: 547, endPoint x: 474, endPoint y: 549, distance: 75.6
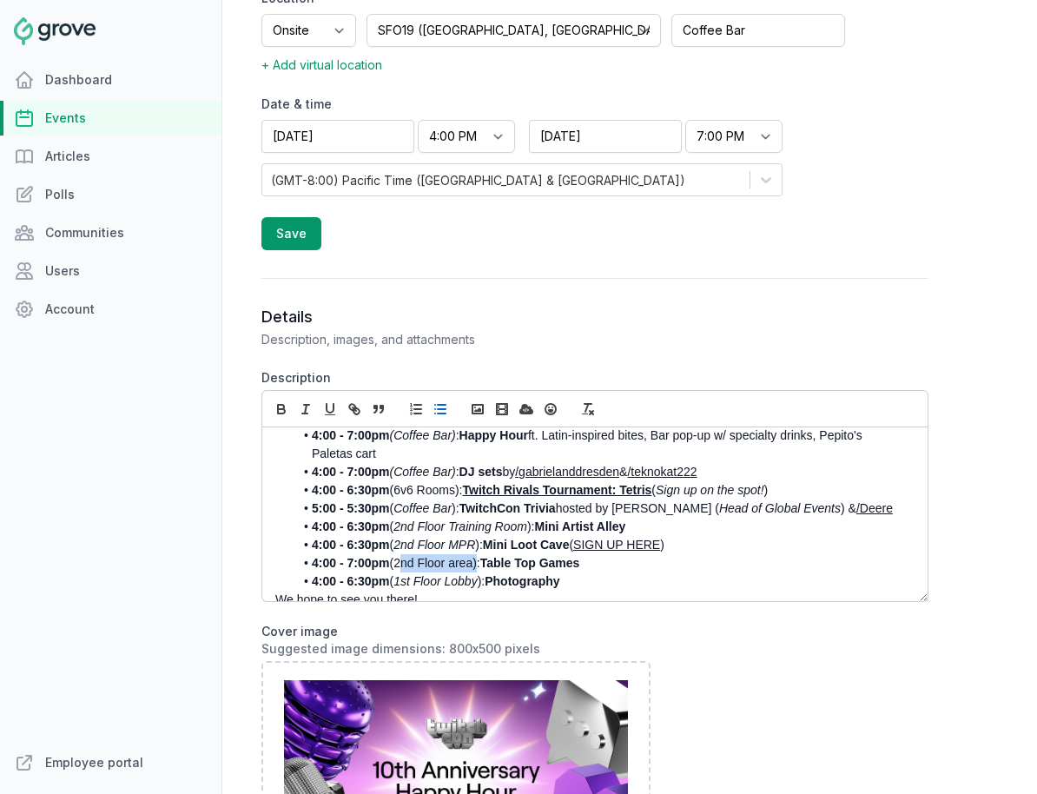
click at [474, 554] on li "4:00 - 7:00pm (2nd Floor area): Table Top Games" at bounding box center [598, 563] width 611 height 18
click at [306, 405] on line "button" at bounding box center [306, 409] width 2 height 9
click at [593, 554] on li "4:00 - 7:00pm ( 2nd Floor area ): Table Top Games" at bounding box center [598, 563] width 611 height 18
click at [596, 554] on li "4:00 - 7:00pm ( 2nd Floor area ): Table Top Games, , Travel Partner Booths , & …" at bounding box center [598, 563] width 611 height 18
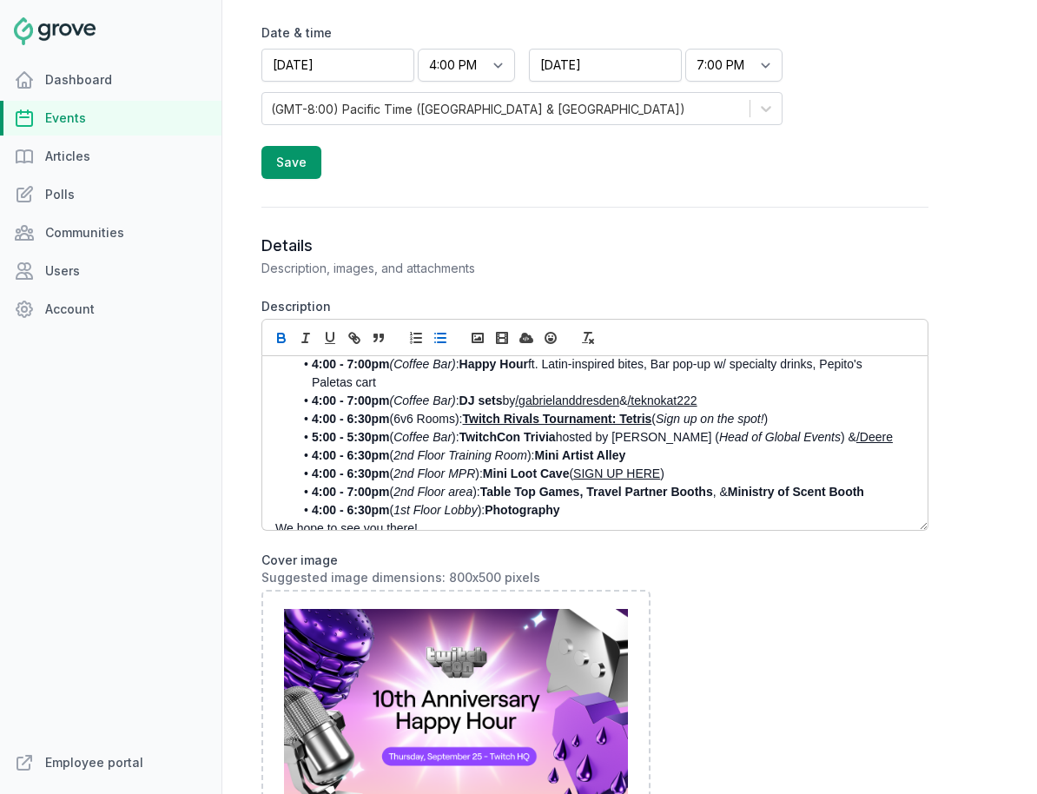
scroll to position [706, 0]
click at [590, 500] on li "4:00 - 6:30pm ( 1st Floor Lobby ): Photography" at bounding box center [598, 509] width 611 height 18
click at [635, 445] on li "4:00 - 6:30pm ( 2nd Floor Training Room ): Mini Artist Alley" at bounding box center [598, 454] width 611 height 18
drag, startPoint x: 636, startPoint y: 439, endPoint x: 649, endPoint y: 439, distance: 12.2
click at [649, 445] on li "4:00 - 6:30pm ( 2nd Floor Training Room ): Mini Artist Alley ft." at bounding box center [598, 454] width 611 height 18
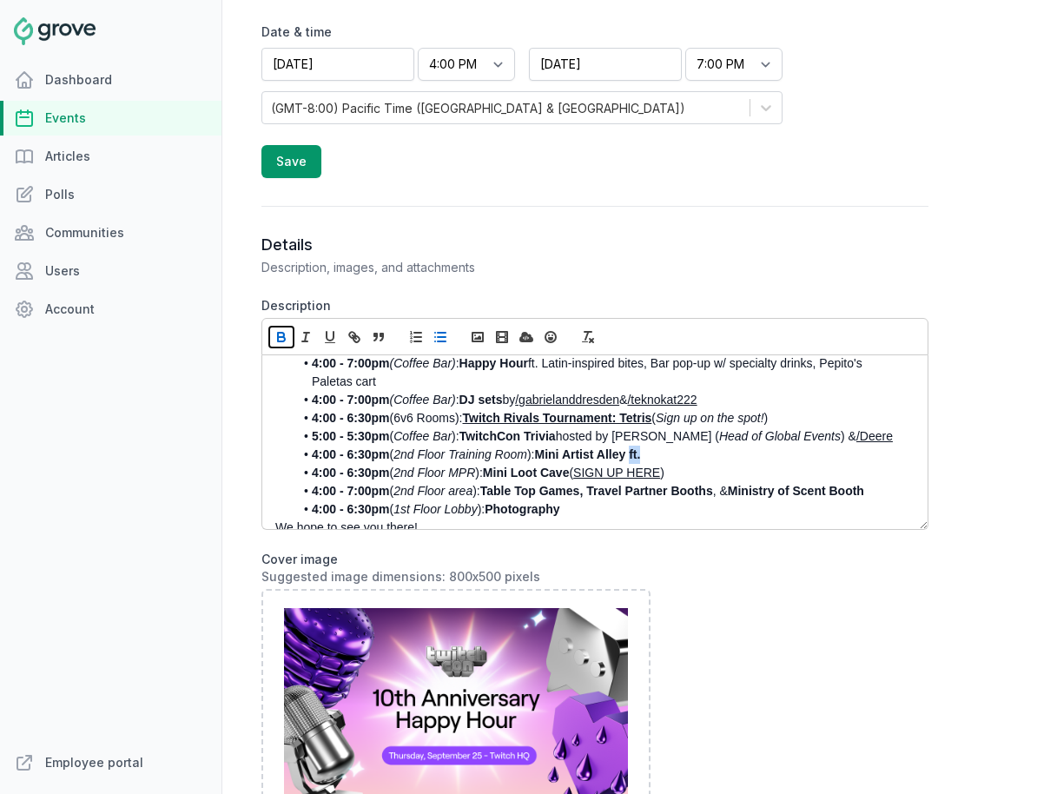
click at [282, 333] on icon "button" at bounding box center [281, 335] width 6 height 4
click at [676, 445] on li "4:00 - 6:30pm ( 2nd Floor Training Room ): Mini Artist Alley ft." at bounding box center [598, 454] width 611 height 18
drag, startPoint x: 649, startPoint y: 440, endPoint x: 691, endPoint y: 440, distance: 42.5
click at [691, 445] on li "4:00 - 6:30pm ( 2nd Floor Training Room ): Mini Artist Alley ft. /ollybits," at bounding box center [598, 454] width 611 height 18
click at [667, 445] on li "4:00 - 6:30pm ( 2nd Floor Training Room ): Mini Artist Alley ft. /ollybits," at bounding box center [598, 454] width 611 height 18
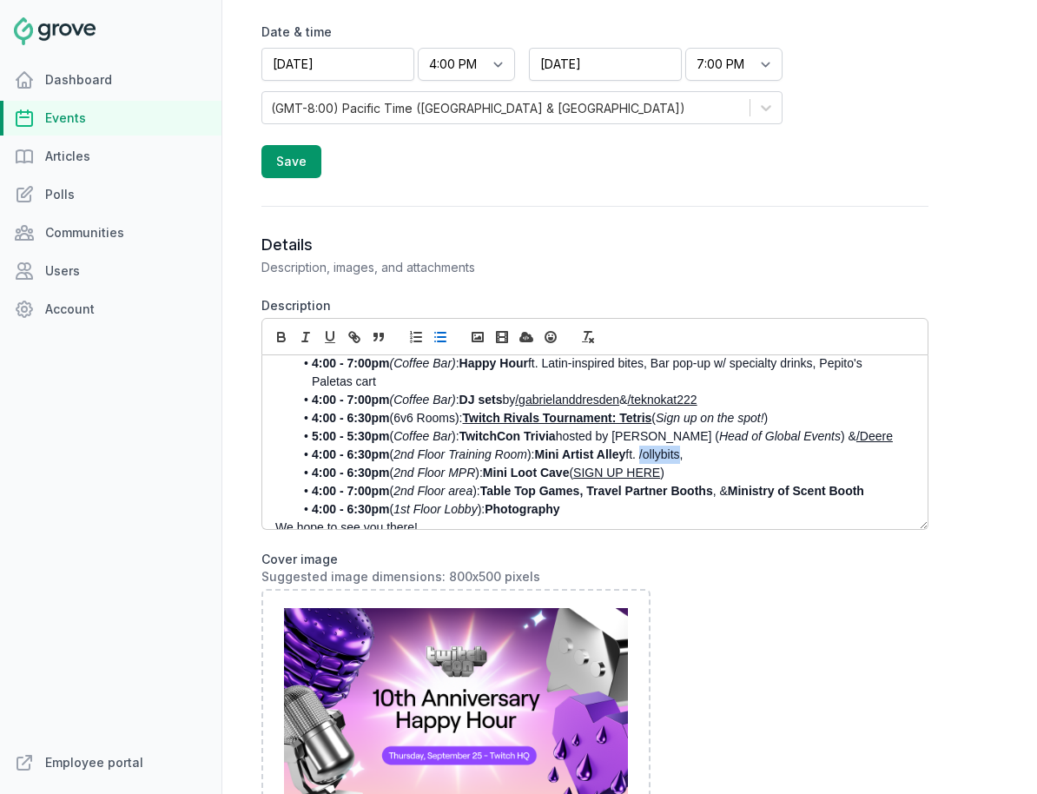
drag, startPoint x: 649, startPoint y: 438, endPoint x: 688, endPoint y: 441, distance: 39.2
click at [688, 445] on li "4:00 - 6:30pm ( 2nd Floor Training Room ): Mini Artist Alley ft. /ollybits," at bounding box center [598, 454] width 611 height 18
click at [358, 340] on icon "button" at bounding box center [354, 337] width 16 height 16
paste input "https://www.twitch.tv"
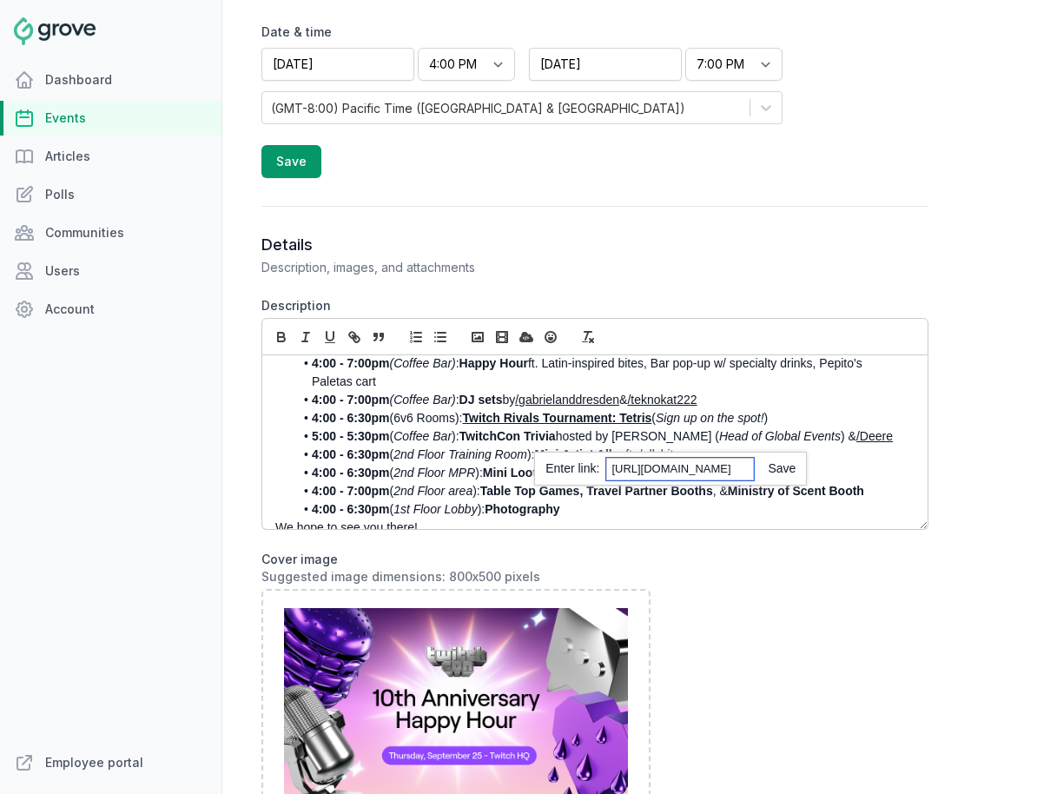
drag, startPoint x: 732, startPoint y: 473, endPoint x: 757, endPoint y: 471, distance: 25.2
click at [757, 471] on div "https://www.twitch.tv/ollybits" at bounding box center [670, 468] width 273 height 34
click at [779, 471] on link at bounding box center [775, 468] width 42 height 14
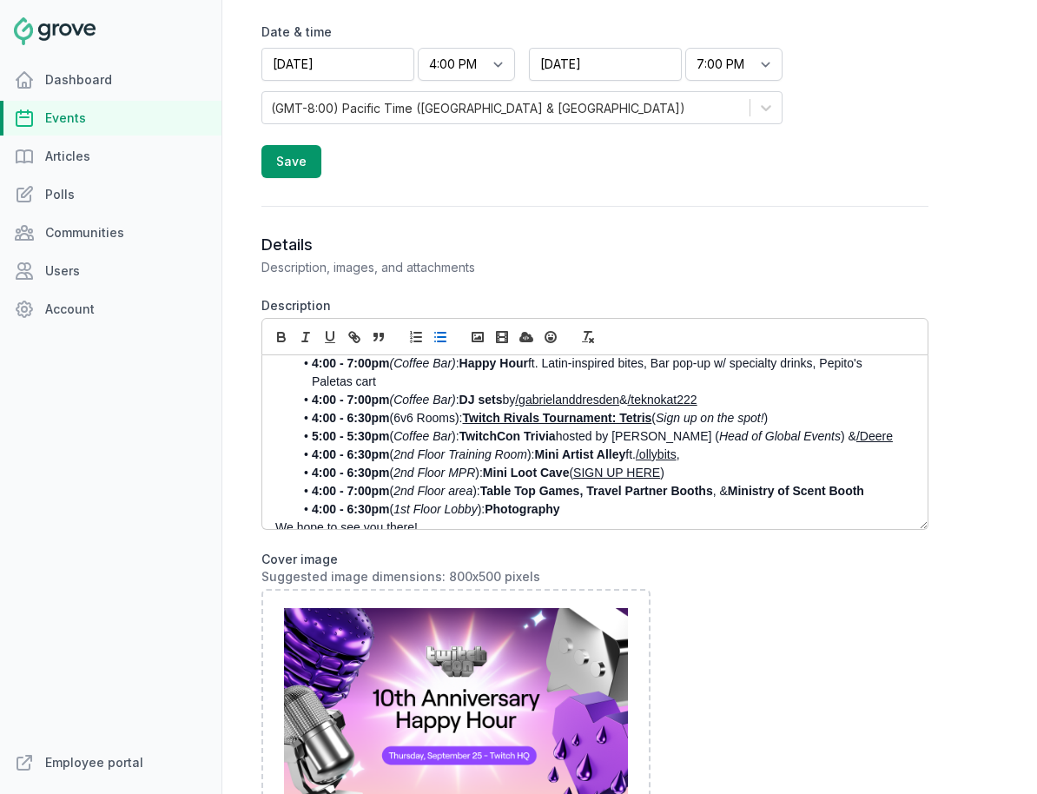
click at [725, 445] on li "4:00 - 6:30pm ( 2nd Floor Training Room ): Mini Artist Alley ft. /ollybits ," at bounding box center [598, 454] width 611 height 18
click at [697, 445] on li "4:00 - 6:30pm ( 2nd Floor Training Room ): Mini Artist Alley ft. /ollybits , /" at bounding box center [598, 454] width 611 height 18
click at [706, 445] on li "4:00 - 6:30pm ( 2nd Floor Training Room ): Mini Artist Alley ft. /ollybits , /" at bounding box center [598, 454] width 611 height 18
click at [676, 447] on link "/ollybits" at bounding box center [656, 454] width 41 height 14
click at [711, 445] on li "4:00 - 6:30pm ( 2nd Floor Training Room ): Mini Artist Alley ft. /ollybits , /wo" at bounding box center [598, 454] width 611 height 18
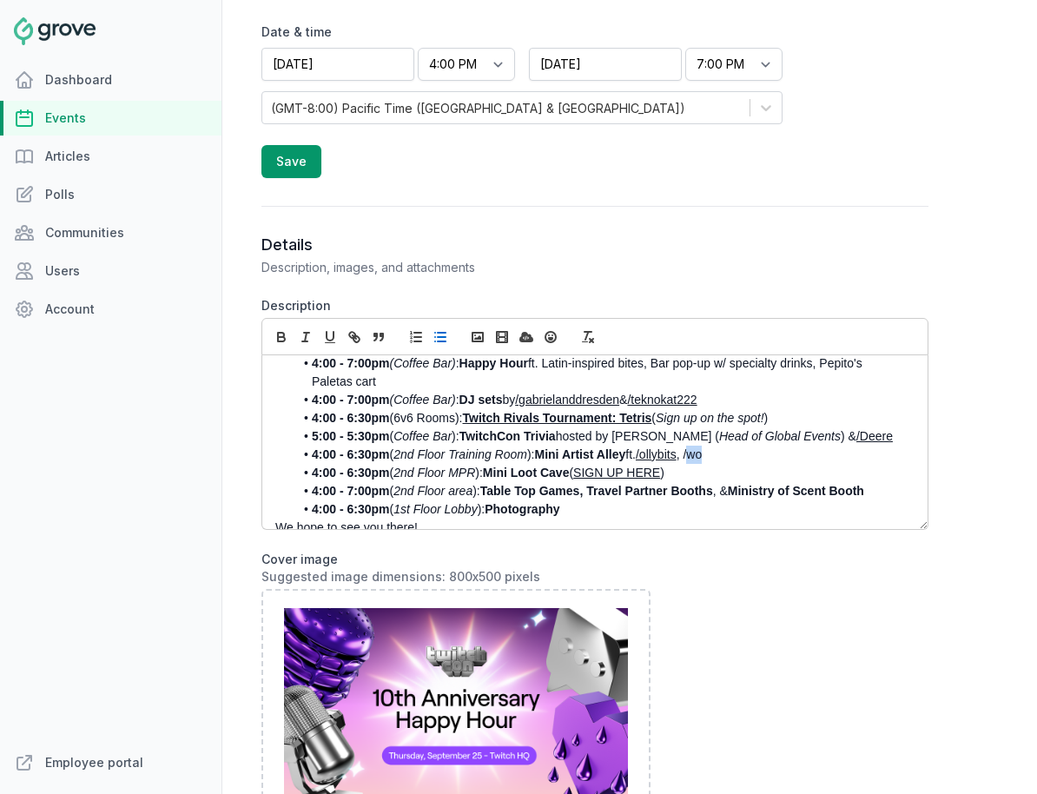
click at [711, 445] on li "4:00 - 6:30pm ( 2nd Floor Training Room ): Mini Artist Alley ft. /ollybits , /wo" at bounding box center [598, 454] width 611 height 18
drag, startPoint x: 814, startPoint y: 441, endPoint x: 702, endPoint y: 439, distance: 112.9
click at [702, 445] on li "4:00 - 6:30pm ( 2nd Floor Training Room ): Mini Artist Alley ft. /ollybits , /h…" at bounding box center [598, 454] width 611 height 18
click at [760, 445] on li "4:00 - 6:30pm ( 2nd Floor Training Room ): Mini Artist Alley ft. /ollybits , /w…" at bounding box center [598, 454] width 611 height 18
drag, startPoint x: 697, startPoint y: 438, endPoint x: 757, endPoint y: 437, distance: 59.9
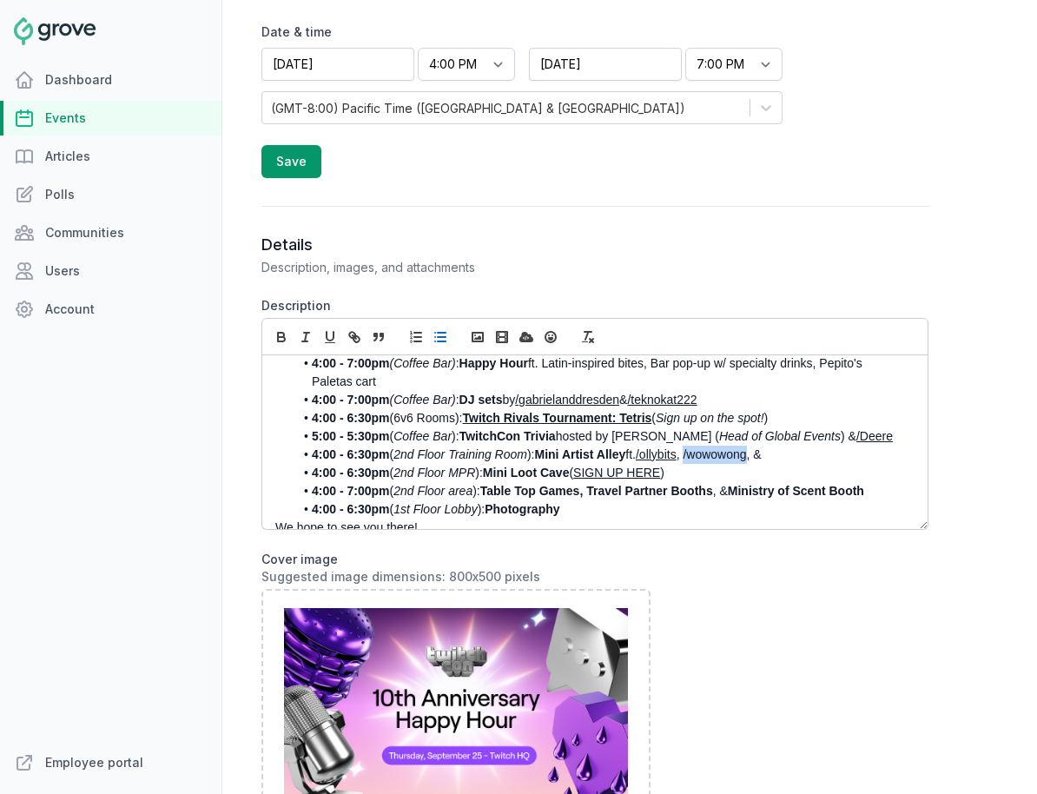
click at [757, 445] on li "4:00 - 6:30pm ( 2nd Floor Training Room ): Mini Artist Alley ft. /ollybits , /w…" at bounding box center [598, 454] width 611 height 18
click at [349, 340] on icon "button" at bounding box center [354, 337] width 16 height 16
paste input "https://www.twitch.tv"
click at [847, 472] on link at bounding box center [834, 468] width 42 height 14
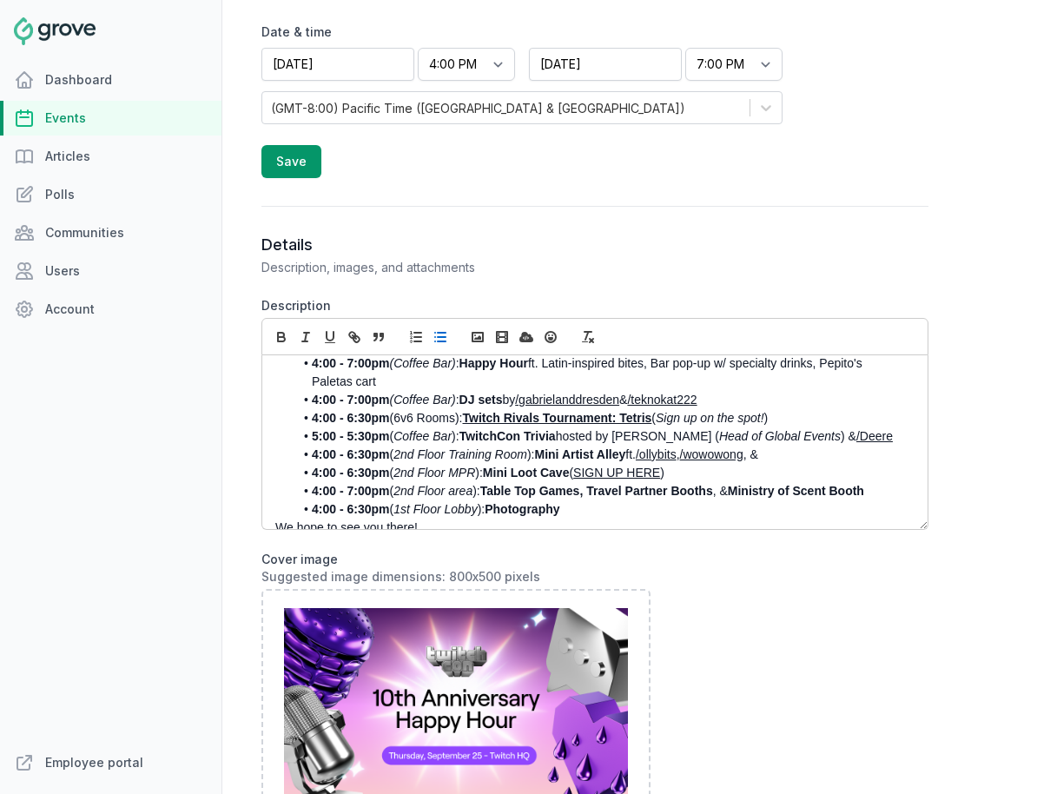
scroll to position [212, 0]
click at [800, 464] on li "4:00 - 6:30pm ( 2nd Floor MPR ): Mini Loot Cave ( SIGN UP HERE )" at bounding box center [598, 473] width 611 height 18
click at [793, 445] on li "4:00 - 6:30pm ( 2nd Floor Training Room ): Mini Artist Alley ft. /ollybits , /w…" at bounding box center [598, 454] width 611 height 18
drag, startPoint x: 419, startPoint y: 458, endPoint x: 310, endPoint y: 455, distance: 109.4
click at [310, 455] on li "4:00 - 6:30pm ( 2nd Floor Training Room ): Mini Artist Alley ft. /ollybits , /w…" at bounding box center [598, 454] width 611 height 18
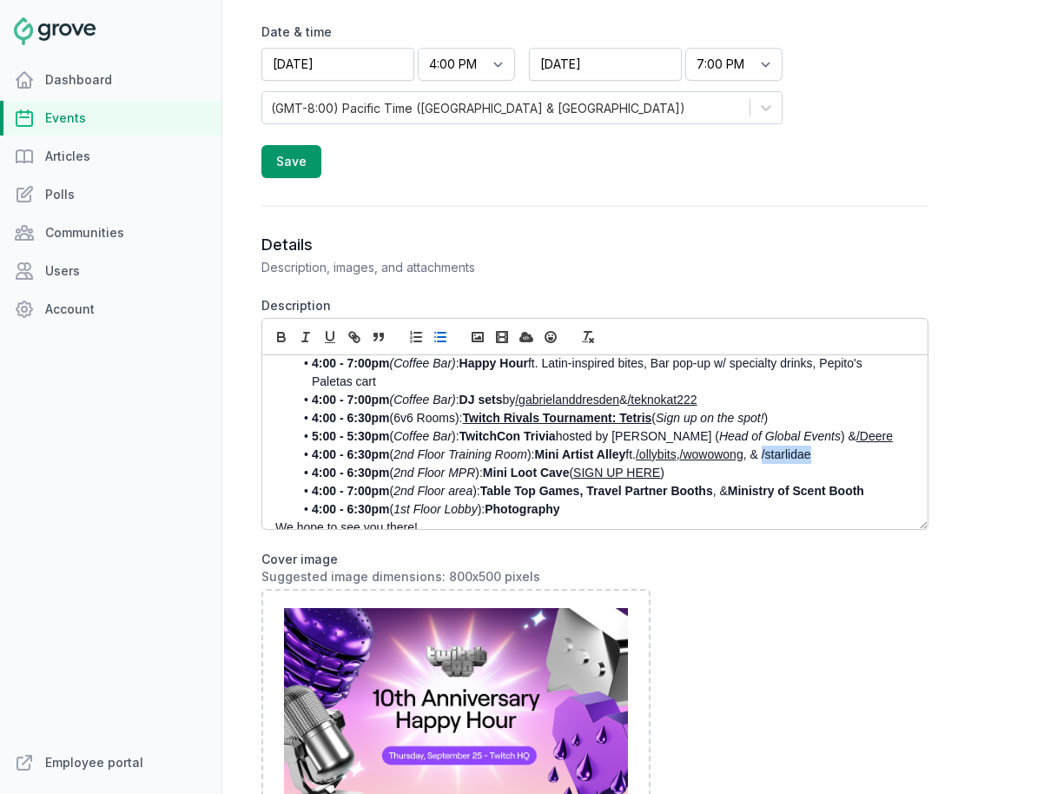
drag, startPoint x: 826, startPoint y: 438, endPoint x: 778, endPoint y: 438, distance: 47.8
click at [778, 445] on li "4:00 - 6:30pm ( 2nd Floor Training Room ): Mini Artist Alley ft. /ollybits , /w…" at bounding box center [598, 454] width 611 height 18
click at [344, 335] on button "button" at bounding box center [354, 336] width 24 height 21
paste input "https://www.twitch.tv"
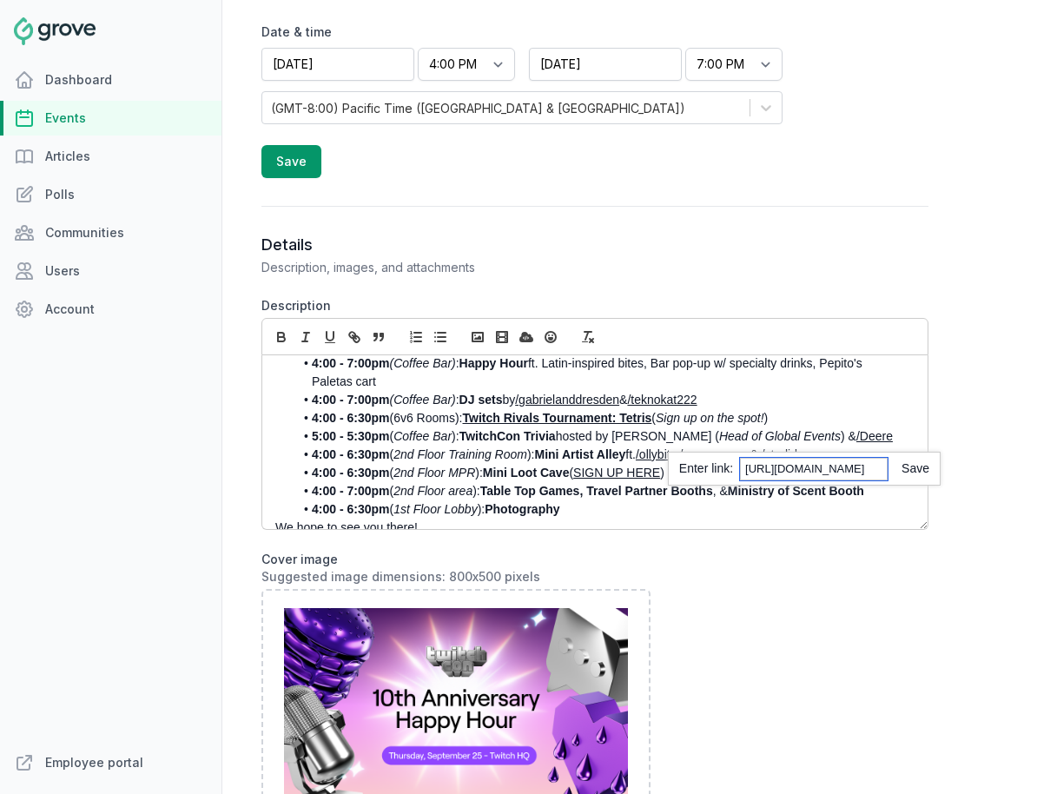
type input "https://www.twitch.tv/starlidae"
click at [907, 468] on link at bounding box center [908, 468] width 42 height 14
click at [845, 445] on li "4:00 - 6:30pm ( 2nd Floor Training Room ): Mini Artist Alley ft. /ollybits , /w…" at bounding box center [598, 454] width 611 height 18
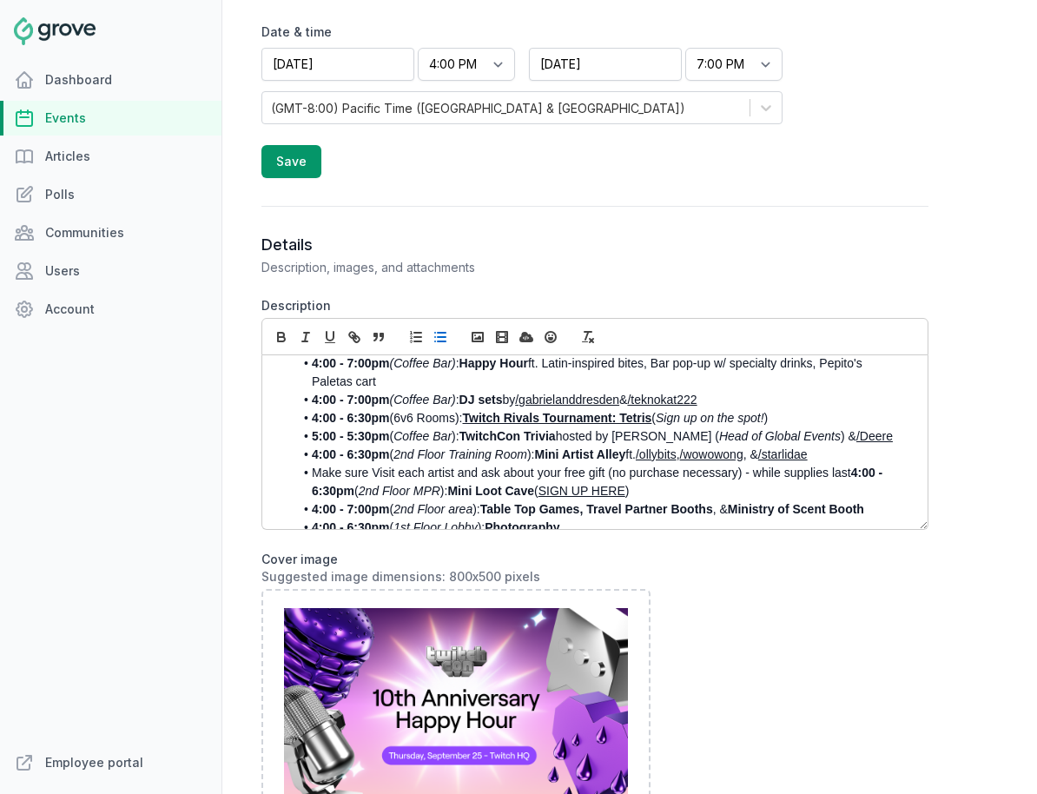
click at [433, 464] on li "Make sure Visit each artist and ask about your free gift (no purchase necessary…" at bounding box center [598, 482] width 611 height 36
drag, startPoint x: 373, startPoint y: 454, endPoint x: 313, endPoint y: 454, distance: 60.8
click at [313, 464] on li "Make sure Visit each artist and ask about your free gift (no purchase necessary…" at bounding box center [598, 482] width 611 height 36
click at [476, 464] on li "Make sure to visit each artist and ask about your free gift (no purchase necess…" at bounding box center [598, 482] width 611 height 36
drag, startPoint x: 784, startPoint y: 460, endPoint x: 660, endPoint y: 460, distance: 124.2
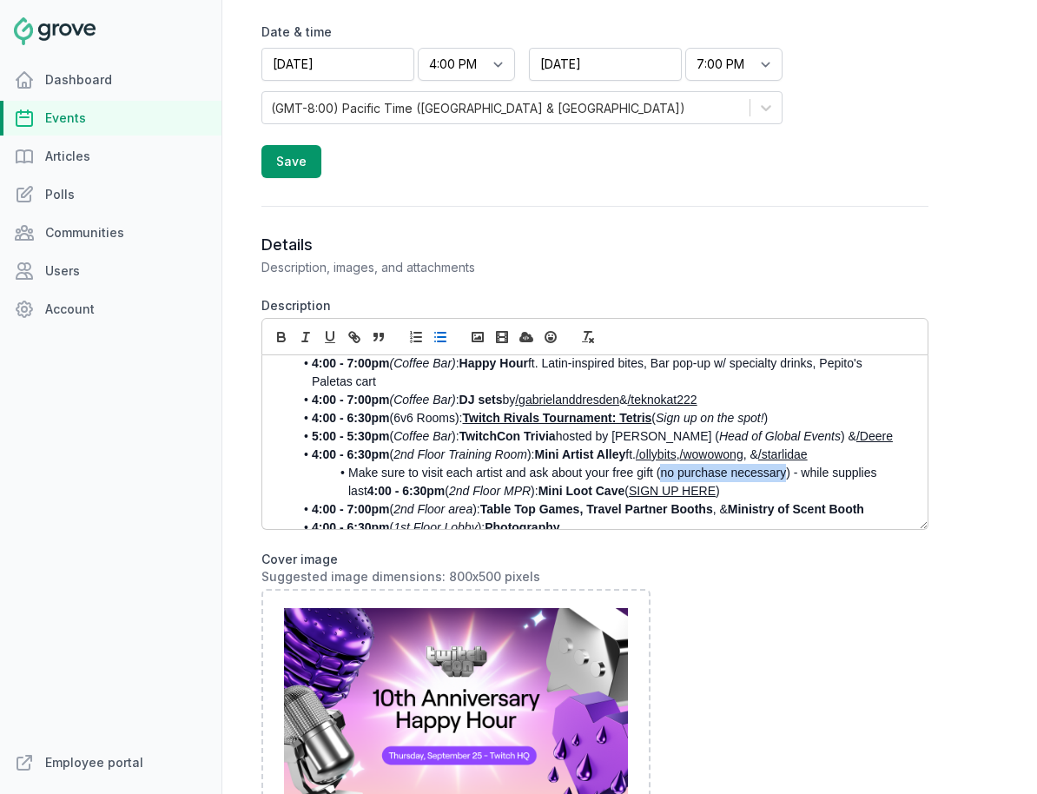
click at [660, 464] on li "Make sure to visit each artist and ask about your free gift (no purchase necess…" at bounding box center [598, 482] width 611 height 36
click at [303, 335] on icon "button" at bounding box center [306, 337] width 16 height 16
click at [880, 464] on li "Make sure to visit each artist and ask about your free gift ( no purchase neces…" at bounding box center [598, 482] width 611 height 36
click at [367, 484] on strong "4:00 - 6:30pm" at bounding box center [405, 491] width 77 height 14
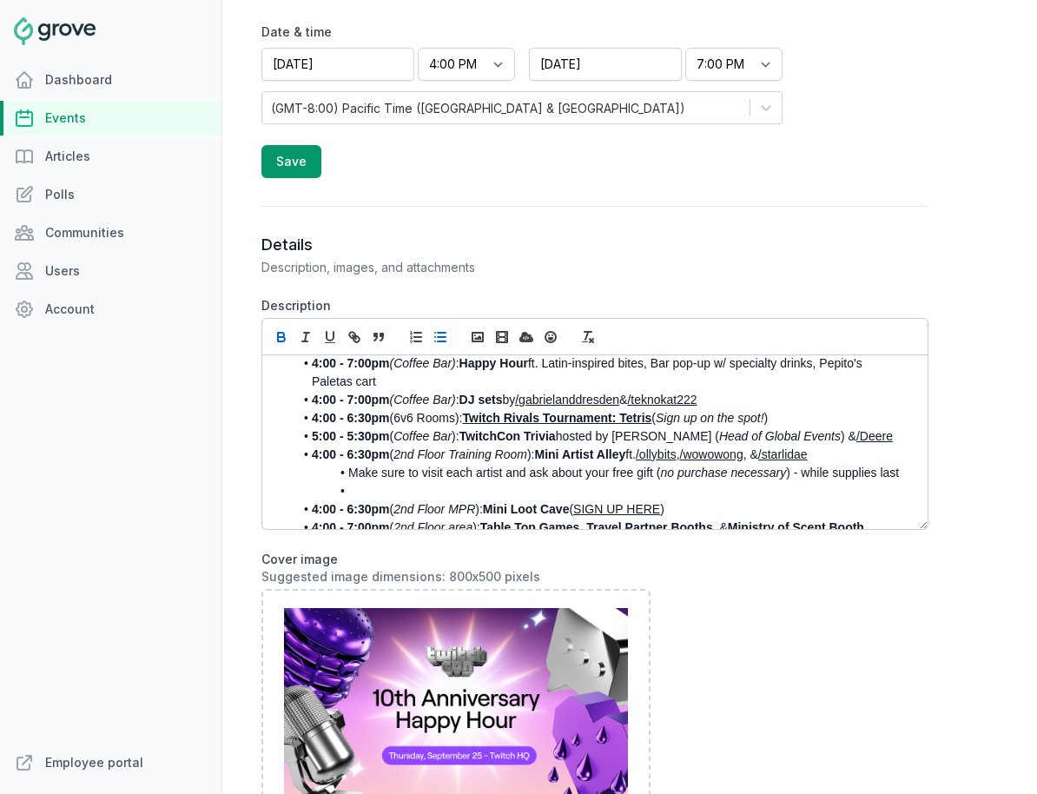
click at [392, 482] on li at bounding box center [598, 491] width 611 height 18
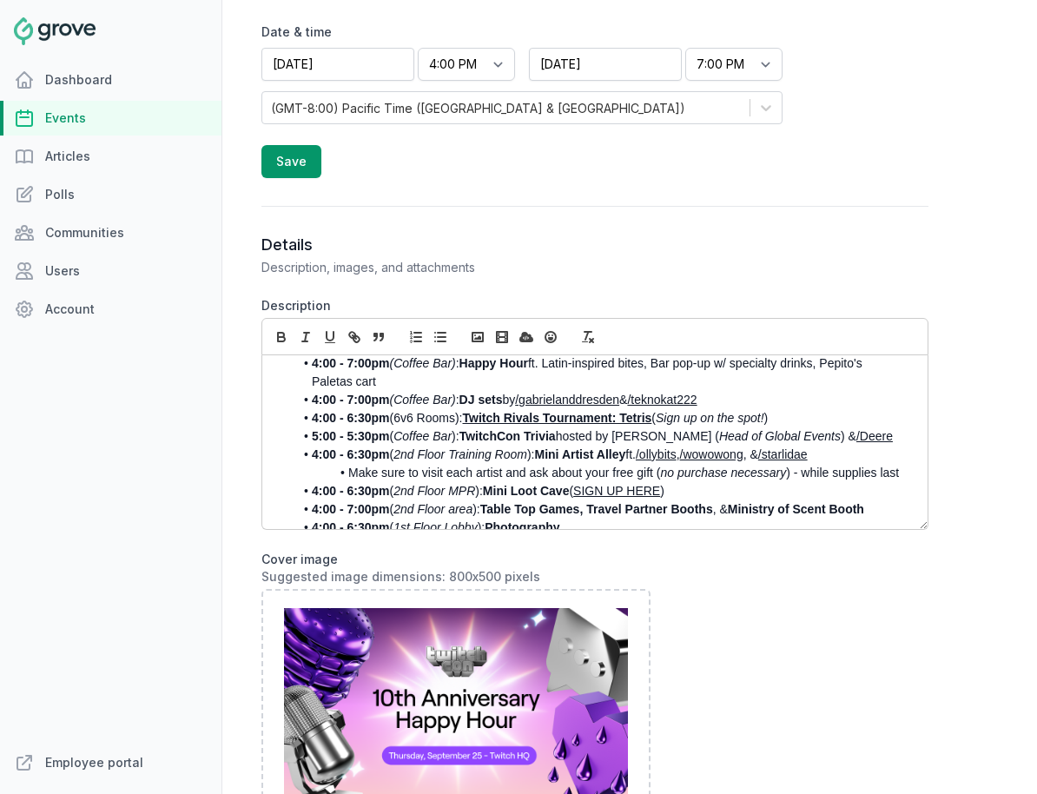
click at [787, 464] on li "Make sure to visit each artist and ask about your free gift ( no purchase neces…" at bounding box center [598, 473] width 611 height 18
click at [905, 458] on div "As we gear up for TwitchCon North America in San Diego, the Workplace team and …" at bounding box center [594, 442] width 665 height 174
drag, startPoint x: 802, startPoint y: 457, endPoint x: 903, endPoint y: 458, distance: 100.7
click at [903, 464] on li "Make sure to visit each artist and ask about your free gift ( no purchase neces…" at bounding box center [598, 473] width 611 height 18
click at [332, 339] on icon "button" at bounding box center [329, 336] width 7 height 9
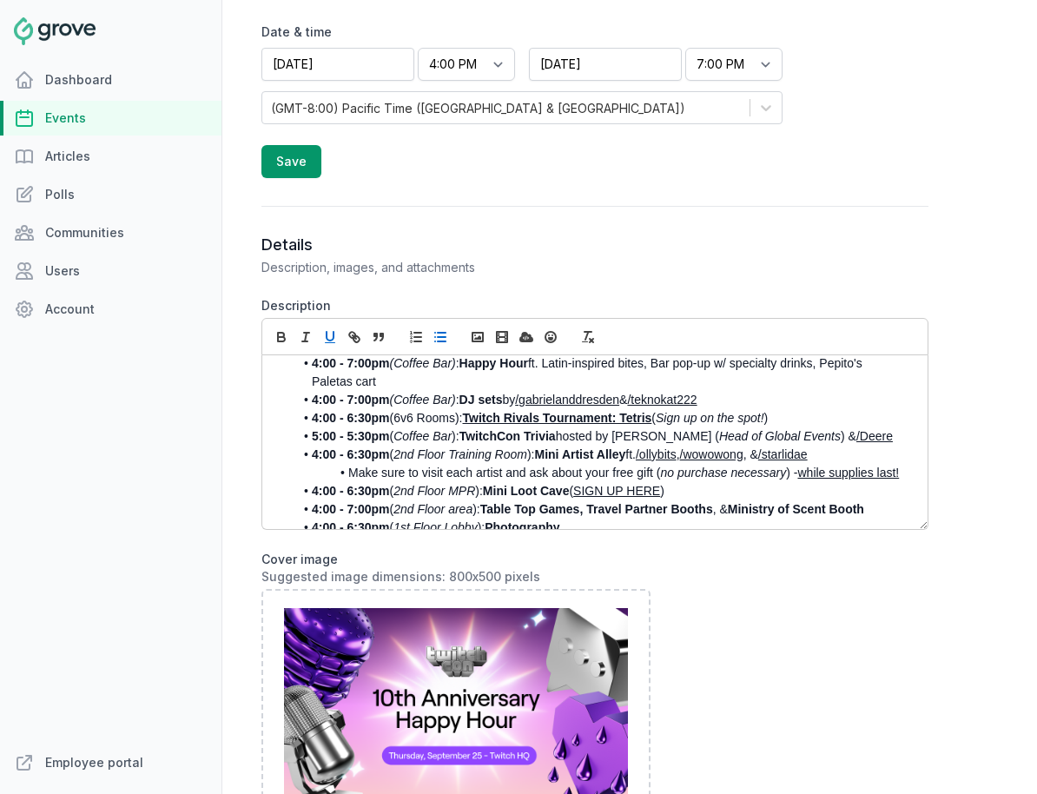
click at [555, 464] on li "Make sure to visit each artist and ask about your free gift ( no purchase neces…" at bounding box center [598, 473] width 611 height 18
click at [621, 464] on li "Make sure to visit each artist and ask about your free gift ( no purchase neces…" at bounding box center [598, 473] width 611 height 18
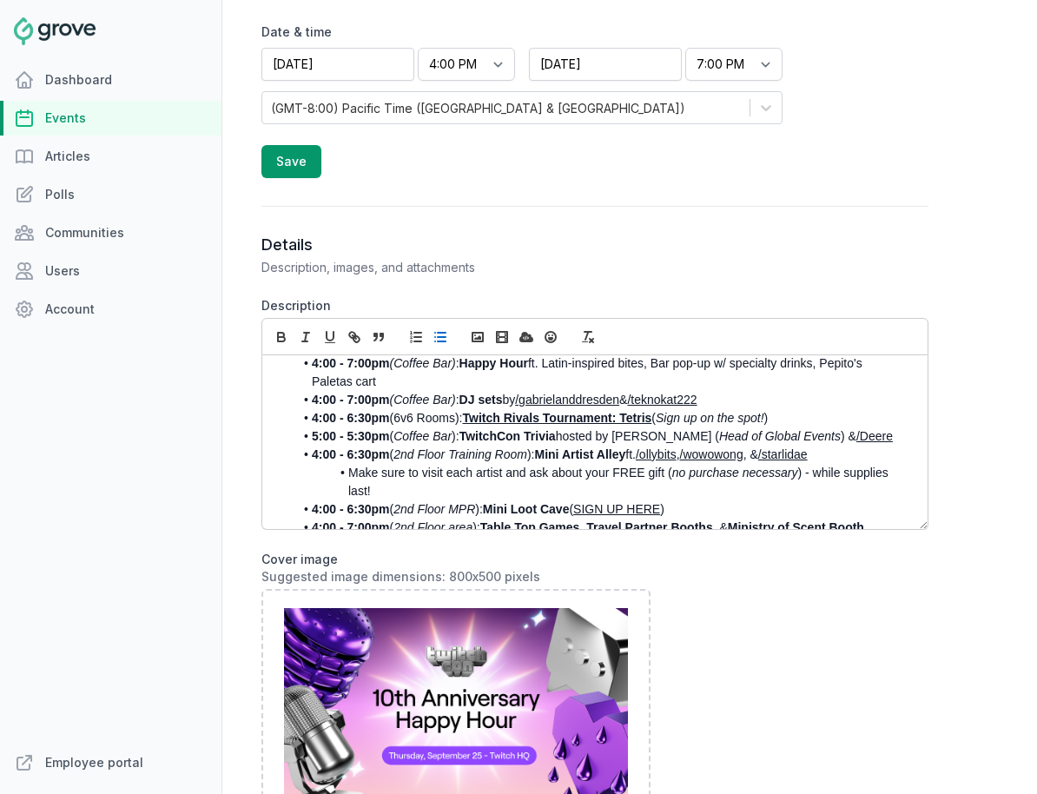
click at [656, 464] on li "Make sure to visit each artist and ask about your FREE gift ( no purchase neces…" at bounding box center [598, 482] width 611 height 36
click at [615, 476] on li "Make sure to visit each artist and ask about your FREE gift ( no purchase neces…" at bounding box center [598, 482] width 611 height 36
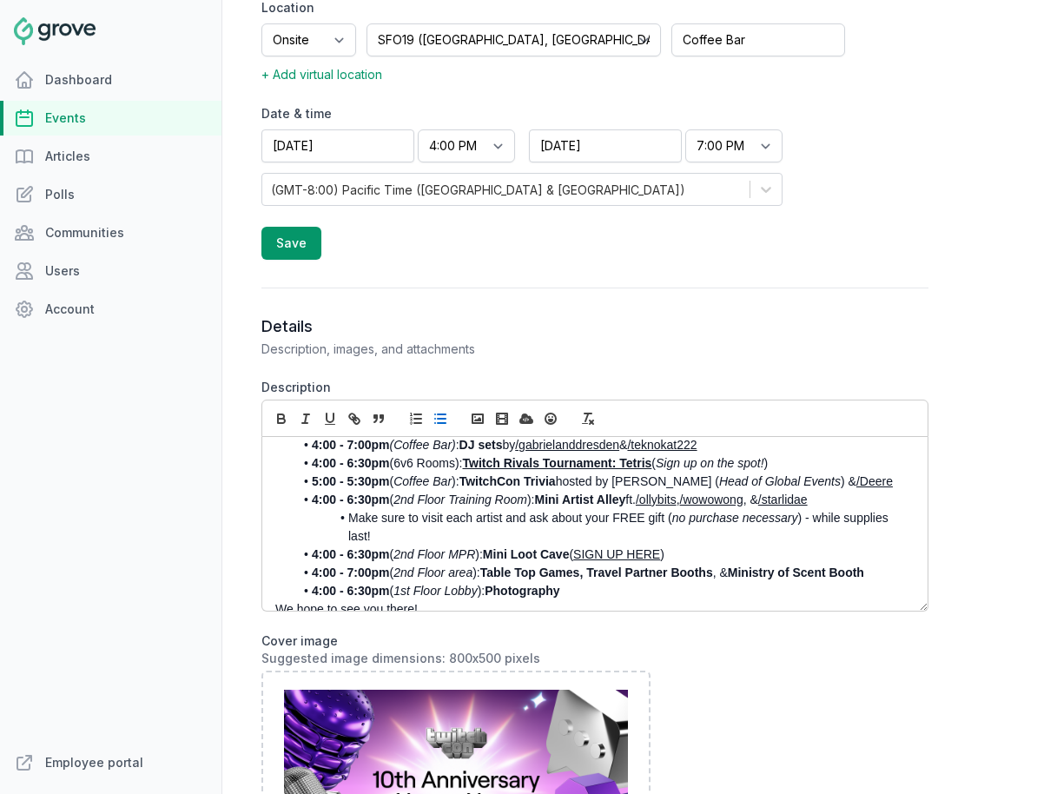
scroll to position [626, 0]
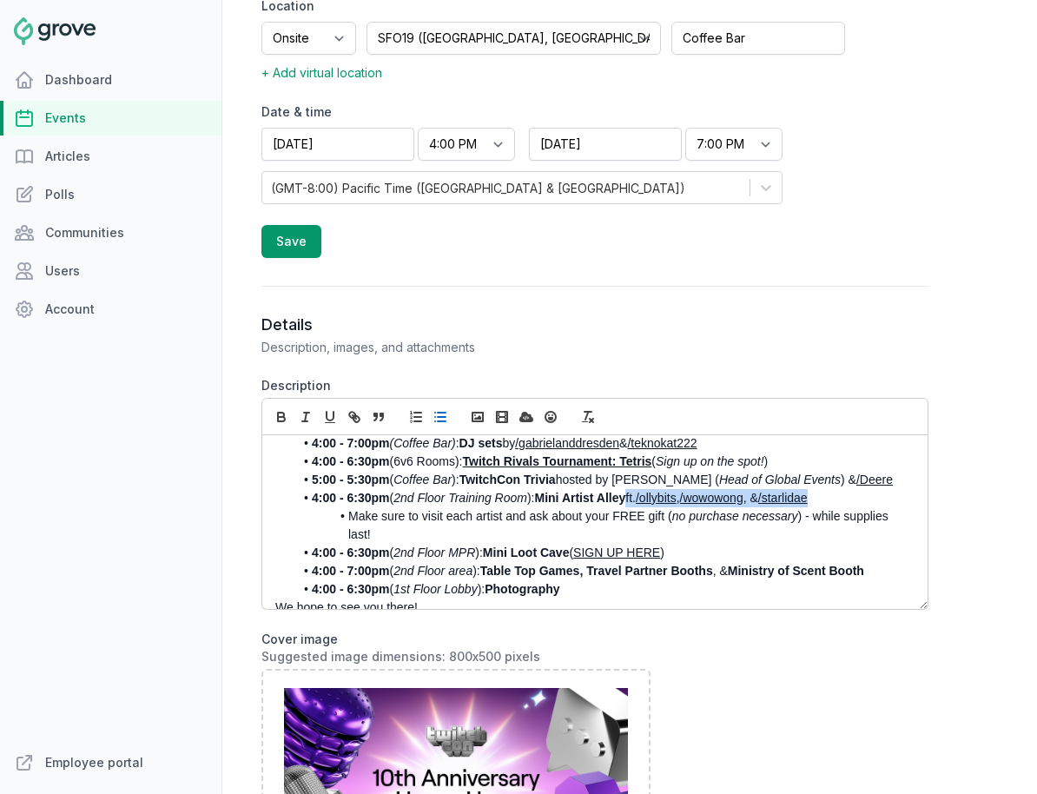
drag, startPoint x: 831, startPoint y: 480, endPoint x: 636, endPoint y: 480, distance: 195.4
click at [636, 489] on li "4:00 - 6:30pm ( 2nd Floor Training Room ): Mini Artist Alley ft. /ollybits , /w…" at bounding box center [598, 498] width 611 height 18
copy li "ft. /ollybits , /wowowong , & /starlidae"
click at [794, 580] on li "4:00 - 6:30pm ( 1st Floor Lobby ): Photography" at bounding box center [598, 589] width 611 height 18
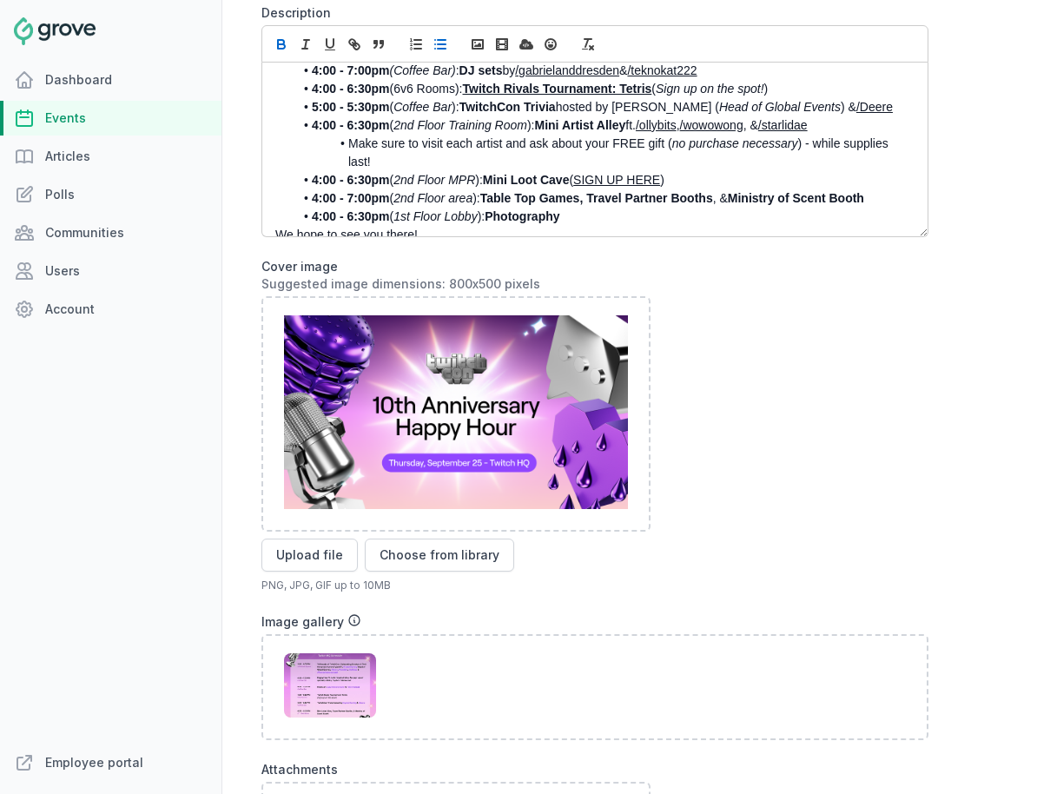
scroll to position [1014, 0]
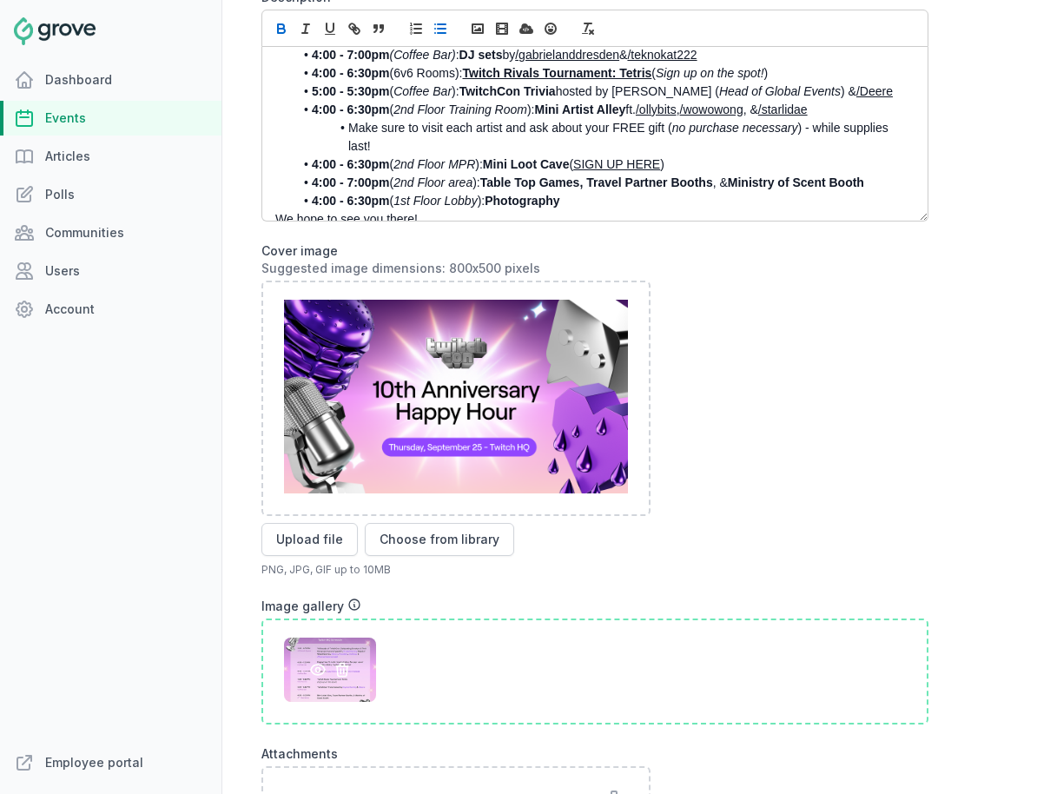
click at [344, 668] on icon at bounding box center [341, 669] width 17 height 17
click at [814, 448] on div at bounding box center [594, 397] width 667 height 235
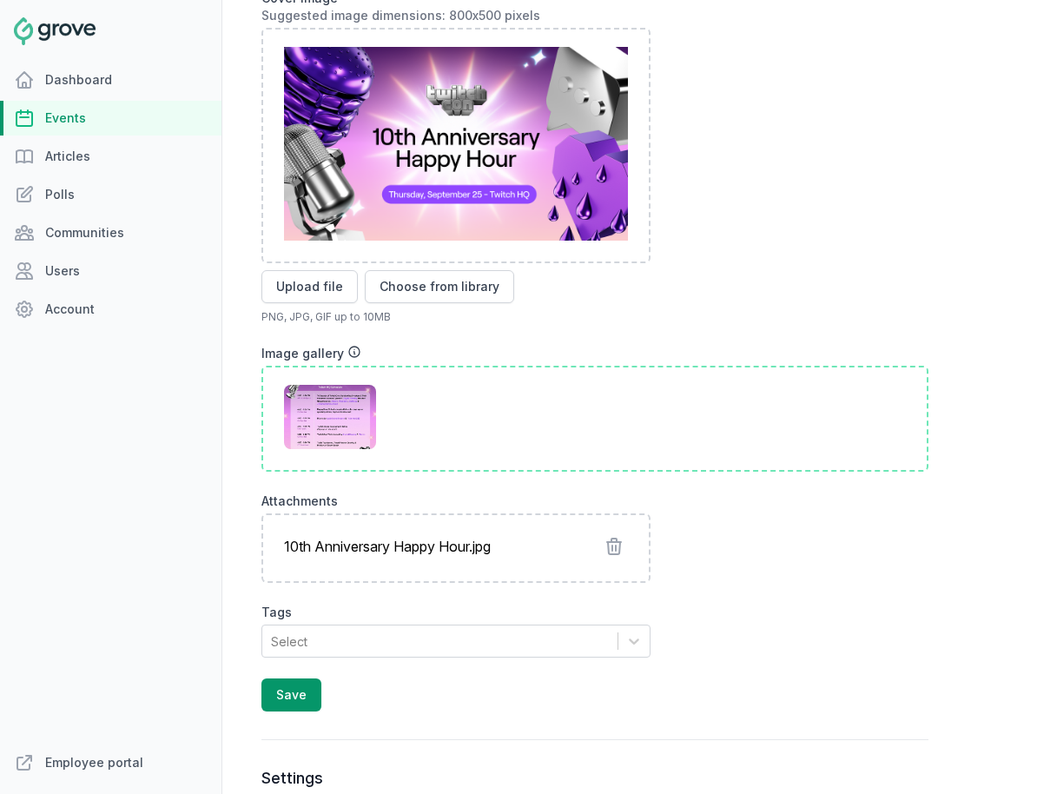
scroll to position [1426, 0]
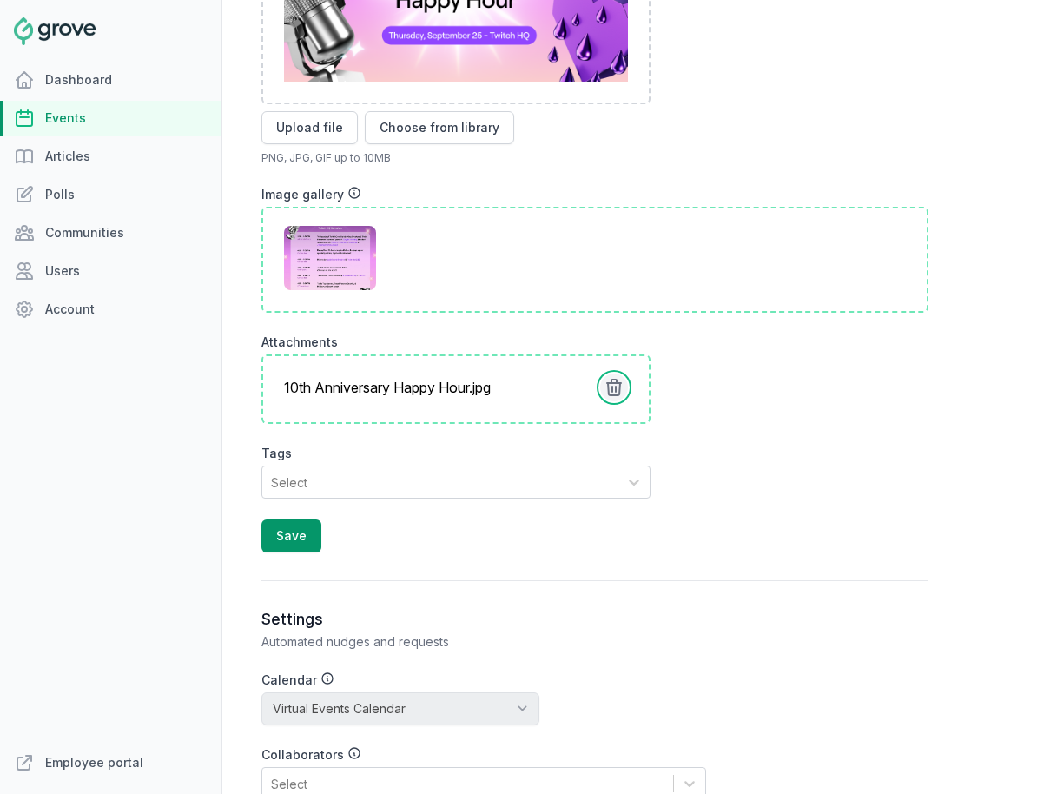
click at [615, 386] on icon at bounding box center [614, 387] width 14 height 16
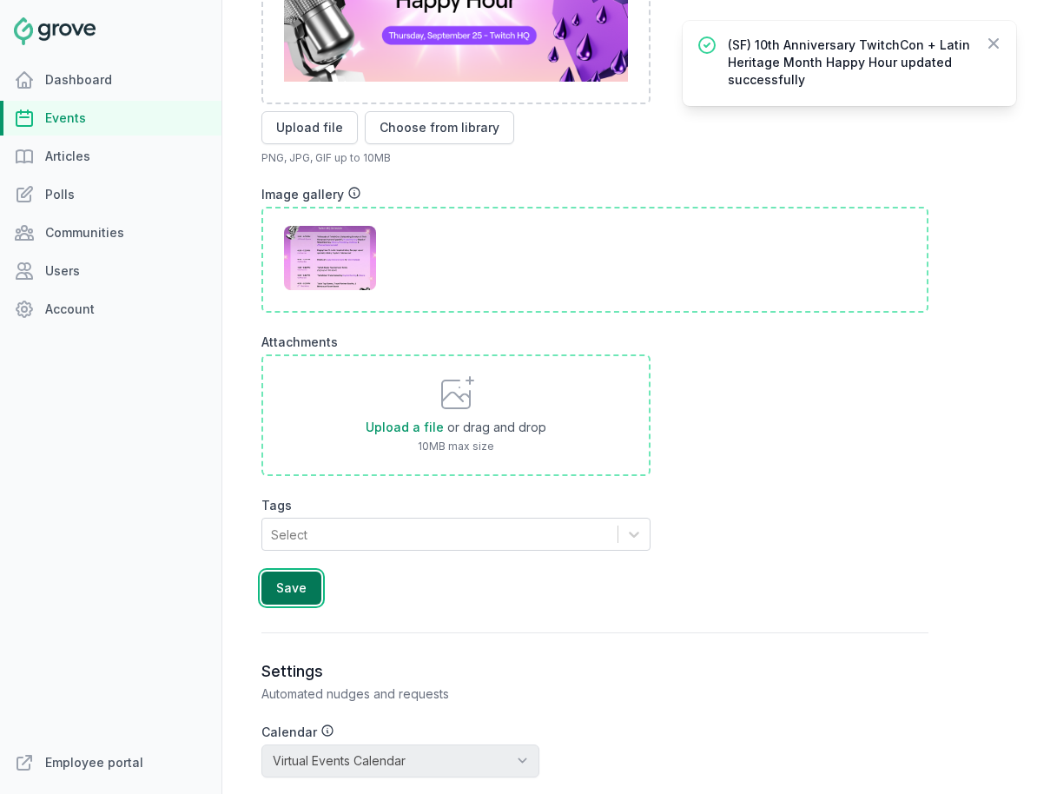
click at [279, 592] on button "Save" at bounding box center [291, 587] width 60 height 33
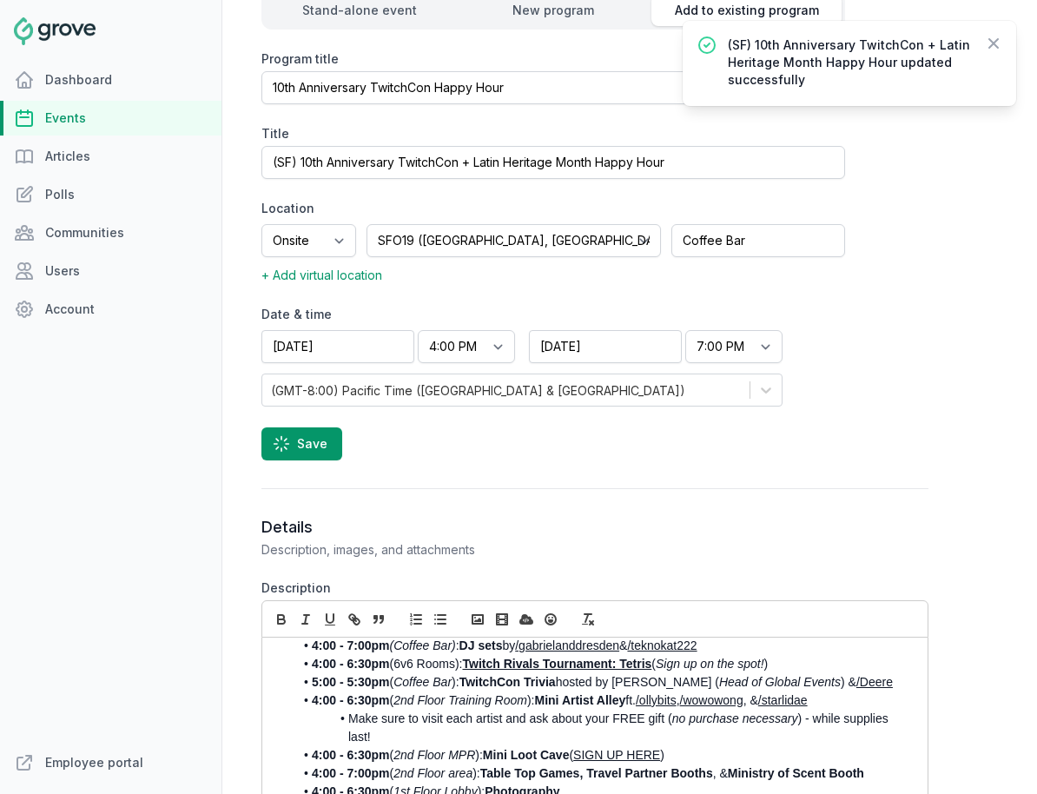
scroll to position [0, 0]
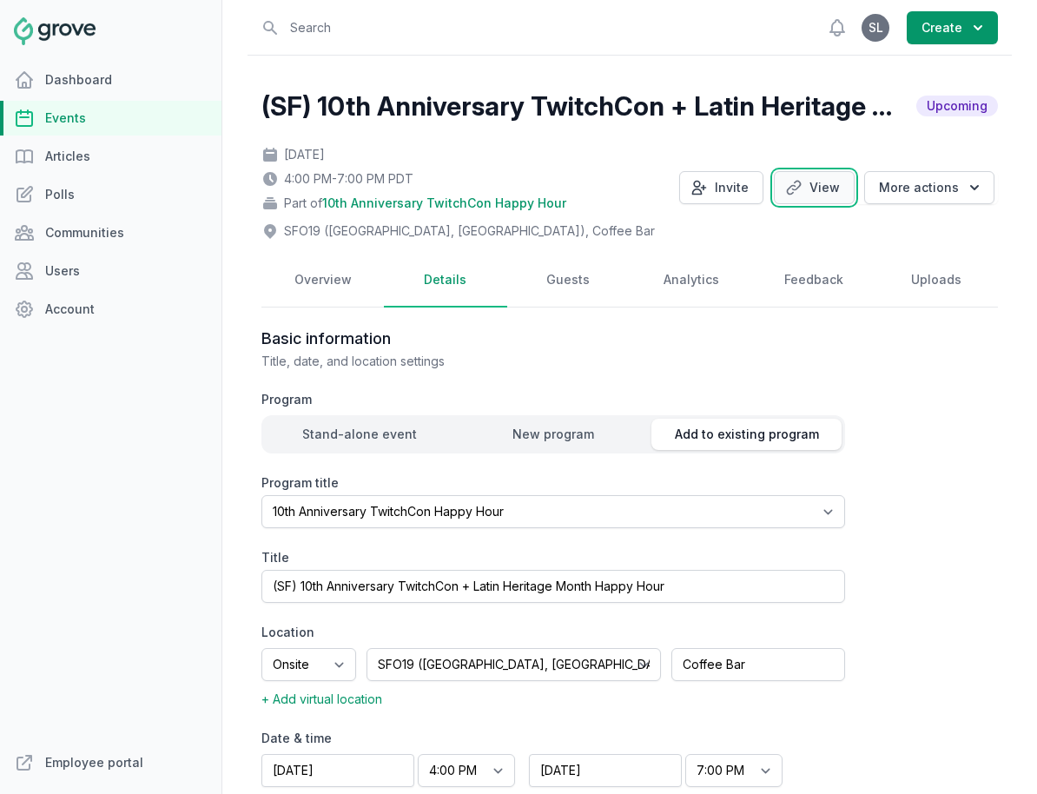
click at [820, 187] on link "View" at bounding box center [814, 187] width 81 height 33
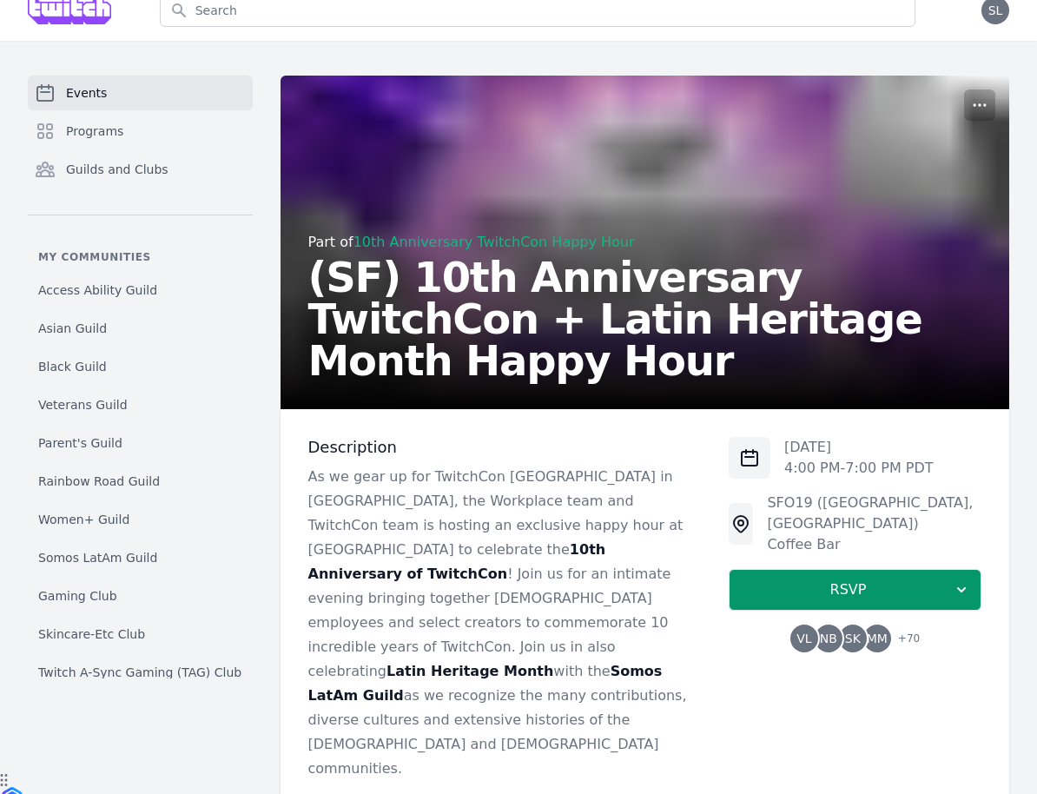
click at [351, 479] on p "As we gear up for TwitchCon North America in San Diego, the Workplace team and …" at bounding box center [504, 623] width 393 height 316
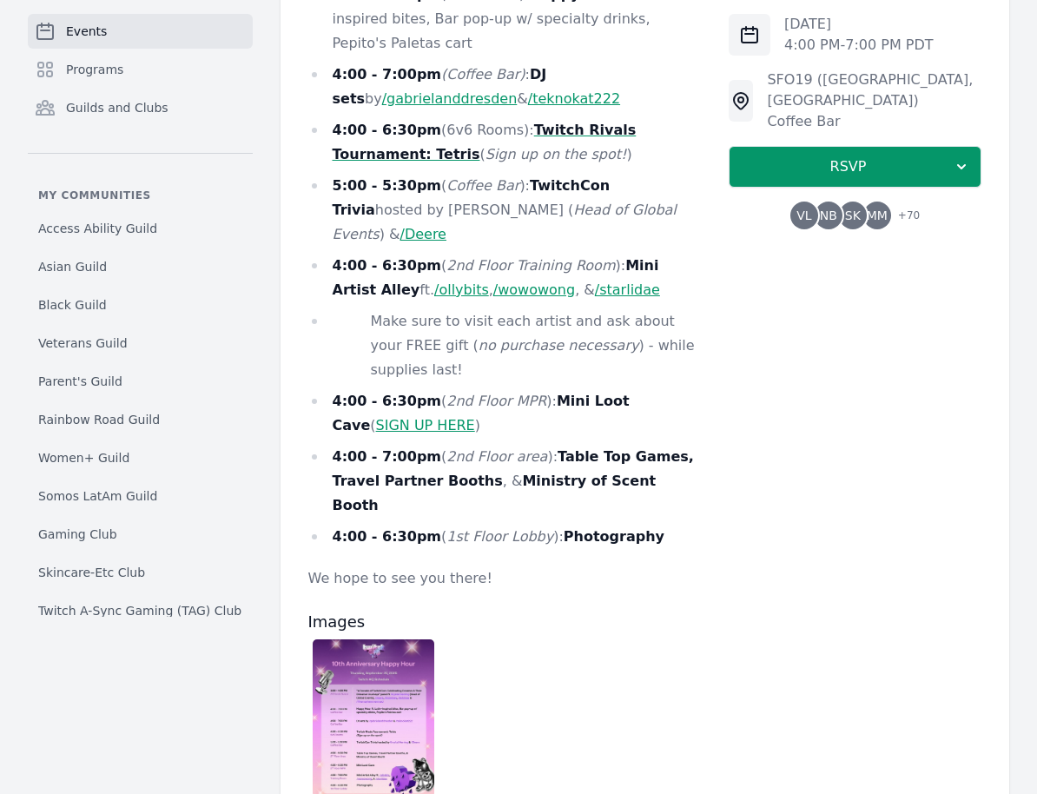
scroll to position [1044, 0]
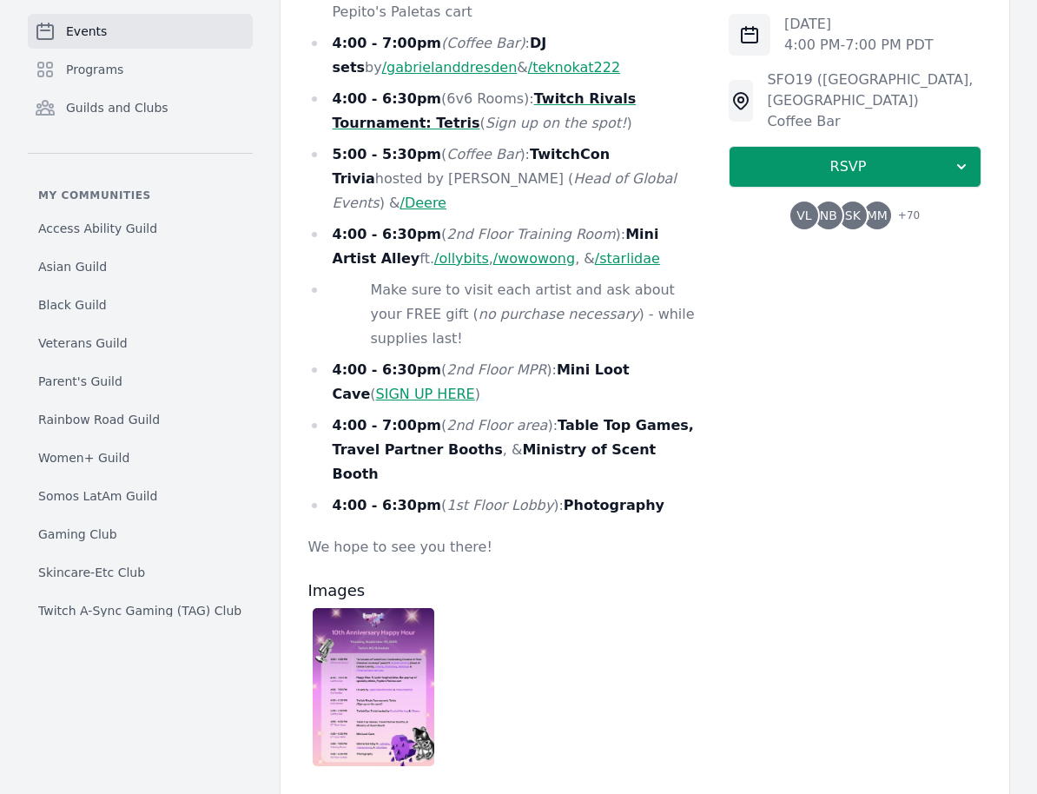
click at [369, 608] on img at bounding box center [374, 687] width 122 height 158
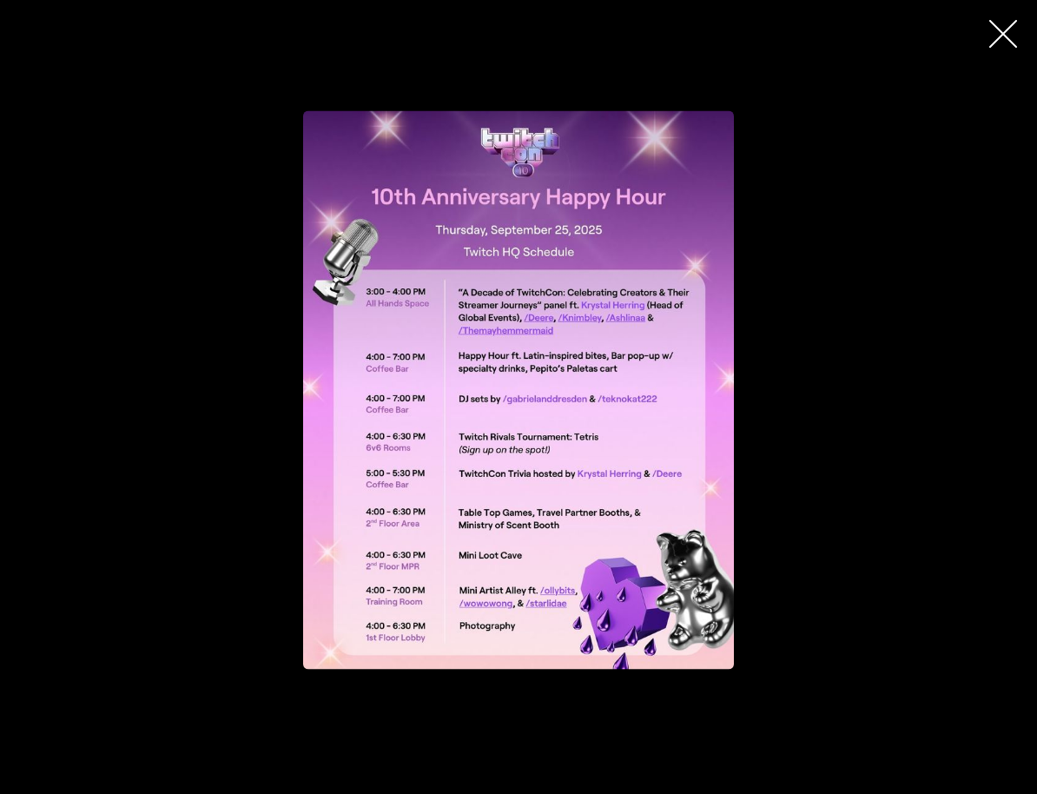
click at [899, 538] on div "button" at bounding box center [519, 390] width 834 height 558
click at [1009, 38] on icon "button" at bounding box center [1003, 34] width 28 height 28
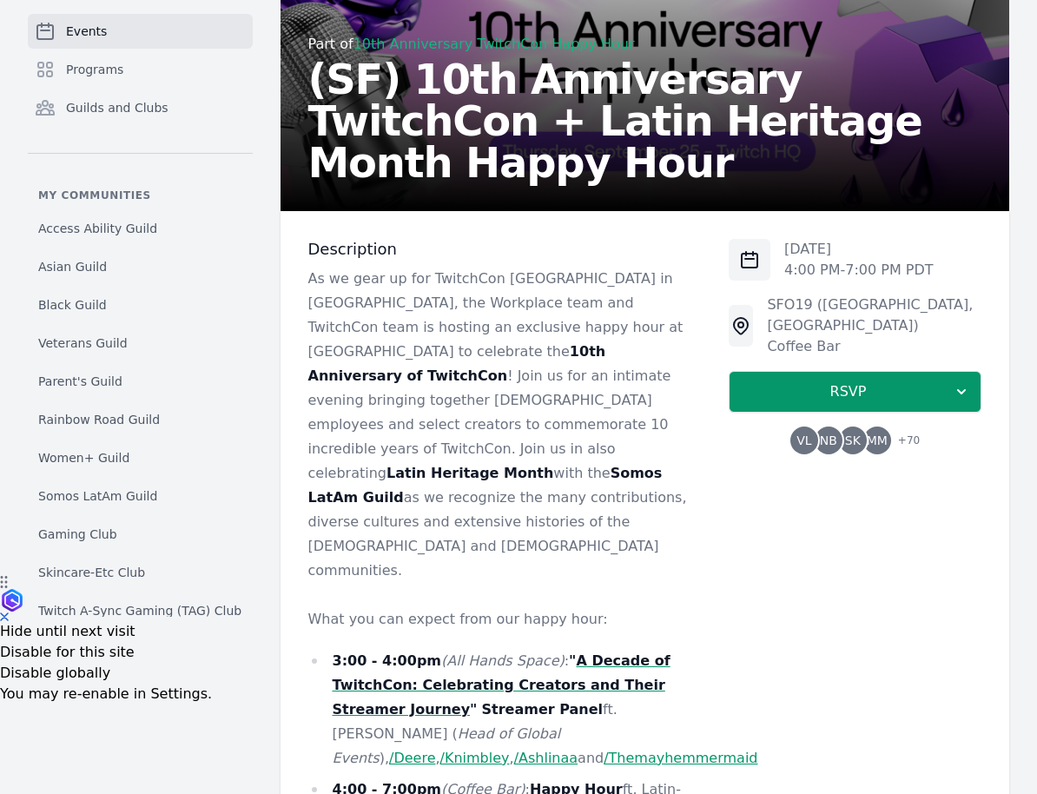
scroll to position [0, 0]
